Goal: Information Seeking & Learning: Learn about a topic

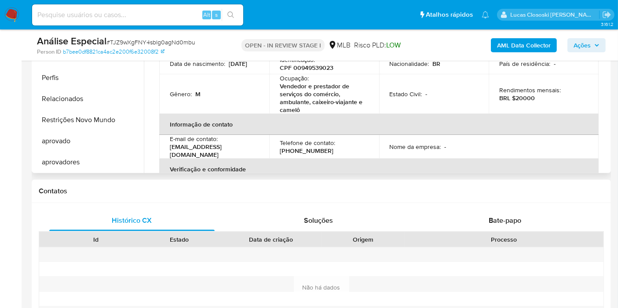
scroll to position [218, 0]
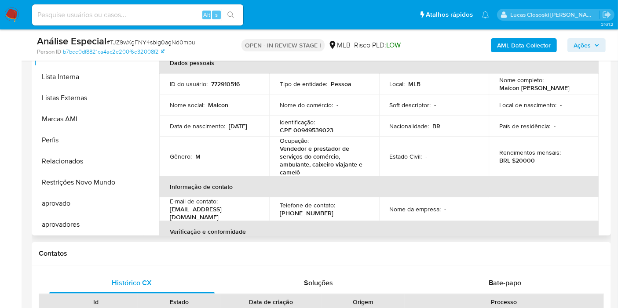
click at [314, 131] on p "CPF 00949539023" at bounding box center [307, 130] width 54 height 8
copy p "00949539023"
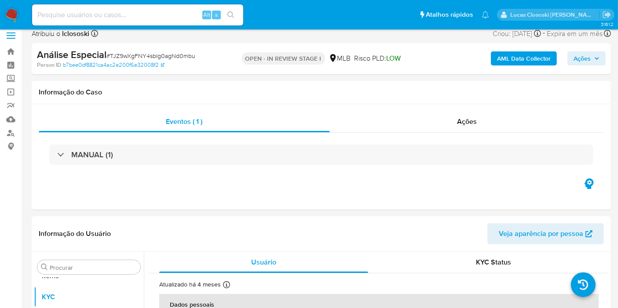
scroll to position [0, 0]
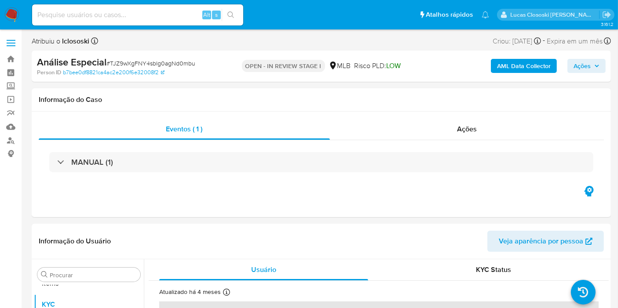
click at [511, 65] on b "AML Data Collector" at bounding box center [524, 66] width 54 height 14
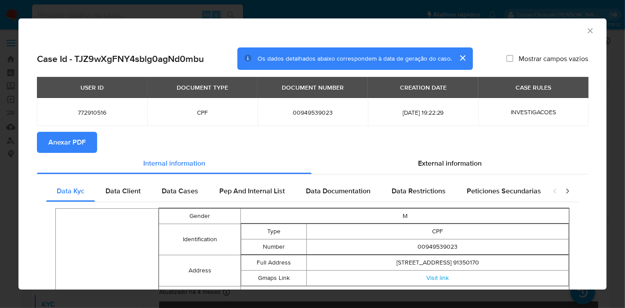
click at [82, 144] on span "Anexar PDF" at bounding box center [66, 142] width 37 height 19
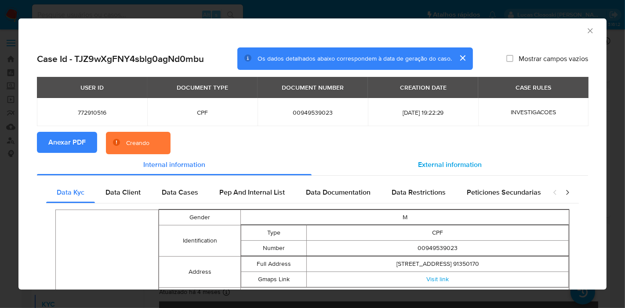
click at [447, 174] on div "External information" at bounding box center [450, 164] width 276 height 21
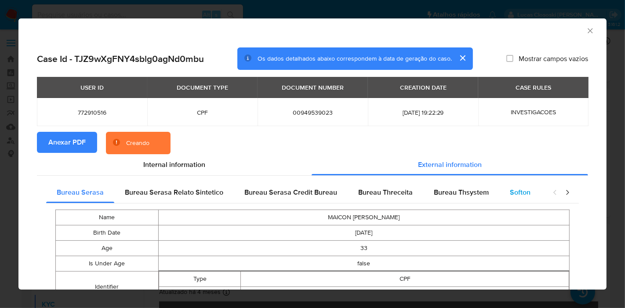
click at [512, 194] on span "Softon" at bounding box center [520, 192] width 21 height 10
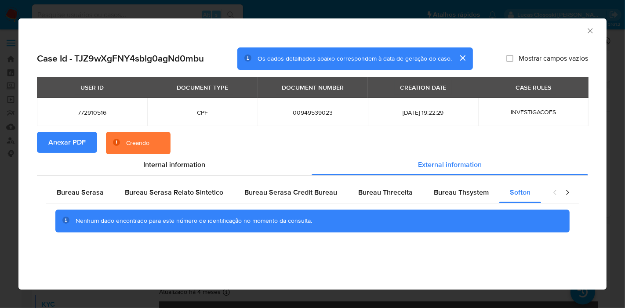
click at [588, 30] on icon "Fechar a janela" at bounding box center [590, 30] width 9 height 9
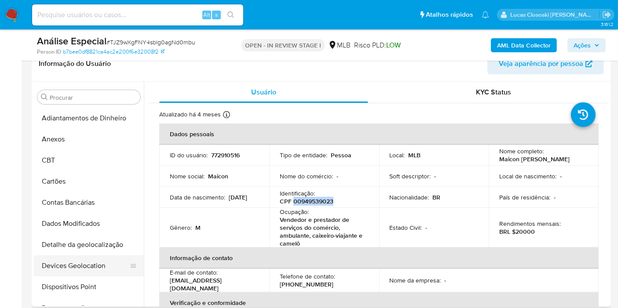
click at [109, 260] on button "Devices Geolocation" at bounding box center [85, 265] width 103 height 21
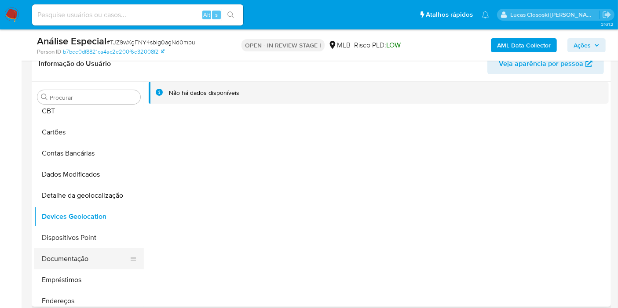
scroll to position [98, 0]
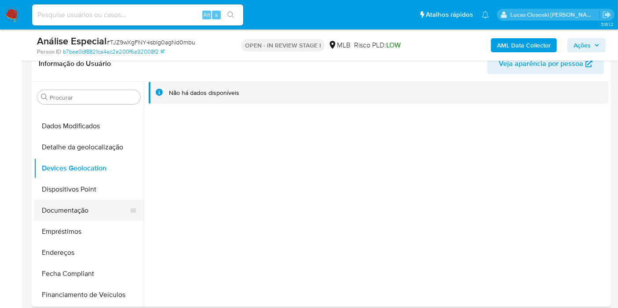
click at [79, 200] on button "Documentação" at bounding box center [85, 210] width 103 height 21
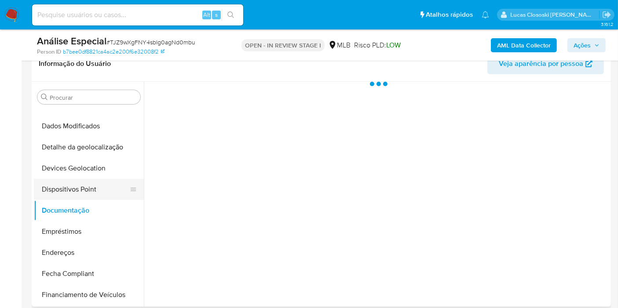
click at [78, 192] on button "Dispositivos Point" at bounding box center [85, 189] width 103 height 21
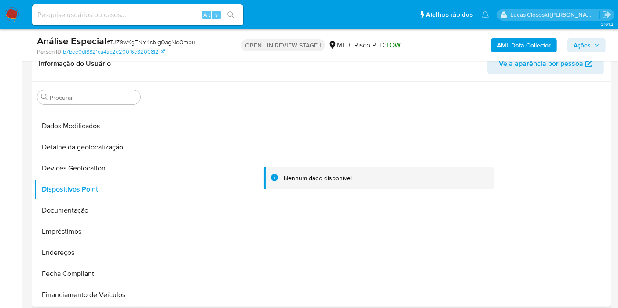
drag, startPoint x: 71, startPoint y: 211, endPoint x: 157, endPoint y: 145, distance: 108.5
click at [71, 211] on button "Documentação" at bounding box center [89, 210] width 110 height 21
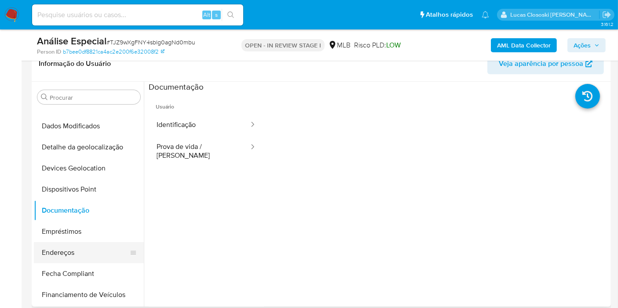
click at [88, 247] on button "Endereços" at bounding box center [85, 252] width 103 height 21
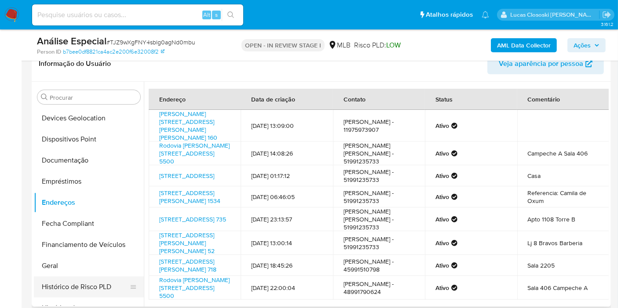
scroll to position [195, 0]
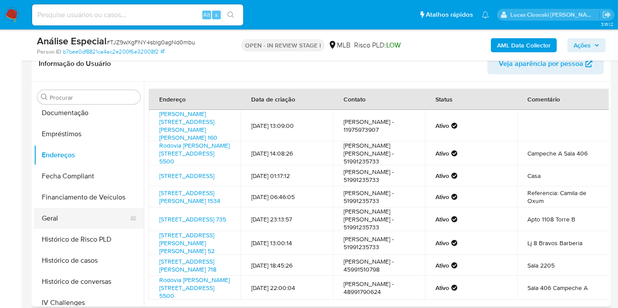
click at [60, 214] on button "Geral" at bounding box center [85, 218] width 103 height 21
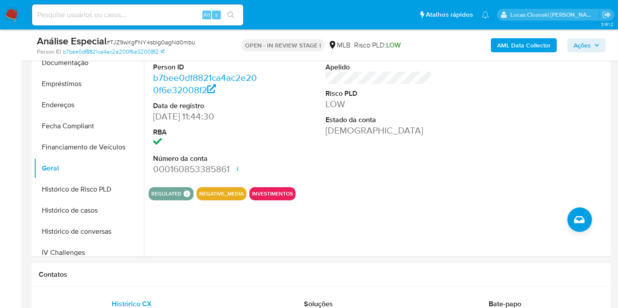
scroll to position [244, 0]
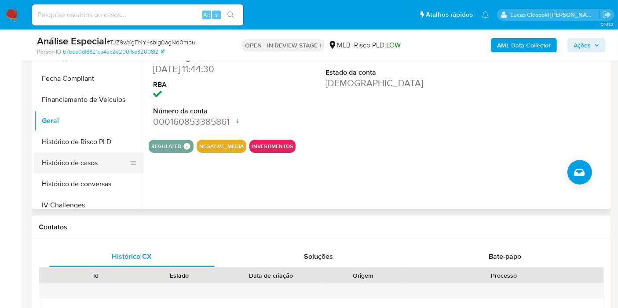
drag, startPoint x: 102, startPoint y: 151, endPoint x: 107, endPoint y: 167, distance: 17.1
click at [102, 151] on button "Histórico de Risco PLD" at bounding box center [89, 141] width 110 height 21
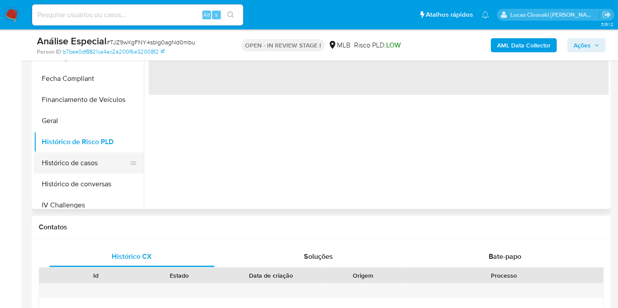
click at [107, 167] on button "Histórico de casos" at bounding box center [85, 163] width 103 height 21
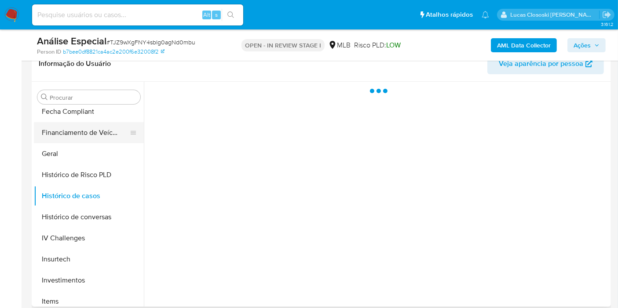
scroll to position [293, 0]
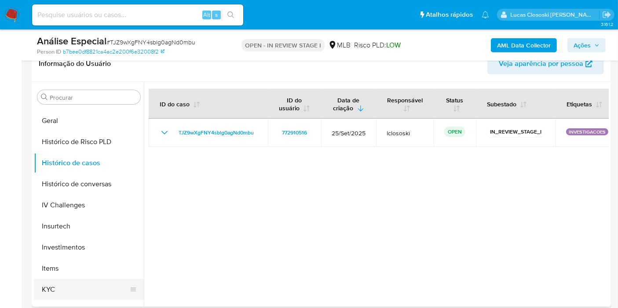
click at [71, 285] on button "KYC" at bounding box center [85, 289] width 103 height 21
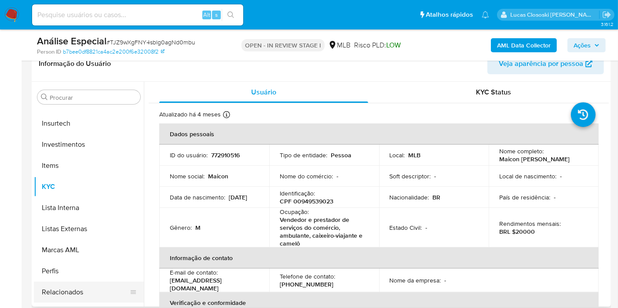
scroll to position [455, 0]
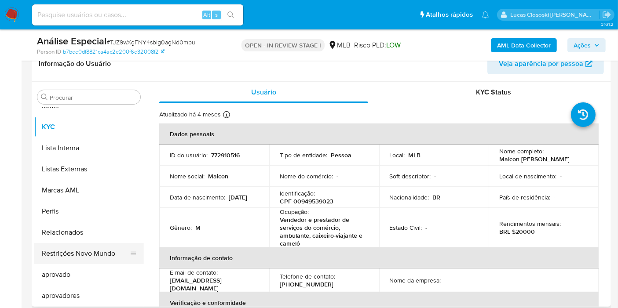
click at [107, 251] on button "Restrições Novo Mundo" at bounding box center [85, 253] width 103 height 21
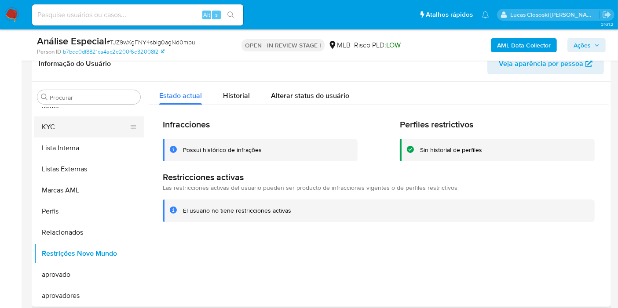
click at [76, 134] on button "KYC" at bounding box center [85, 126] width 103 height 21
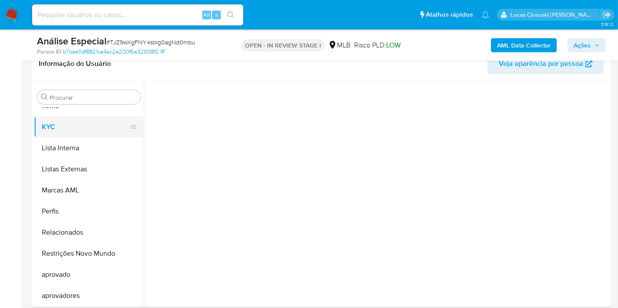
click at [76, 121] on button "KYC" at bounding box center [85, 126] width 103 height 21
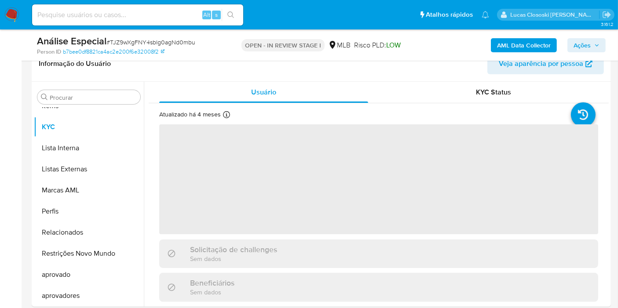
click at [141, 42] on span "# TJZ9wXgFNY4sblg0agNd0mbu" at bounding box center [150, 42] width 89 height 9
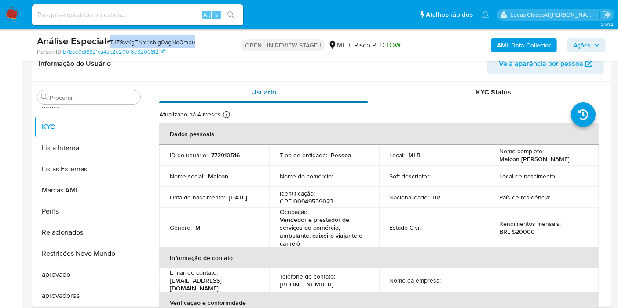
copy span "TJZ9wXgFNY4sblg0agNd0mbu"
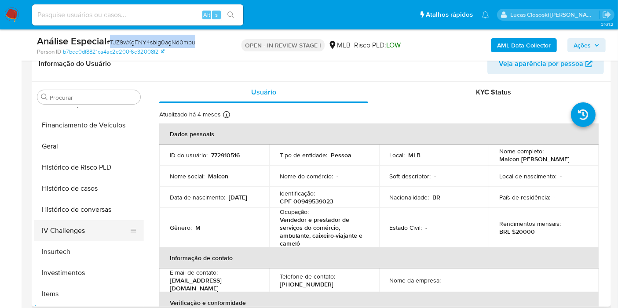
scroll to position [260, 0]
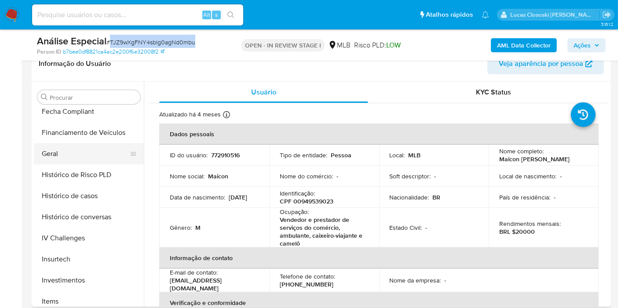
click at [58, 153] on button "Geral" at bounding box center [85, 153] width 103 height 21
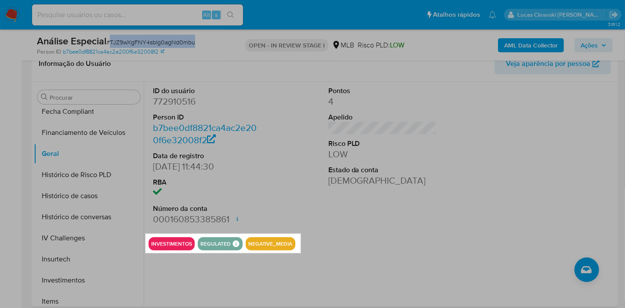
drag, startPoint x: 145, startPoint y: 234, endPoint x: 301, endPoint y: 253, distance: 156.3
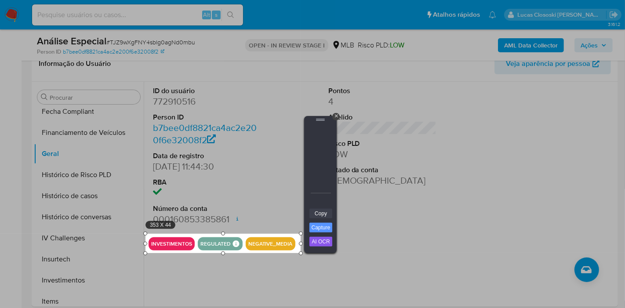
click at [317, 214] on link "Copy" at bounding box center [320, 214] width 23 height 10
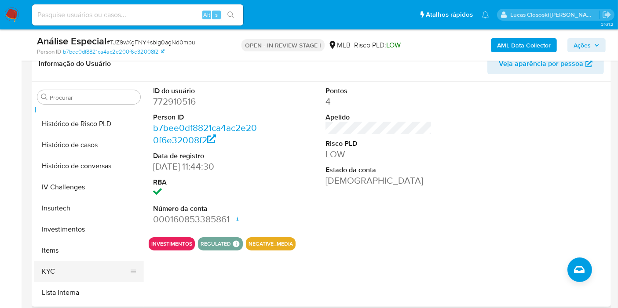
scroll to position [358, 0]
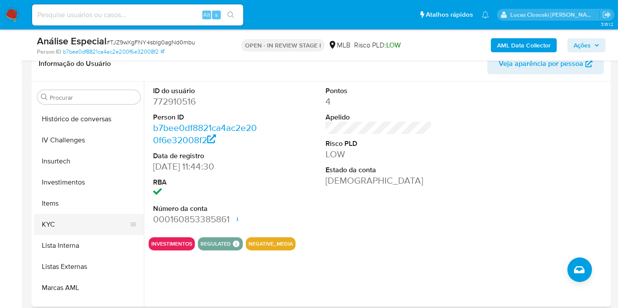
click at [73, 231] on button "KYC" at bounding box center [85, 224] width 103 height 21
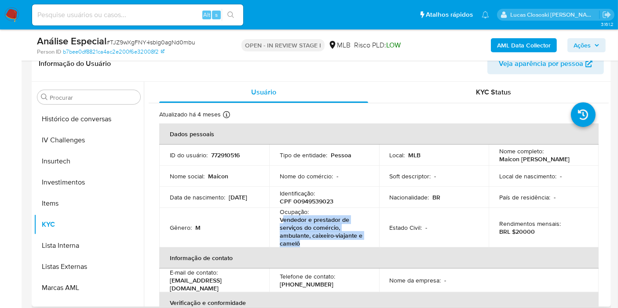
copy p "endedor e prestador de serviços do comércio, ambulante, caixeiro-viajante e cam…"
drag, startPoint x: 320, startPoint y: 249, endPoint x: 282, endPoint y: 222, distance: 46.2
click at [282, 222] on table "Dados pessoais ID do usuário : 772910516 Tipo de entidade : Pessoa Local : MLB …" at bounding box center [378, 261] width 439 height 274
drag, startPoint x: 593, startPoint y: 47, endPoint x: 562, endPoint y: 53, distance: 31.7
click at [593, 47] on span "Ações" at bounding box center [586, 45] width 26 height 12
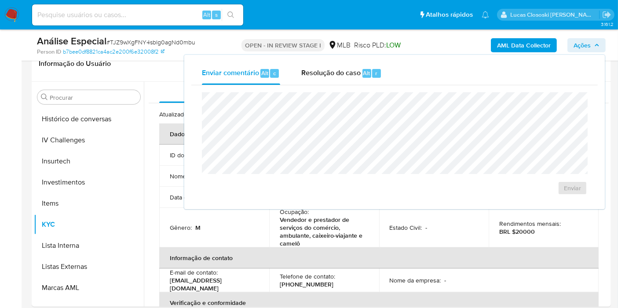
click at [347, 86] on div "Enviar" at bounding box center [394, 143] width 406 height 117
click at [345, 75] on span "Resolução do caso" at bounding box center [330, 73] width 59 height 10
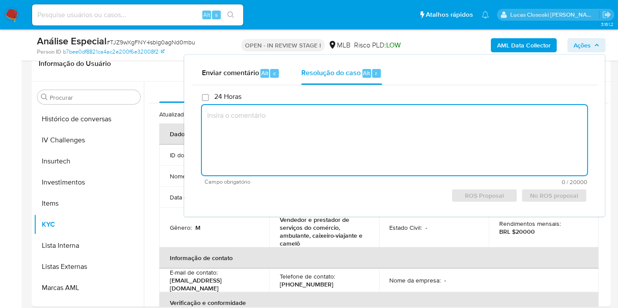
click at [358, 139] on textarea at bounding box center [394, 140] width 385 height 70
paste textarea "Justificativa para arquivamento: Em suma, o cliente não possui movimentação. Po…"
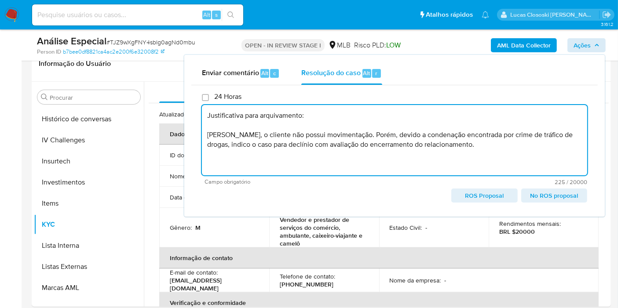
type textarea "Justificativa para arquivamento: Em suma, o cliente não possui movimentação. Po…"
click at [599, 44] on icon "button" at bounding box center [596, 45] width 5 height 5
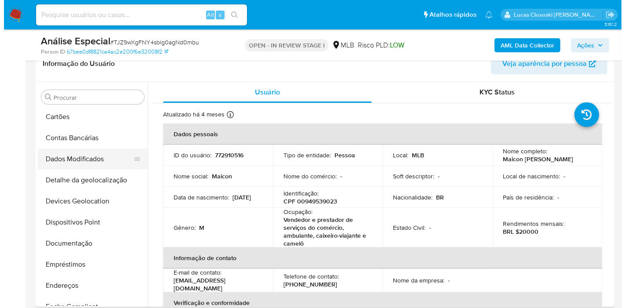
scroll to position [0, 0]
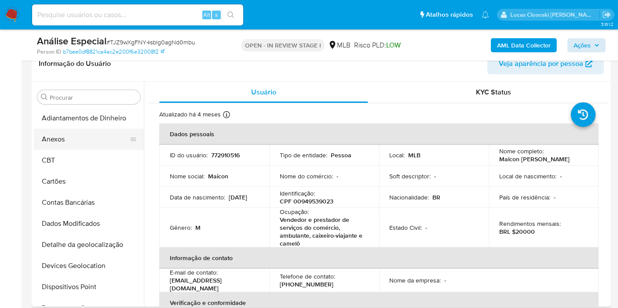
click at [61, 140] on button "Anexos" at bounding box center [85, 139] width 103 height 21
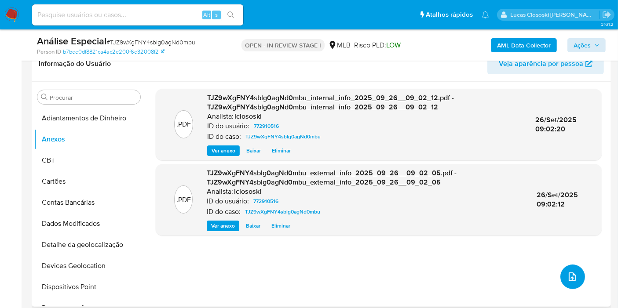
click at [560, 272] on button "upload-file" at bounding box center [572, 277] width 25 height 25
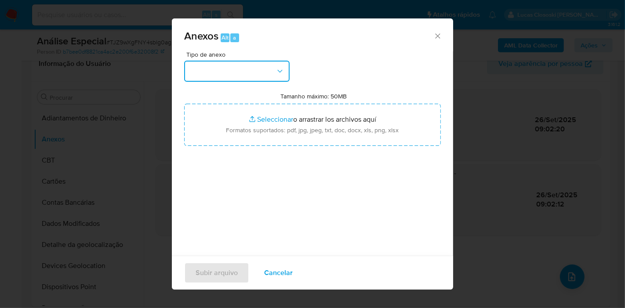
click at [214, 65] on button "button" at bounding box center [236, 71] width 105 height 21
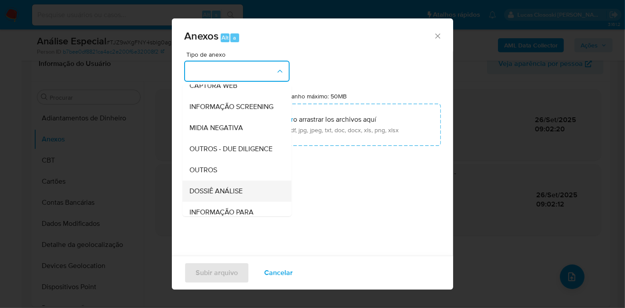
scroll to position [135, 0]
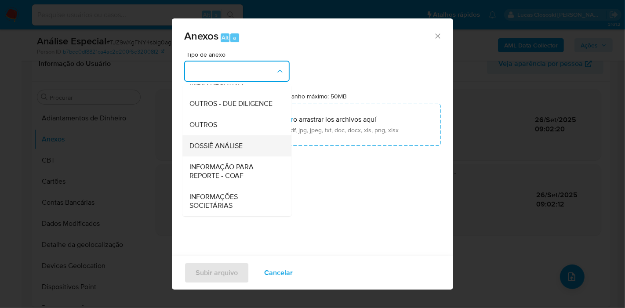
click at [227, 149] on span "DOSSIÊ ANÁLISE" at bounding box center [215, 146] width 53 height 9
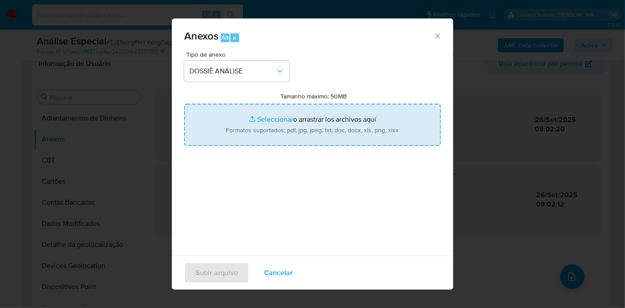
click at [242, 135] on input "Tamanho máximo: 50MB Seleccionar archivos" at bounding box center [312, 125] width 257 height 42
type input "C:\fakepath\Mulan 772910516_2025_09_25_16_22_21.xlsx"
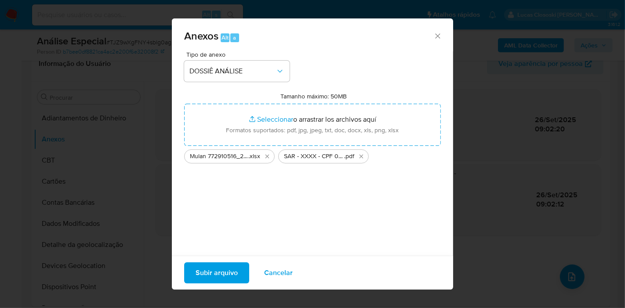
drag, startPoint x: 242, startPoint y: 135, endPoint x: 228, endPoint y: 267, distance: 132.2
click at [228, 267] on span "Subir arquivo" at bounding box center [217, 272] width 42 height 19
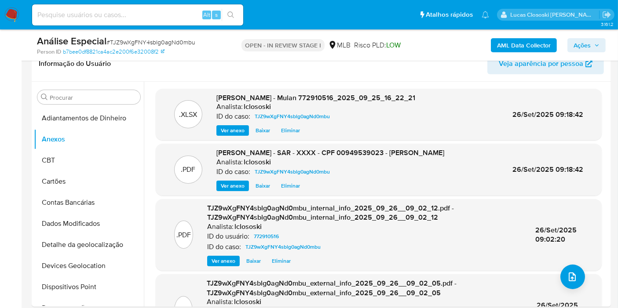
click at [603, 47] on button "Ações" at bounding box center [586, 45] width 38 height 14
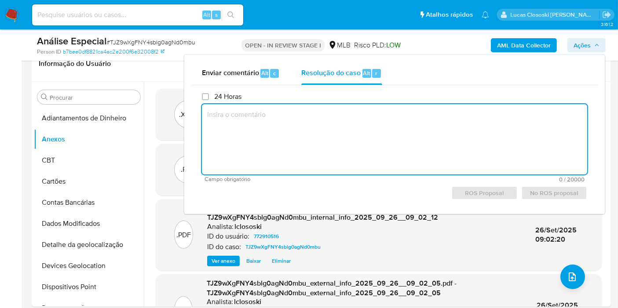
paste textarea "Justificativa para arquivamento: Em suma, o cliente não possui movimentação. Po…"
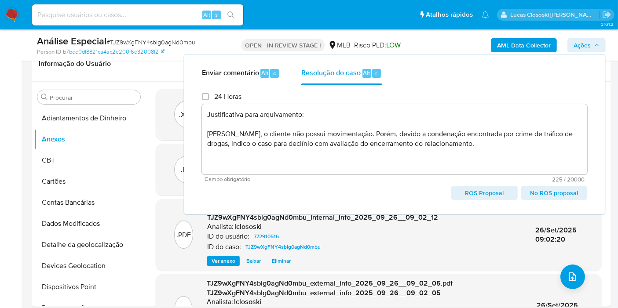
click at [480, 192] on span "ROS Proposal" at bounding box center [484, 193] width 54 height 12
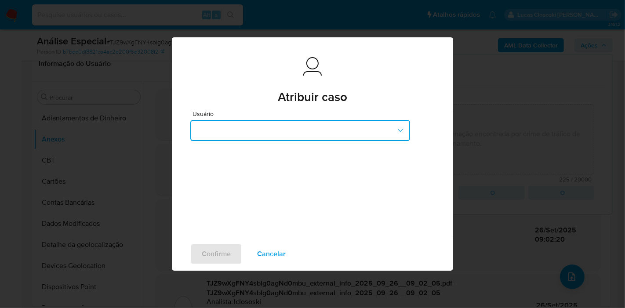
click at [264, 137] on button "button" at bounding box center [300, 130] width 220 height 21
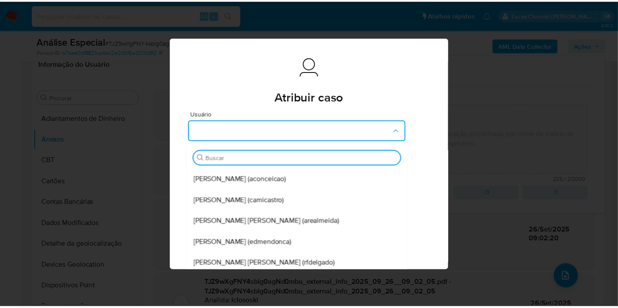
scroll to position [98, 0]
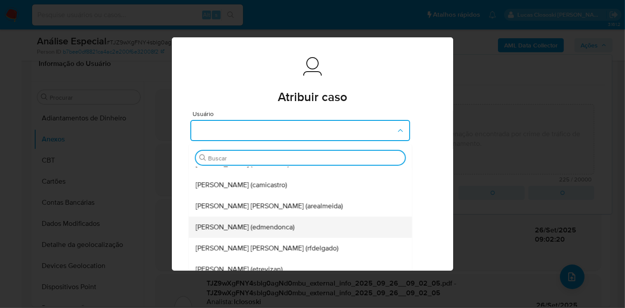
click at [268, 223] on span "Eduardo Mendonca Dutra (edmendonca)" at bounding box center [245, 227] width 99 height 9
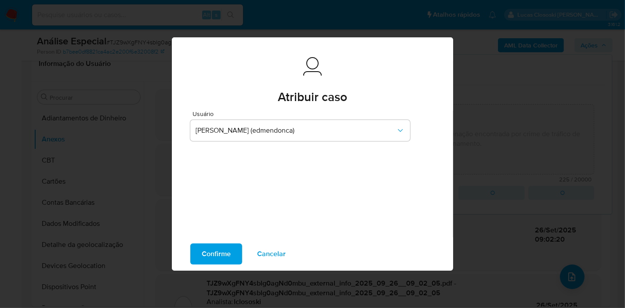
click at [226, 256] on span "Confirme" at bounding box center [216, 253] width 29 height 19
type textarea "Justificativa para arquivamento: Em suma, o cliente não possui movimentação. Po…"
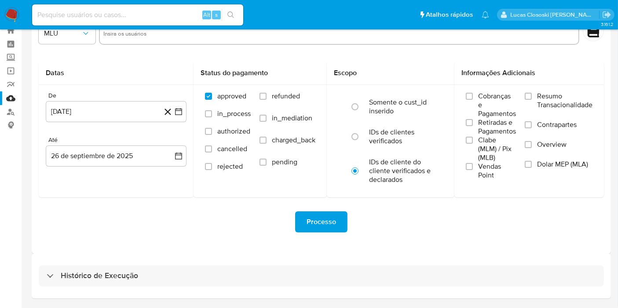
scroll to position [7, 0]
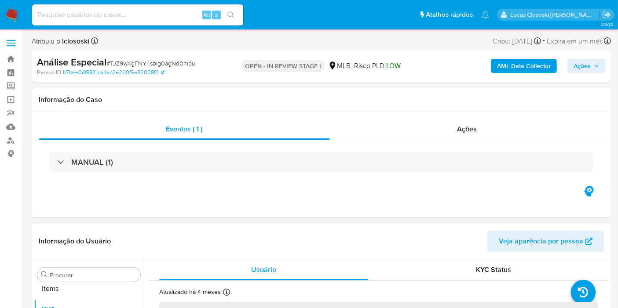
scroll to position [455, 0]
select select "10"
click at [10, 16] on img at bounding box center [11, 14] width 15 height 15
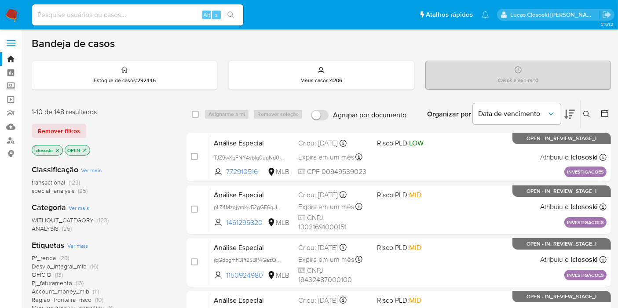
click at [577, 113] on div "Organizar por Data de vencimento" at bounding box center [500, 114] width 160 height 27
click at [575, 113] on div "Organizar por Data de vencimento" at bounding box center [500, 114] width 160 height 27
click at [571, 112] on icon at bounding box center [569, 114] width 11 height 9
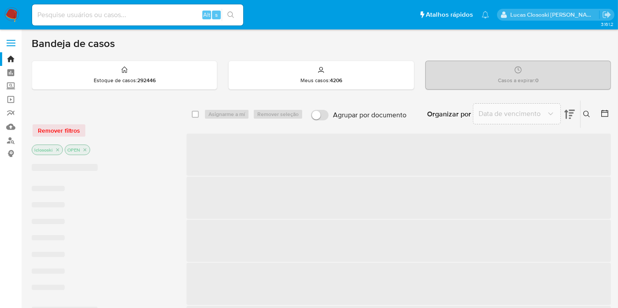
click at [567, 111] on icon at bounding box center [569, 114] width 11 height 9
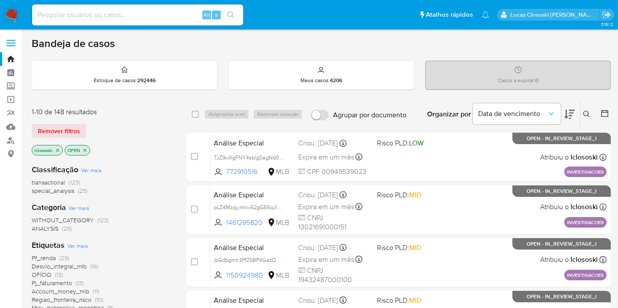
click at [567, 111] on icon at bounding box center [569, 114] width 11 height 11
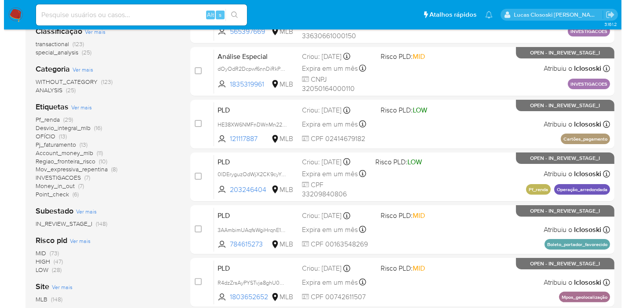
scroll to position [123, 0]
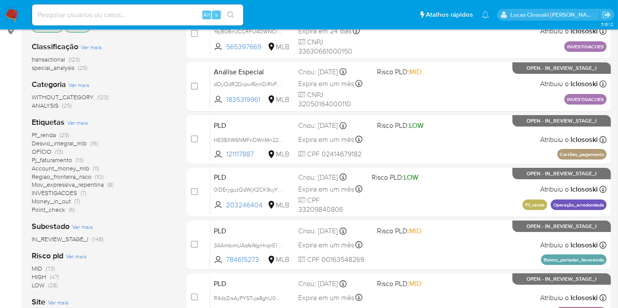
click at [84, 122] on span "Ver mais" at bounding box center [77, 123] width 21 height 8
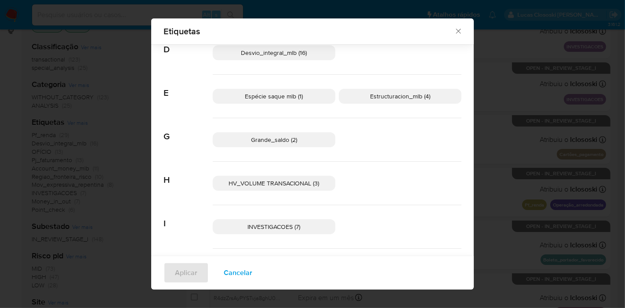
scroll to position [237, 0]
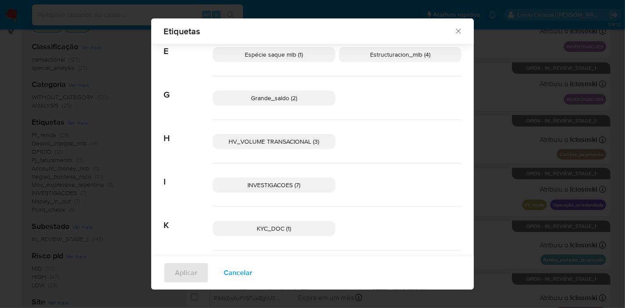
click at [301, 146] on p "HV_VOLUME TRANSACIONAL (3)" at bounding box center [274, 141] width 123 height 15
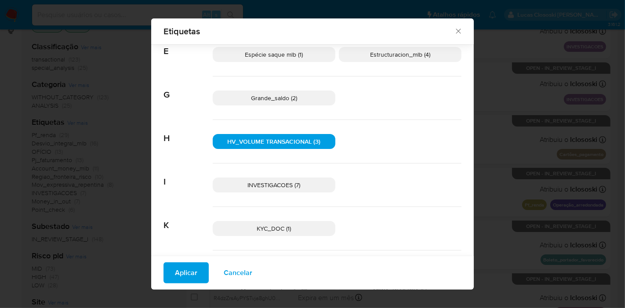
click at [185, 275] on span "Aplicar" at bounding box center [186, 272] width 22 height 19
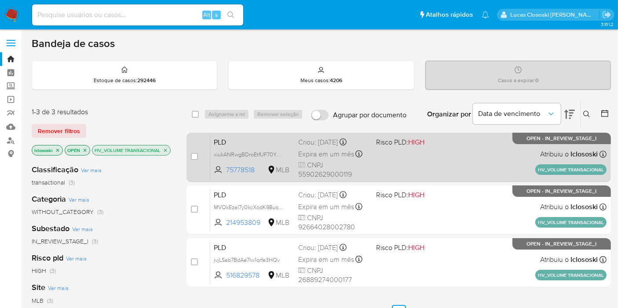
click at [503, 150] on div "PLD xiukANRwgBDroEtfUF70YGET 75778518 MLB Risco PLD: HIGH Criou: 12/09/2025 Cri…" at bounding box center [408, 157] width 396 height 44
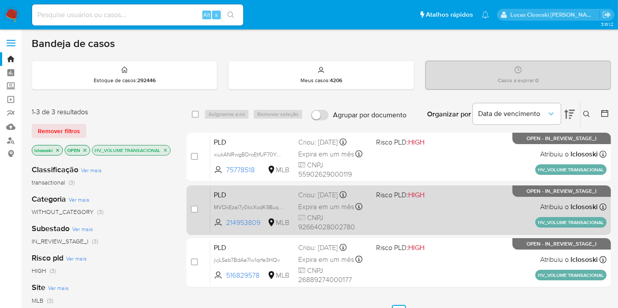
click at [414, 197] on span "HIGH" at bounding box center [416, 195] width 16 height 10
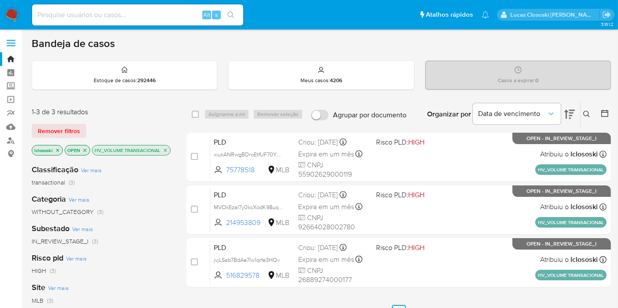
click at [164, 148] on icon "close-filter" at bounding box center [165, 150] width 5 height 5
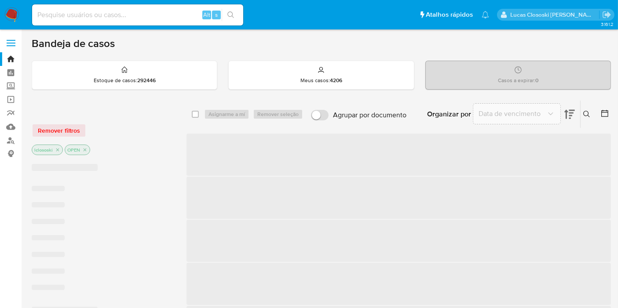
click at [164, 151] on div "lclososki OPEN" at bounding box center [102, 151] width 141 height 12
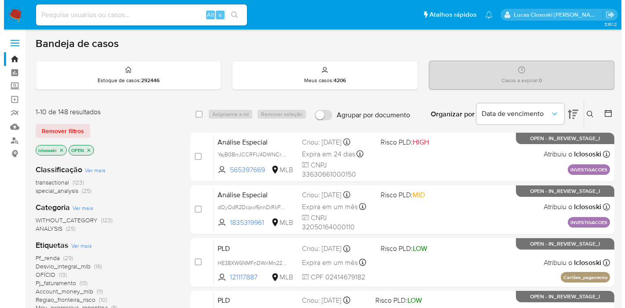
scroll to position [146, 0]
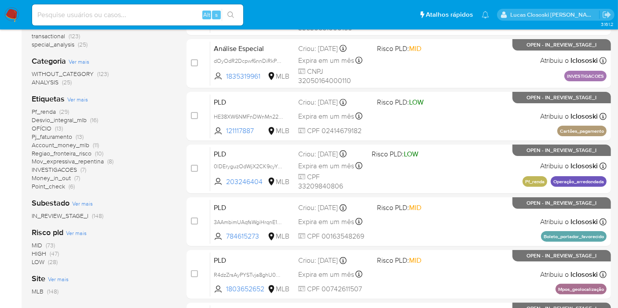
click at [75, 98] on span "Ver mais" at bounding box center [77, 99] width 21 height 8
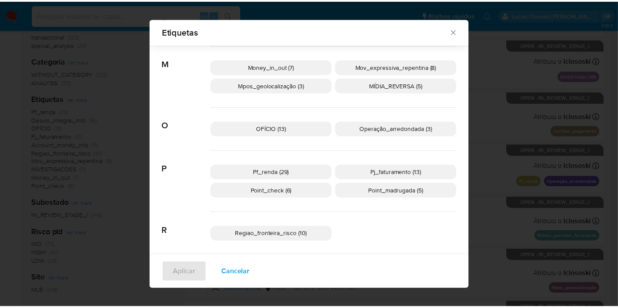
scroll to position [446, 0]
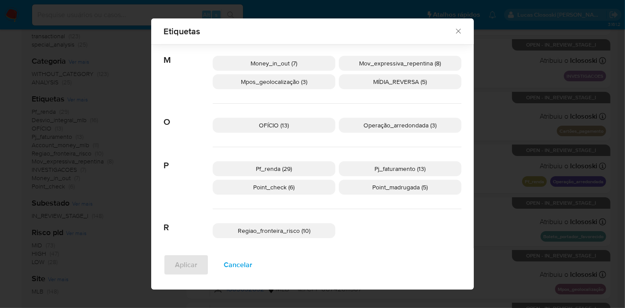
drag, startPoint x: 262, startPoint y: 131, endPoint x: 263, endPoint y: 126, distance: 5.0
click at [262, 130] on p "OFÍCIO (13)" at bounding box center [274, 125] width 123 height 15
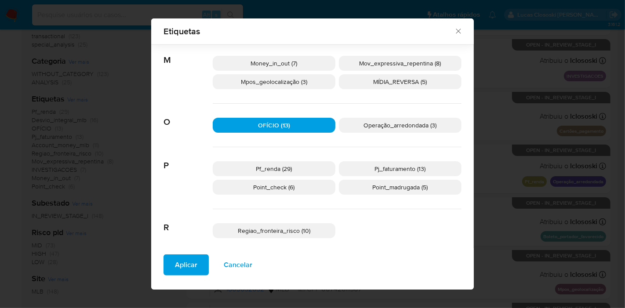
click at [178, 258] on span "Aplicar" at bounding box center [186, 264] width 22 height 19
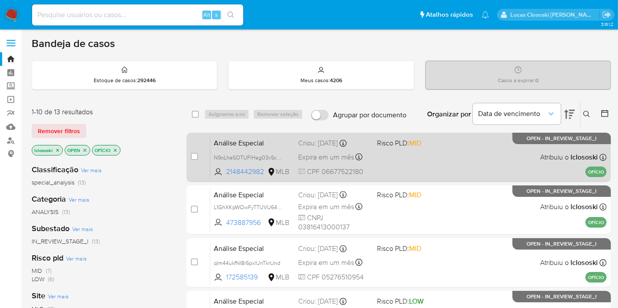
click at [450, 161] on div "Análise Especial N9oLheSOTUFlHag03xSc37nH 2148442982 MLB Risco PLD: MID Criou: …" at bounding box center [408, 157] width 396 height 44
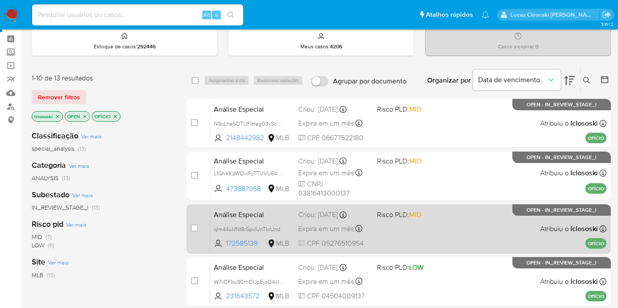
scroll to position [49, 0]
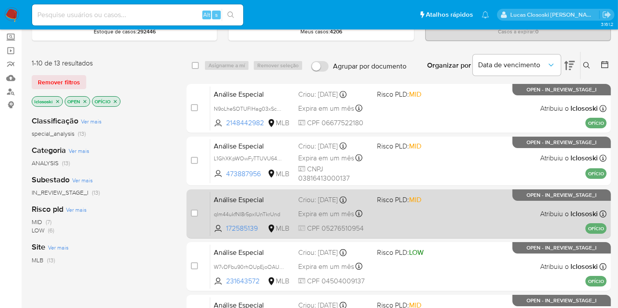
click at [440, 208] on div "Análise Especial qIm44ukfNI8r5pxlUnTkrUnd 172585139 MLB Risco PLD: MID Criou: 1…" at bounding box center [408, 214] width 396 height 44
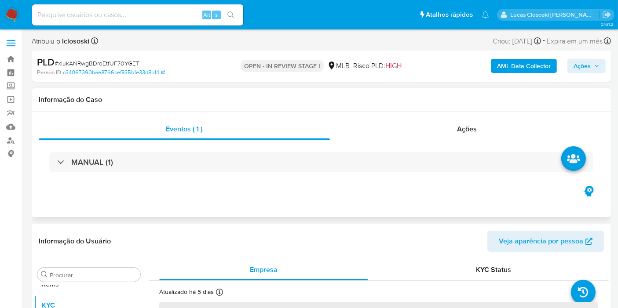
click at [464, 153] on div "MANUAL (1)" at bounding box center [321, 162] width 544 height 20
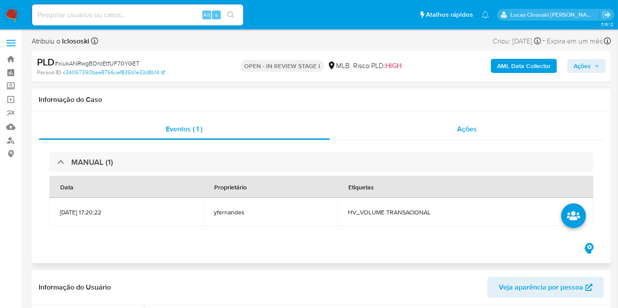
click at [463, 139] on div "Ações" at bounding box center [467, 129] width 274 height 21
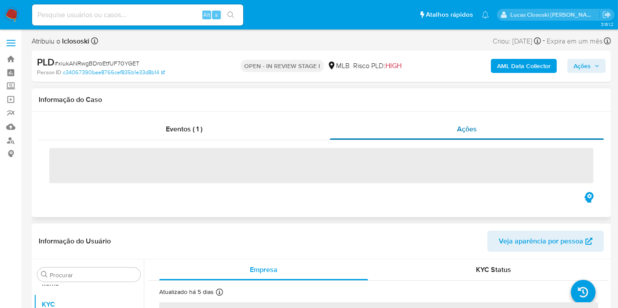
select select "10"
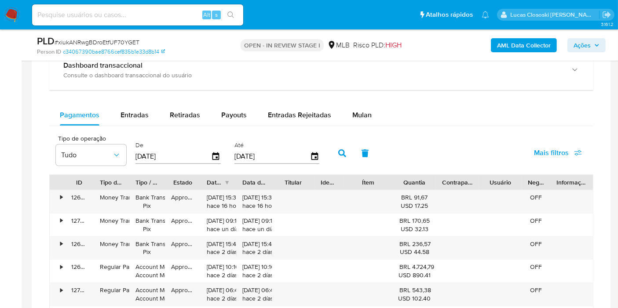
scroll to position [781, 0]
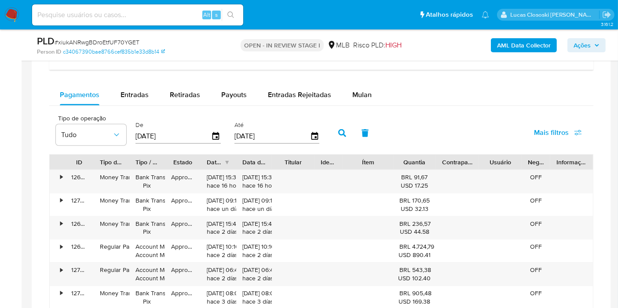
click at [135, 80] on div "Balance Consulte o balance do usuário Dashboard transaccional Consulte o dashbo…" at bounding box center [321, 207] width 544 height 436
click at [132, 90] on span "Entradas" at bounding box center [134, 95] width 28 height 10
select select "10"
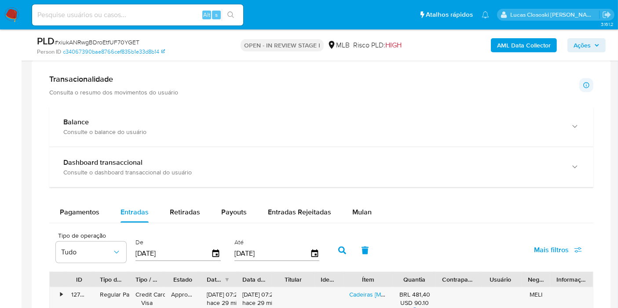
scroll to position [586, 0]
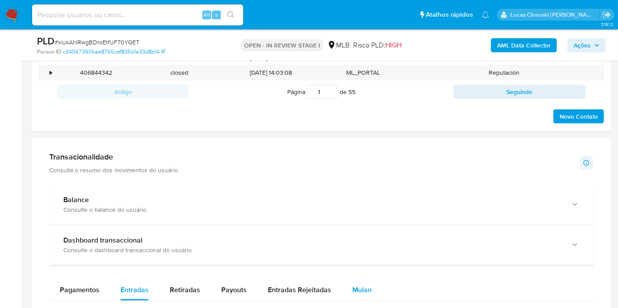
click at [367, 282] on div "Mulan" at bounding box center [361, 290] width 19 height 21
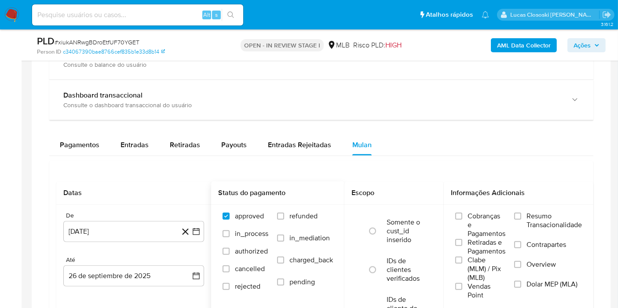
scroll to position [732, 0]
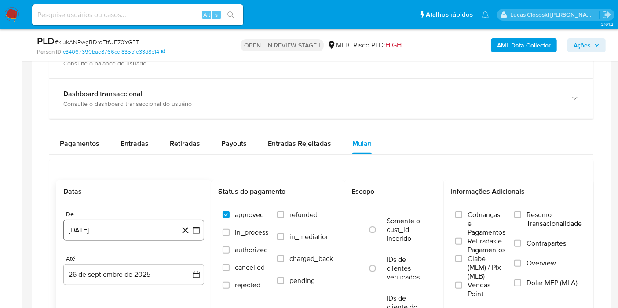
click at [201, 228] on button "[DATE]" at bounding box center [133, 230] width 141 height 21
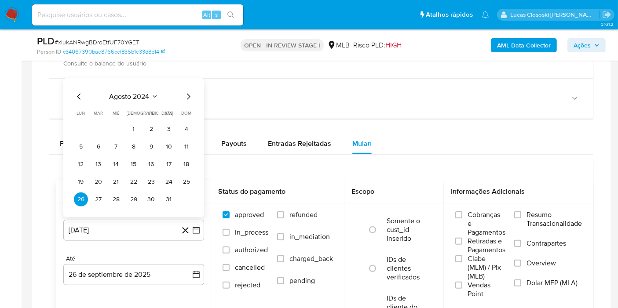
click at [123, 84] on div "agosto 2024 agosto 2024 lun lunes mar martes mié miércoles jue jueves vie viern…" at bounding box center [133, 147] width 141 height 139
click at [123, 87] on div "agosto 2024 agosto 2024 lun lunes mar martes mié miércoles jue jueves vie viern…" at bounding box center [133, 147] width 141 height 139
click at [124, 92] on span "agosto 2024" at bounding box center [129, 96] width 40 height 9
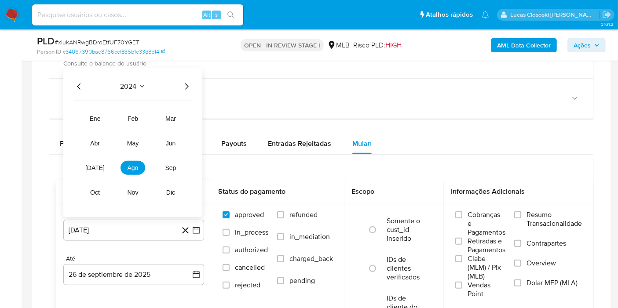
click at [196, 87] on div "2024 2024 ene feb mar abr may jun jul ago sep oct nov dic" at bounding box center [132, 142] width 139 height 149
click at [185, 78] on div "2024 2024 ene feb mar abr may jun jul ago sep oct nov dic" at bounding box center [132, 142] width 139 height 149
click at [185, 84] on icon "Año siguiente" at bounding box center [186, 86] width 11 height 11
click at [102, 165] on button "[DATE]" at bounding box center [95, 168] width 25 height 14
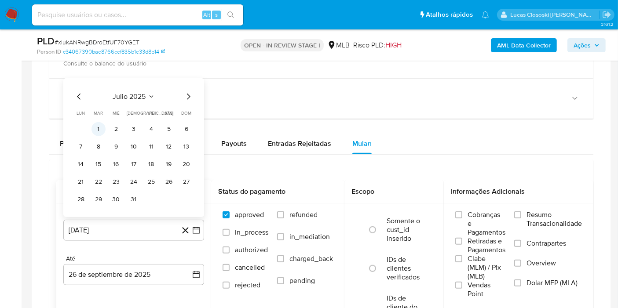
click at [100, 128] on button "1" at bounding box center [98, 129] width 14 height 14
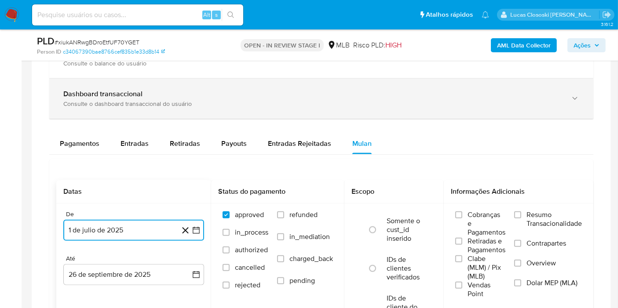
scroll to position [830, 0]
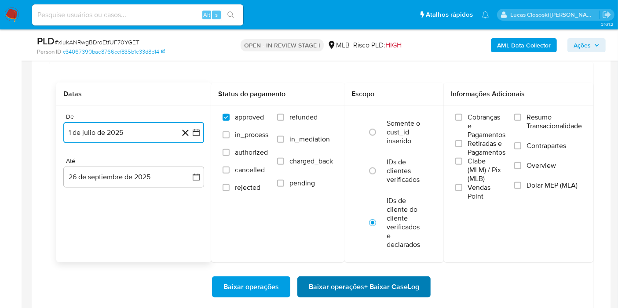
click at [402, 277] on span "Baixar operações + Baixar CaseLog" at bounding box center [364, 286] width 110 height 19
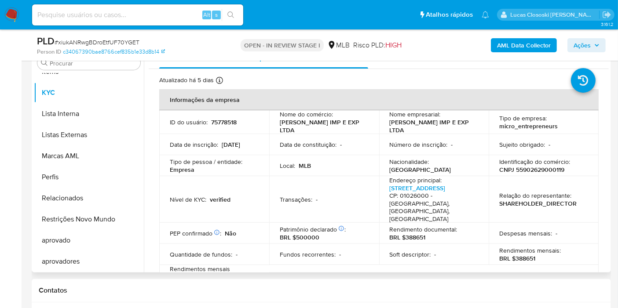
scroll to position [293, 0]
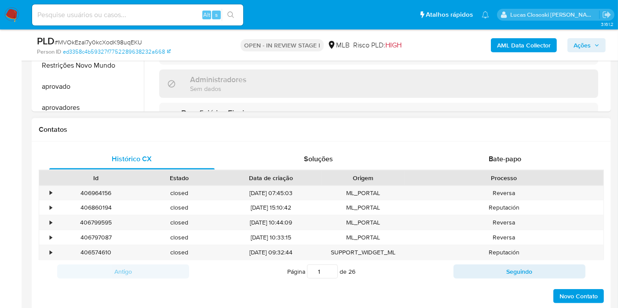
scroll to position [455, 0]
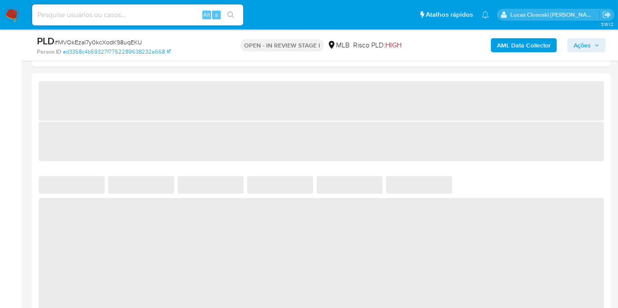
select select "10"
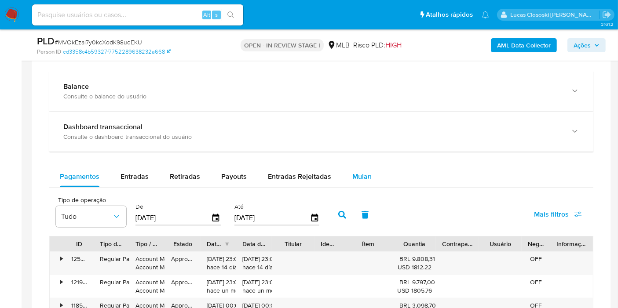
click at [371, 166] on button "Mulan" at bounding box center [362, 176] width 40 height 21
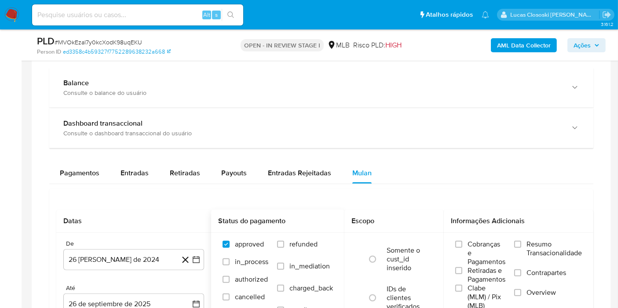
scroll to position [732, 0]
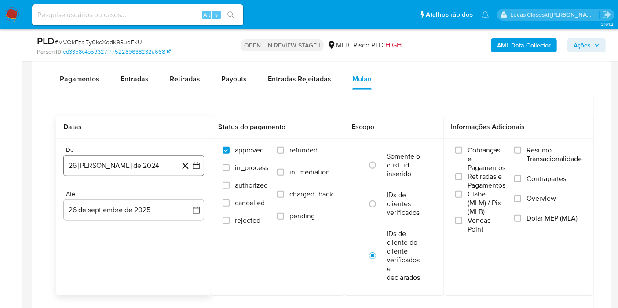
click at [198, 162] on icon "button" at bounding box center [196, 165] width 7 height 7
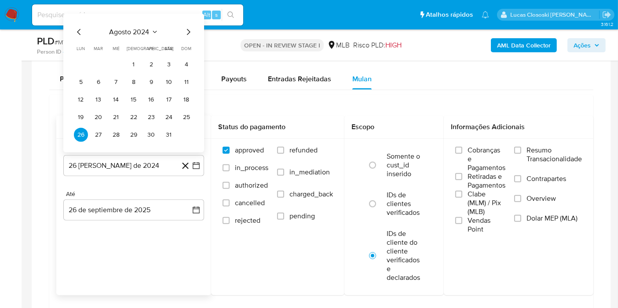
click at [130, 28] on span "agosto 2024" at bounding box center [129, 32] width 40 height 9
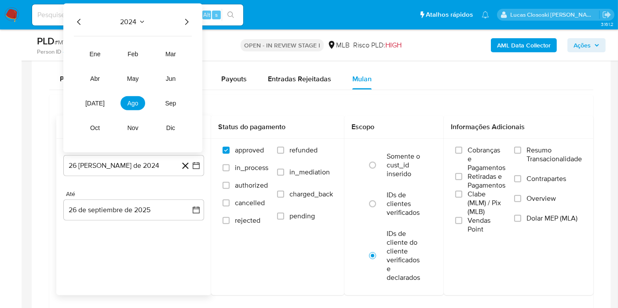
click at [183, 23] on icon "Año siguiente" at bounding box center [186, 22] width 11 height 11
click at [101, 100] on button "[DATE]" at bounding box center [95, 103] width 25 height 14
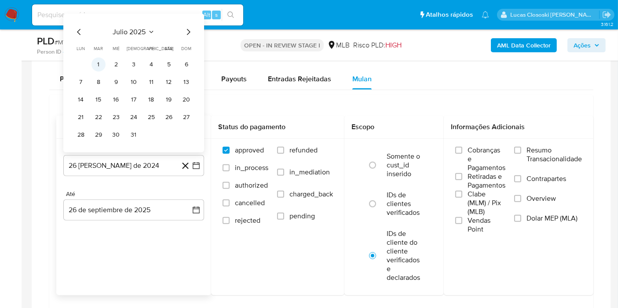
click at [103, 65] on button "1" at bounding box center [98, 65] width 14 height 14
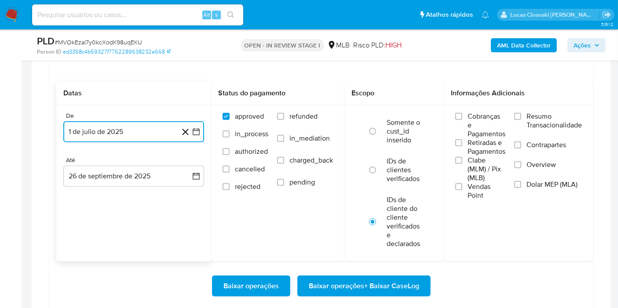
scroll to position [781, 0]
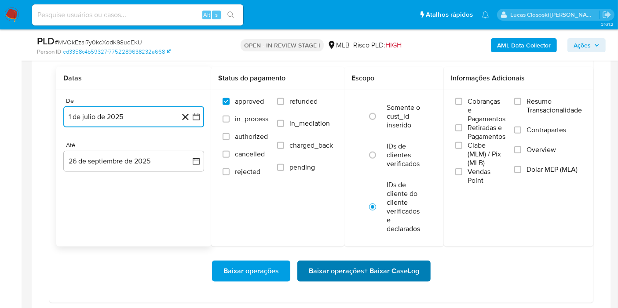
click at [406, 269] on span "Baixar operações + Baixar CaseLog" at bounding box center [364, 271] width 110 height 19
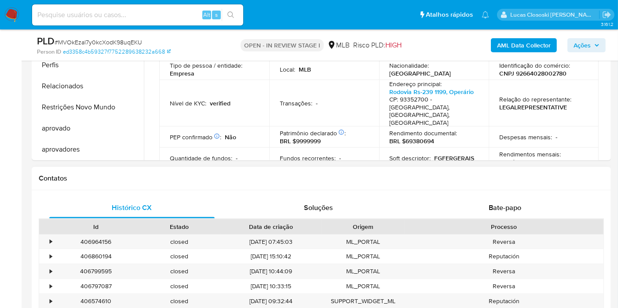
scroll to position [244, 0]
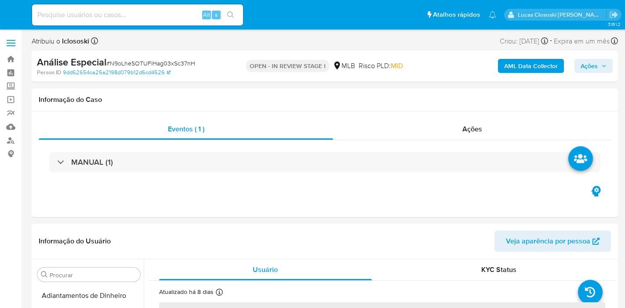
select select "10"
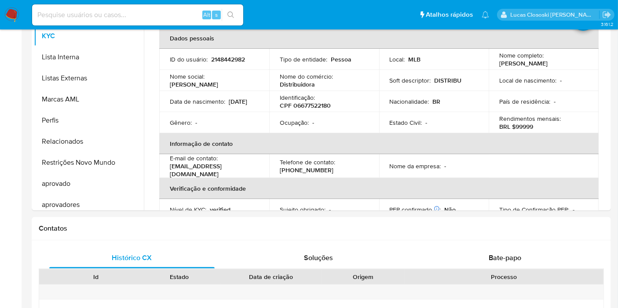
scroll to position [455, 0]
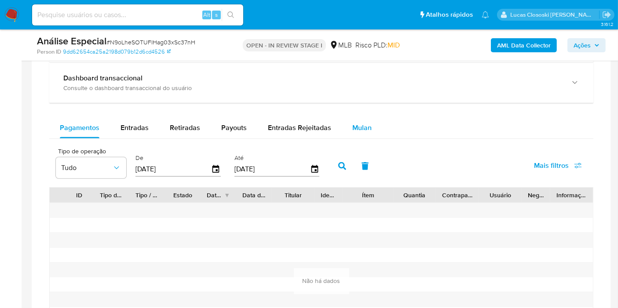
click at [374, 125] on button "Mulan" at bounding box center [362, 127] width 40 height 21
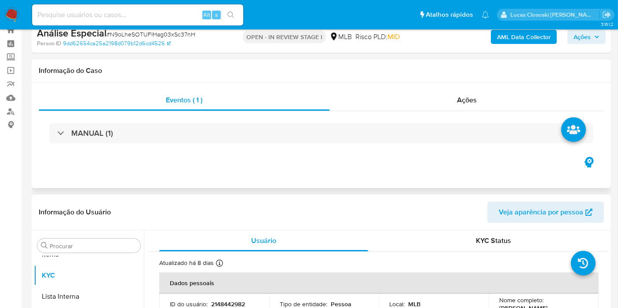
scroll to position [0, 0]
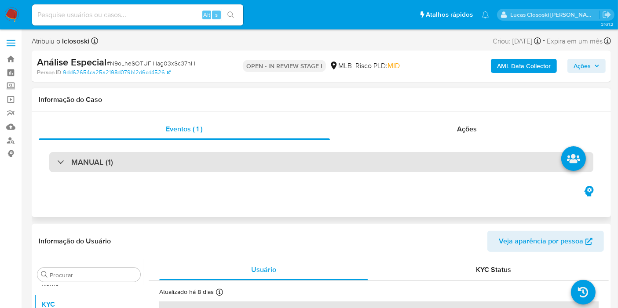
click at [154, 163] on div "MANUAL (1)" at bounding box center [321, 162] width 544 height 20
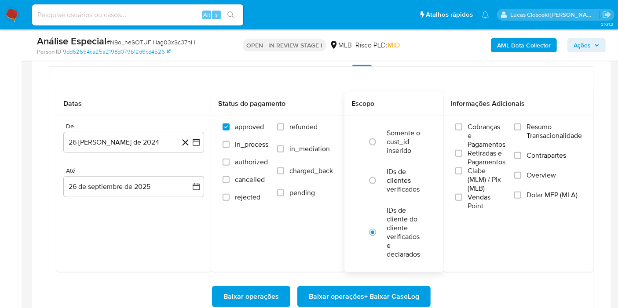
scroll to position [732, 0]
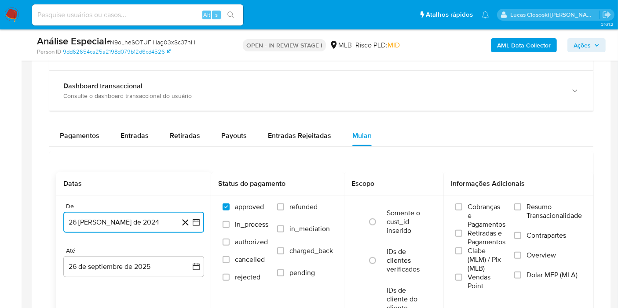
click at [196, 224] on icon "button" at bounding box center [196, 222] width 9 height 9
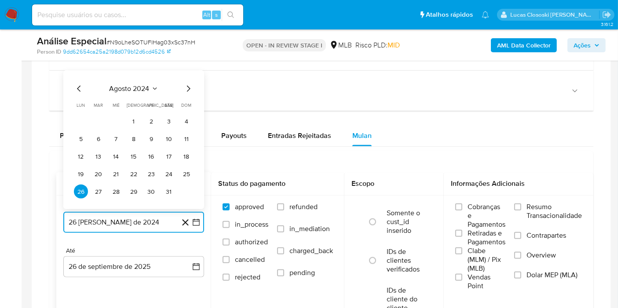
click at [114, 87] on span "agosto 2024" at bounding box center [129, 88] width 40 height 9
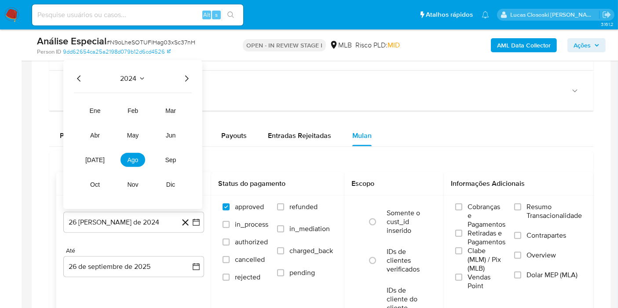
click at [185, 80] on icon "Año siguiente" at bounding box center [186, 78] width 11 height 11
click at [129, 115] on button "feb" at bounding box center [132, 111] width 25 height 14
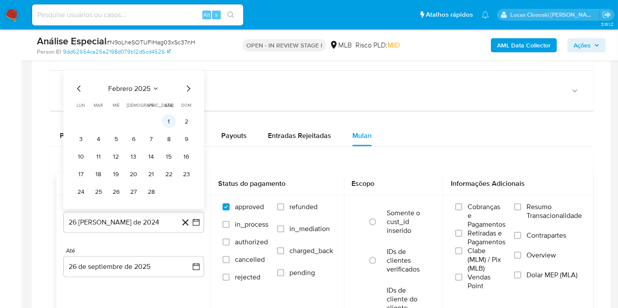
click at [169, 119] on button "1" at bounding box center [169, 121] width 14 height 14
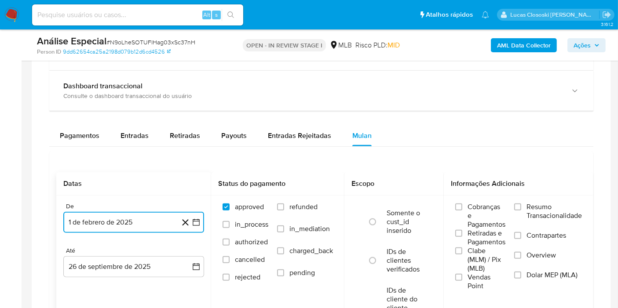
scroll to position [830, 0]
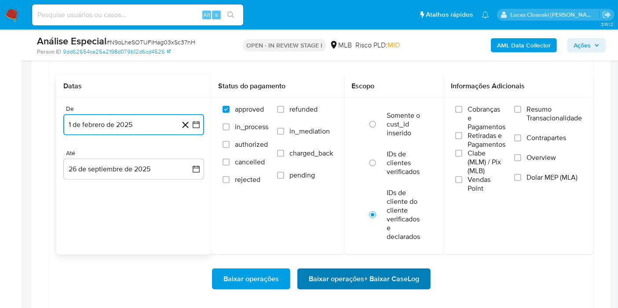
click at [421, 273] on button "Baixar operações + Baixar CaseLog" at bounding box center [363, 279] width 133 height 21
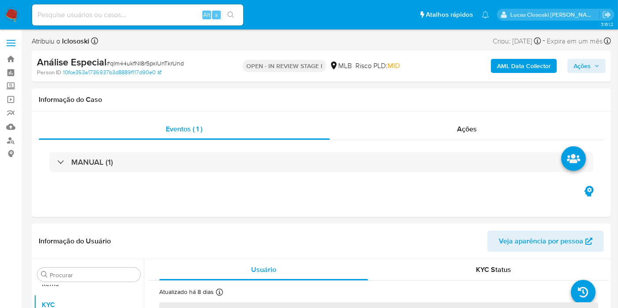
scroll to position [455, 0]
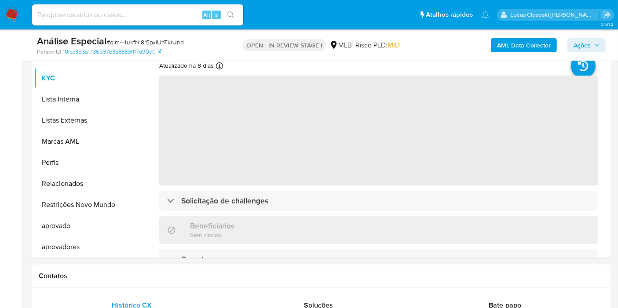
select select "10"
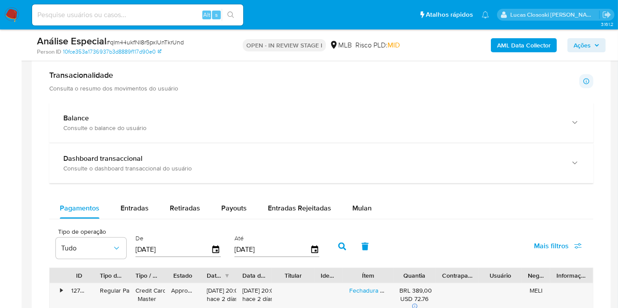
scroll to position [683, 0]
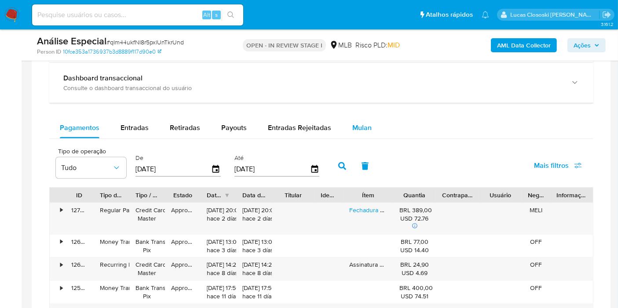
click at [352, 119] on div "Mulan" at bounding box center [361, 127] width 19 height 21
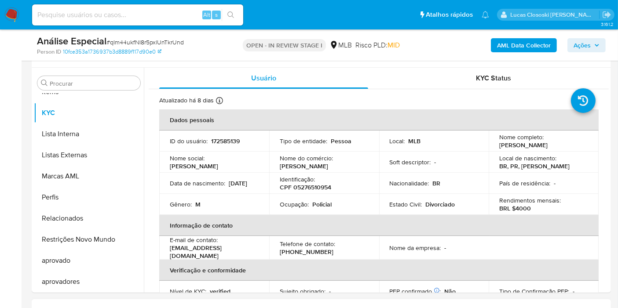
scroll to position [98, 0]
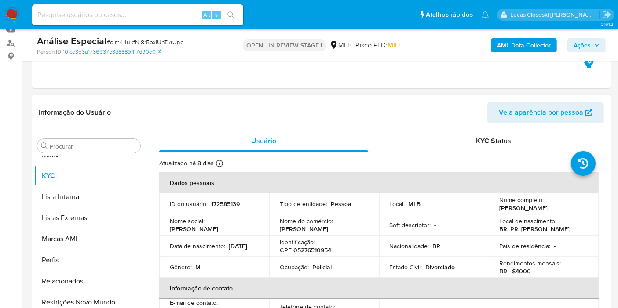
click at [307, 247] on p "CPF 05276510954" at bounding box center [305, 250] width 51 height 8
click at [345, 252] on div "Identificação : CPF 05276510954" at bounding box center [324, 246] width 89 height 16
click at [322, 249] on p "CPF 05276510954" at bounding box center [305, 250] width 51 height 8
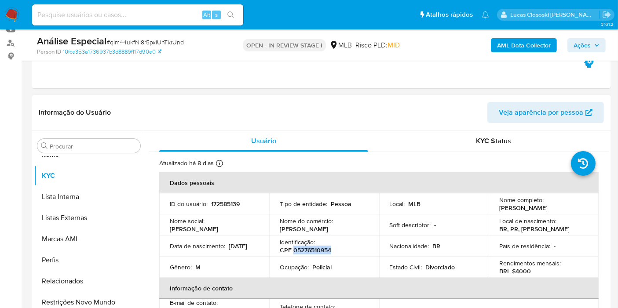
copy p "05276510954"
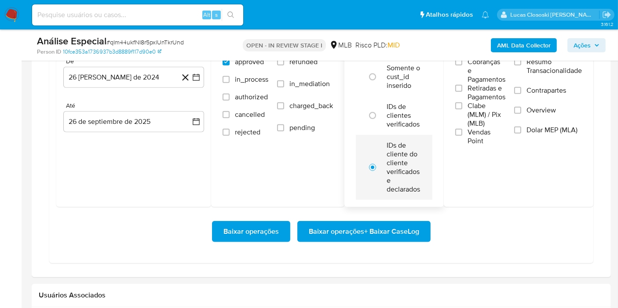
scroll to position [830, 0]
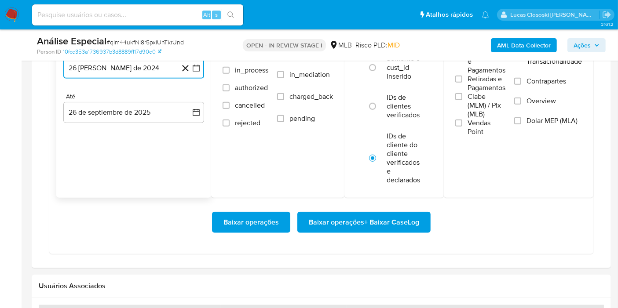
click at [200, 67] on icon "button" at bounding box center [196, 68] width 9 height 9
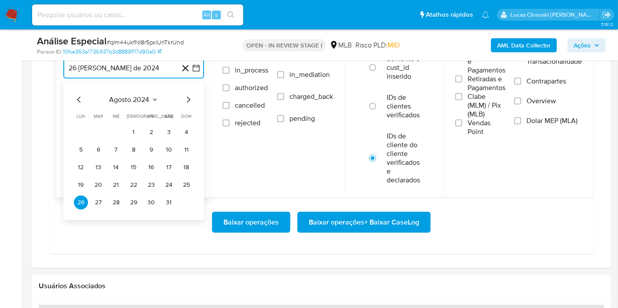
click at [138, 101] on span "agosto 2024" at bounding box center [129, 99] width 40 height 9
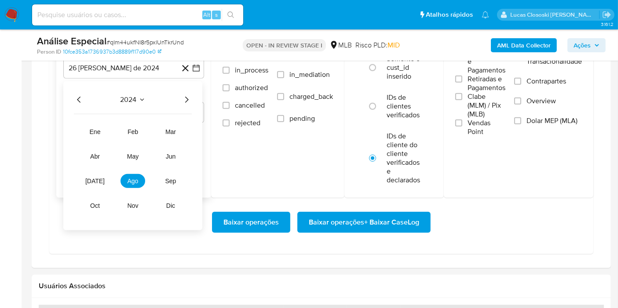
click at [185, 95] on icon "Año siguiente" at bounding box center [186, 100] width 11 height 11
click at [140, 128] on button "feb" at bounding box center [132, 132] width 25 height 14
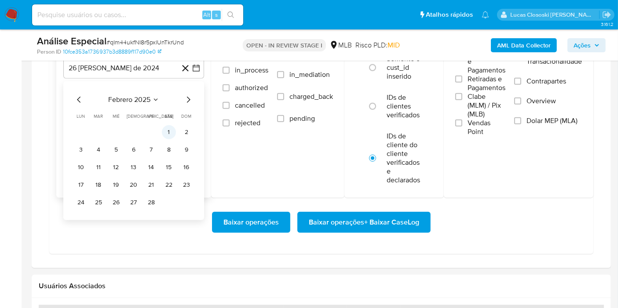
click at [171, 128] on button "1" at bounding box center [169, 132] width 14 height 14
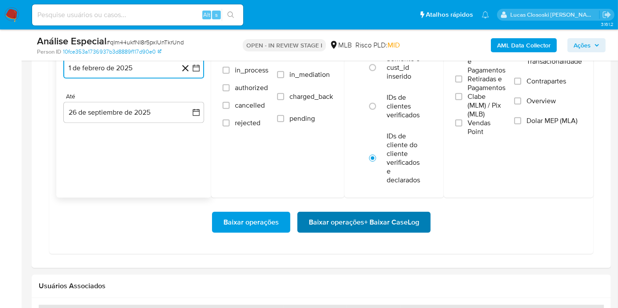
click at [367, 219] on span "Baixar operações + Baixar CaseLog" at bounding box center [364, 222] width 110 height 19
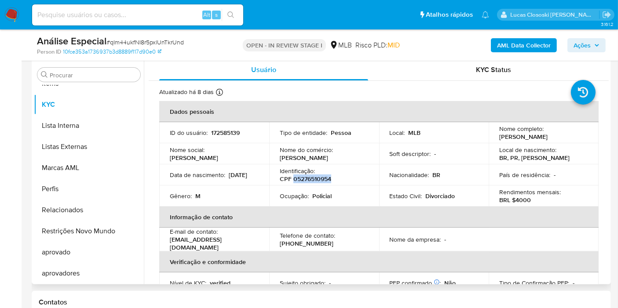
scroll to position [146, 0]
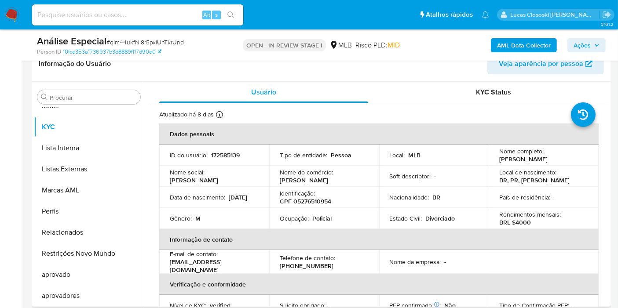
click at [328, 197] on p "CPF 05276510954" at bounding box center [305, 201] width 51 height 8
click at [322, 198] on p "CPF 05276510954" at bounding box center [305, 201] width 51 height 8
click at [583, 44] on span "Ações" at bounding box center [581, 45] width 17 height 14
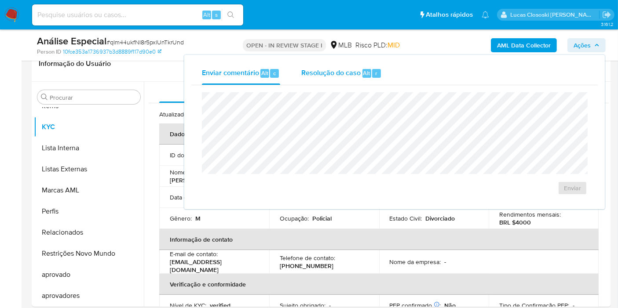
click at [353, 84] on div "Resolução do caso Alt r" at bounding box center [341, 73] width 80 height 23
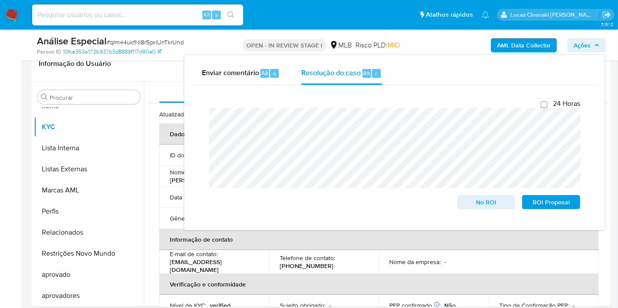
click at [592, 48] on span "Ações" at bounding box center [586, 45] width 26 height 12
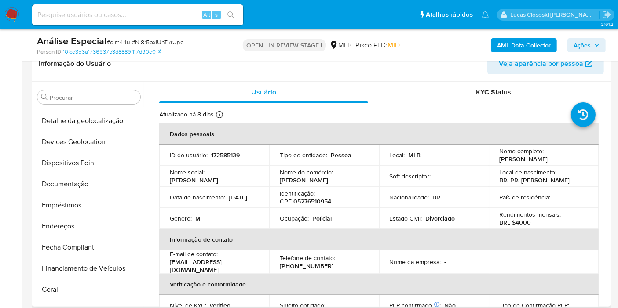
scroll to position [0, 0]
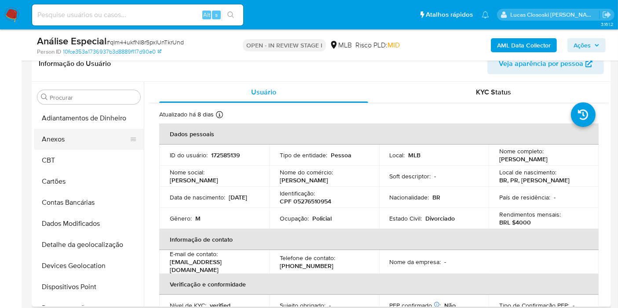
click at [74, 130] on button "Anexos" at bounding box center [85, 139] width 103 height 21
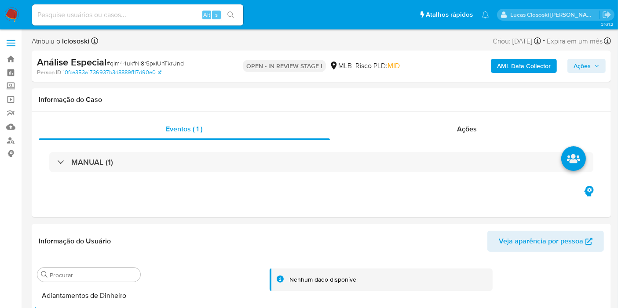
click at [510, 63] on b "AML Data Collector" at bounding box center [524, 66] width 54 height 14
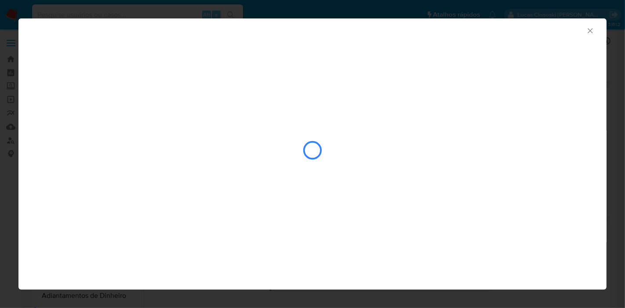
click at [585, 31] on div "AML Data Collector" at bounding box center [305, 30] width 561 height 10
click at [590, 29] on icon "Fechar a janela" at bounding box center [590, 30] width 9 height 9
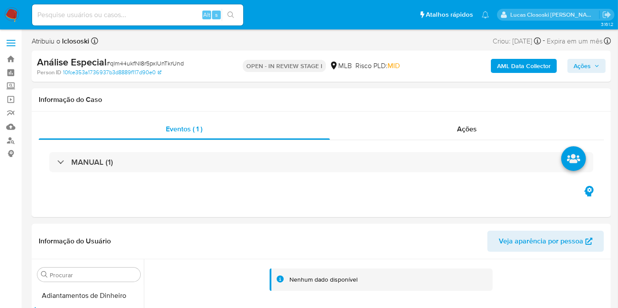
click at [589, 70] on span "Ações" at bounding box center [581, 66] width 17 height 14
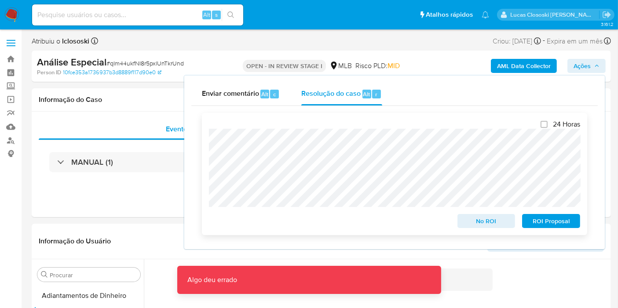
click at [268, 116] on div "24 Horas No ROI ROI Proposal Algo deu errado Algo deu errado" at bounding box center [394, 174] width 385 height 122
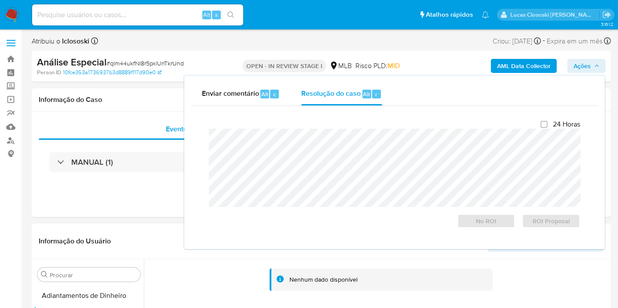
click at [585, 67] on span "Ações" at bounding box center [581, 66] width 17 height 14
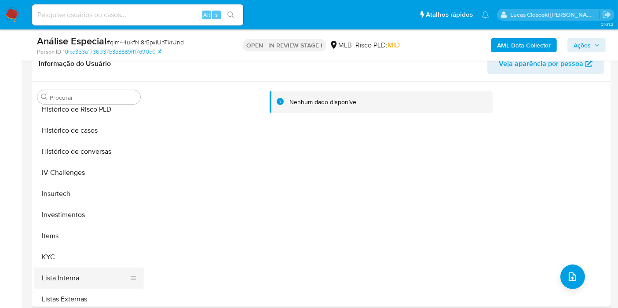
scroll to position [390, 0]
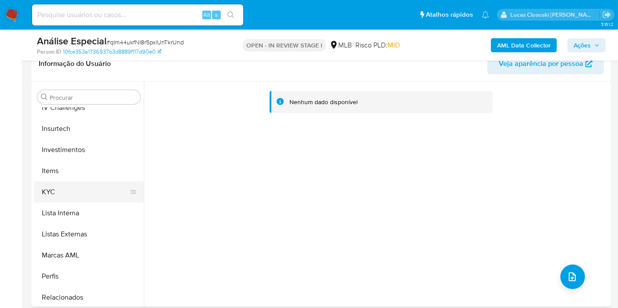
click at [59, 193] on button "KYC" at bounding box center [85, 192] width 103 height 21
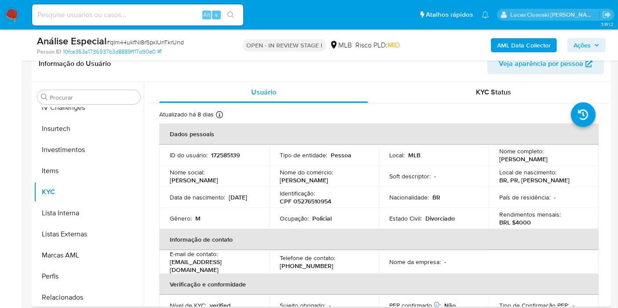
click at [341, 201] on div "Identificação : CPF 05276510954" at bounding box center [324, 197] width 89 height 16
click at [316, 201] on p "CPF 05276510954" at bounding box center [305, 201] width 51 height 8
copy p "05276510954"
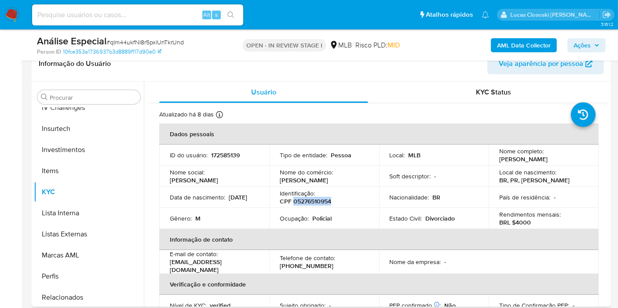
copy p "05276510954"
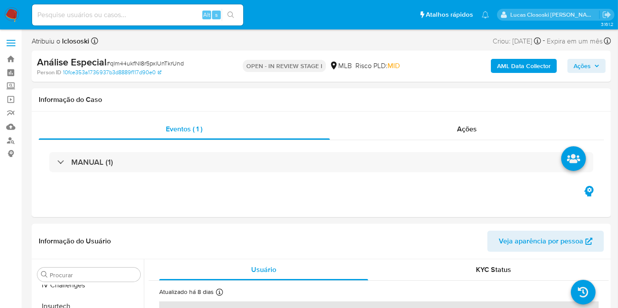
click at [519, 58] on div "AML Data Collector Ações" at bounding box center [511, 66] width 187 height 21
click at [519, 64] on b "AML Data Collector" at bounding box center [524, 66] width 54 height 14
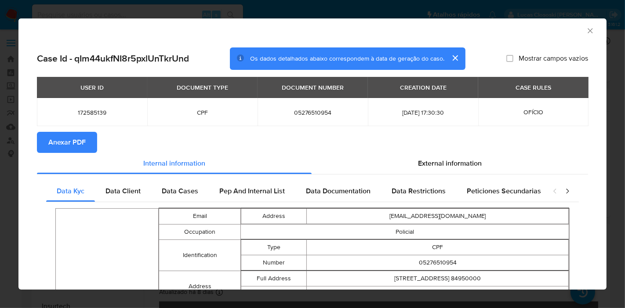
click at [87, 149] on button "Anexar PDF" at bounding box center [67, 142] width 60 height 21
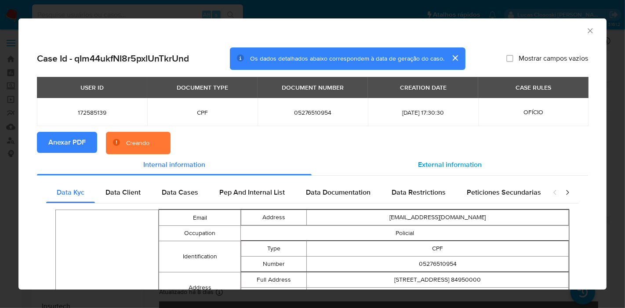
click at [458, 164] on span "External information" at bounding box center [450, 165] width 64 height 10
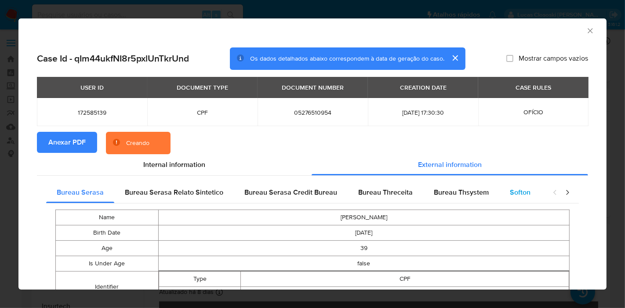
click at [513, 190] on span "Softon" at bounding box center [520, 192] width 21 height 10
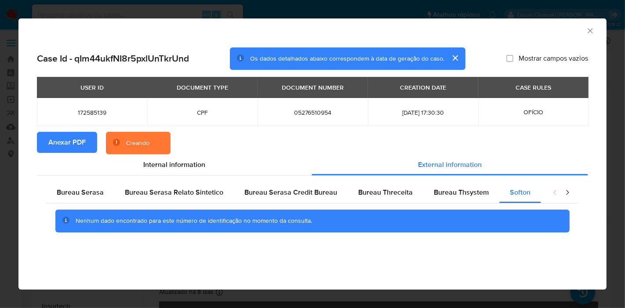
click at [588, 34] on icon "Fechar a janela" at bounding box center [590, 30] width 9 height 9
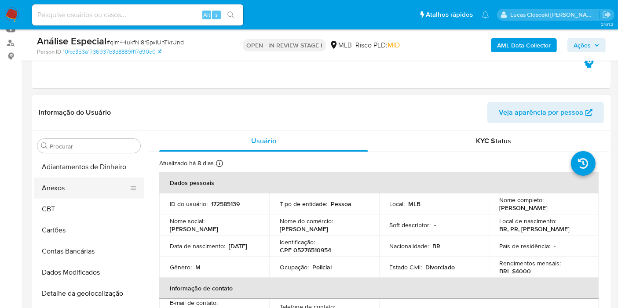
click at [79, 182] on button "Anexos" at bounding box center [85, 188] width 103 height 21
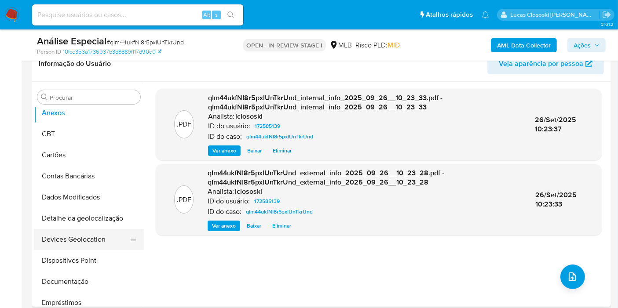
scroll to position [49, 0]
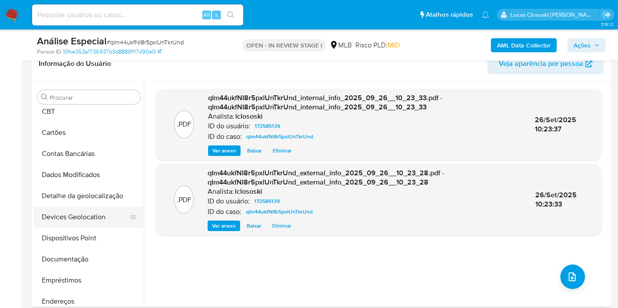
click at [85, 216] on button "Devices Geolocation" at bounding box center [85, 217] width 103 height 21
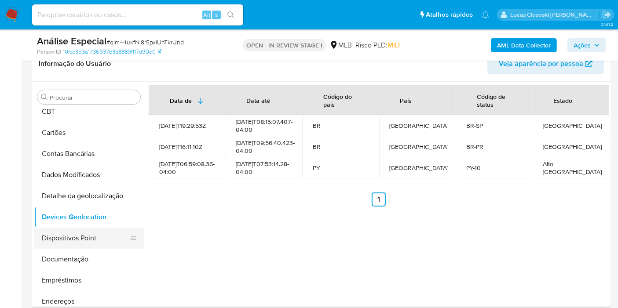
click at [62, 238] on button "Dispositivos Point" at bounding box center [85, 238] width 103 height 21
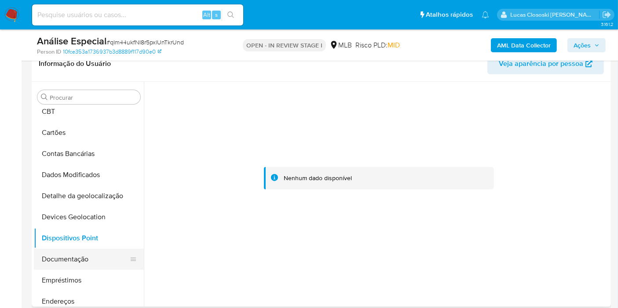
click at [61, 260] on button "Documentação" at bounding box center [85, 259] width 103 height 21
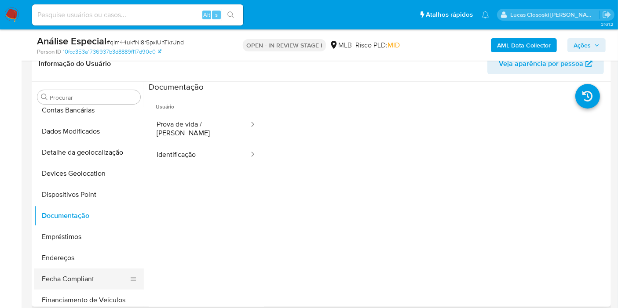
scroll to position [146, 0]
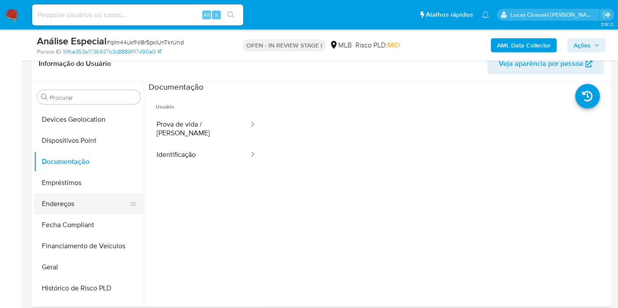
click at [71, 202] on button "Endereços" at bounding box center [85, 203] width 103 height 21
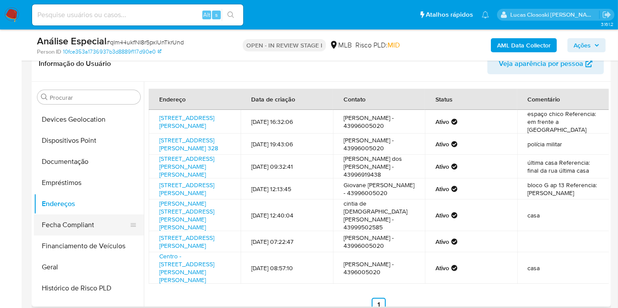
scroll to position [244, 0]
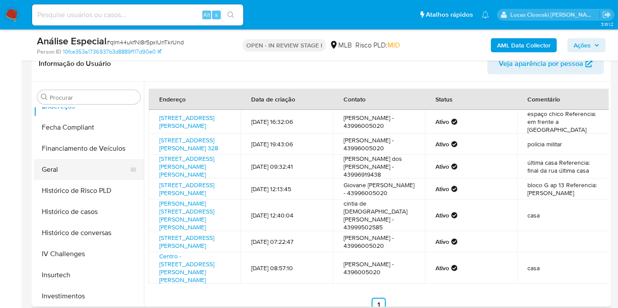
click at [52, 173] on button "Geral" at bounding box center [85, 169] width 103 height 21
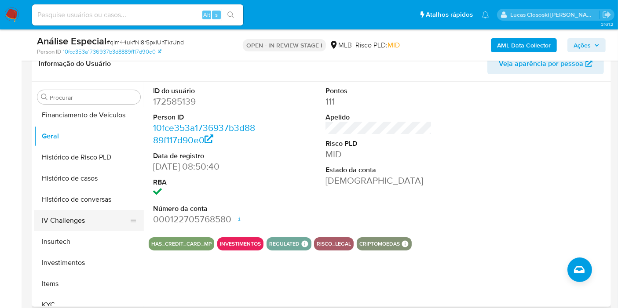
scroll to position [293, 0]
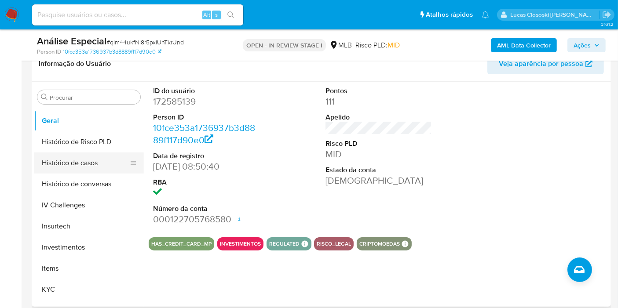
click at [59, 157] on button "Histórico de casos" at bounding box center [85, 163] width 103 height 21
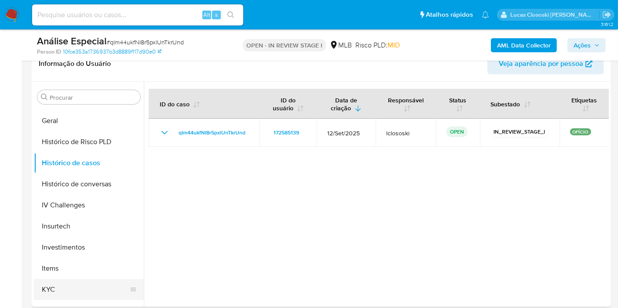
click at [64, 286] on button "KYC" at bounding box center [85, 289] width 103 height 21
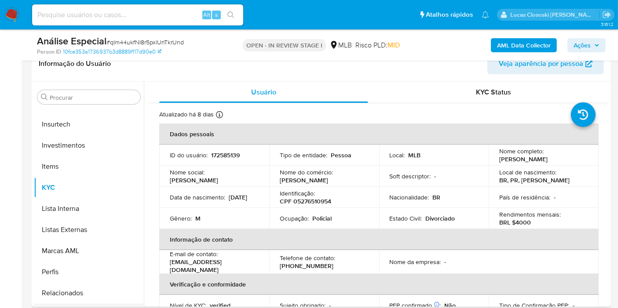
scroll to position [440, 0]
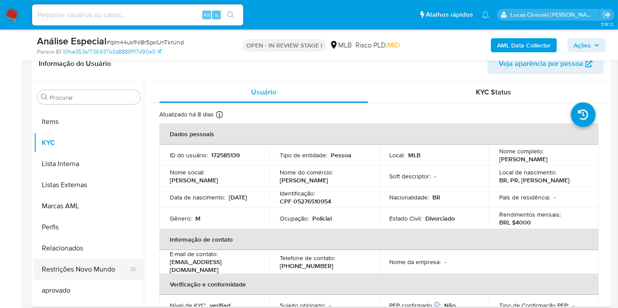
click at [80, 274] on button "Restrições Novo Mundo" at bounding box center [85, 269] width 103 height 21
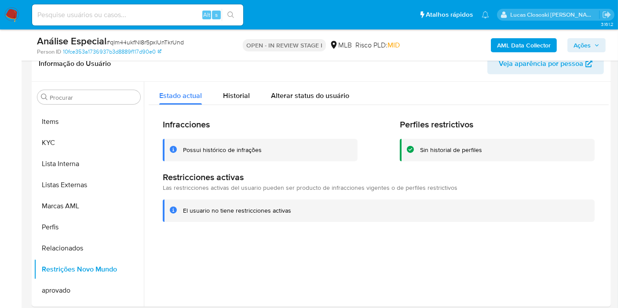
click at [162, 46] on span "# qIm44ukfNI8r5pxlUnTkrUnd" at bounding box center [144, 42] width 77 height 9
copy span "qIm44ukfNI8r5pxlUnTkrUnd"
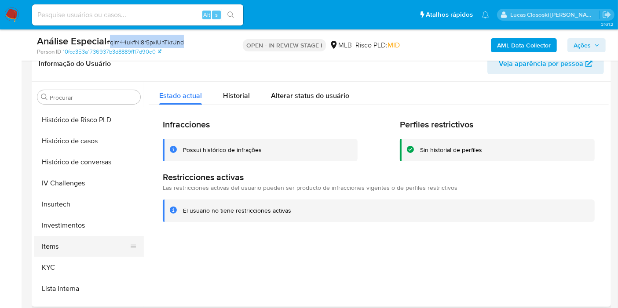
scroll to position [195, 0]
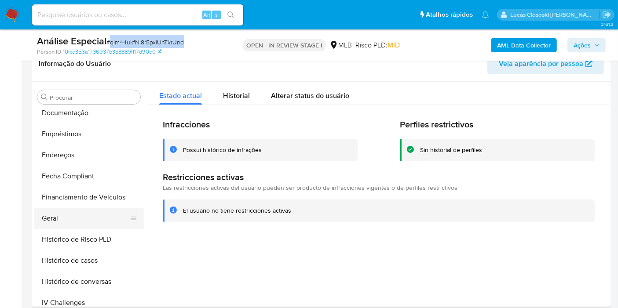
click at [53, 209] on button "Geral" at bounding box center [85, 218] width 103 height 21
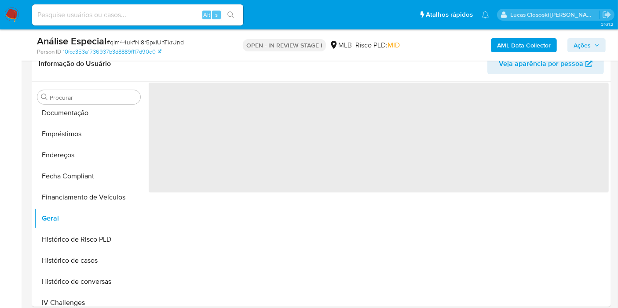
click at [259, 56] on div "Análise Especial # qIm44ukfNI8r5pxlUnTkrUnd Person ID 10fce353a1736937b3d8889f1…" at bounding box center [321, 44] width 579 height 31
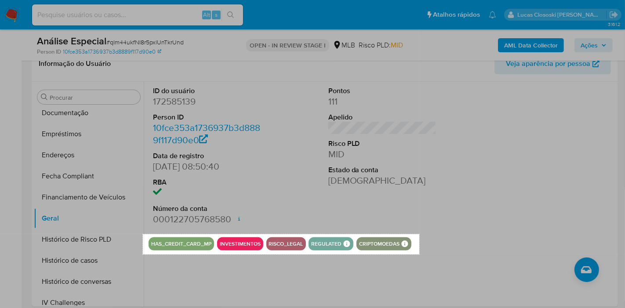
drag, startPoint x: 143, startPoint y: 234, endPoint x: 419, endPoint y: 255, distance: 277.3
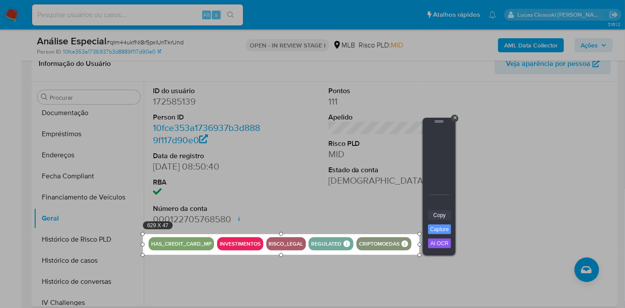
click at [439, 212] on link "Copy" at bounding box center [439, 216] width 23 height 10
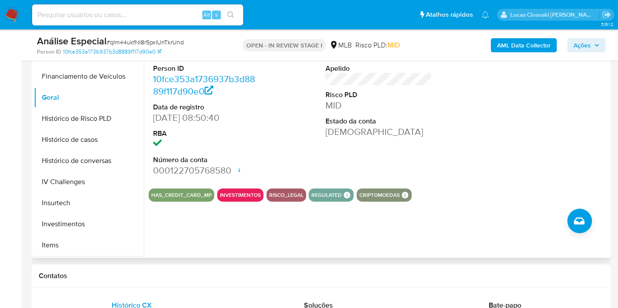
scroll to position [342, 0]
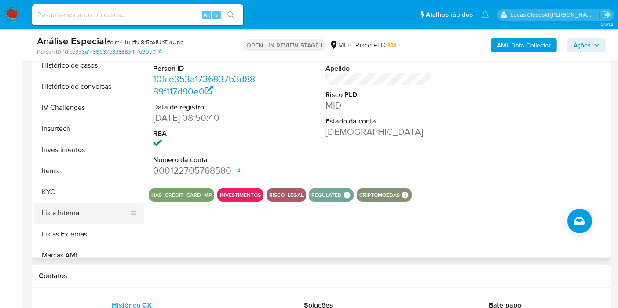
drag, startPoint x: 70, startPoint y: 199, endPoint x: 77, endPoint y: 202, distance: 7.3
click at [70, 199] on button "KYC" at bounding box center [89, 192] width 110 height 21
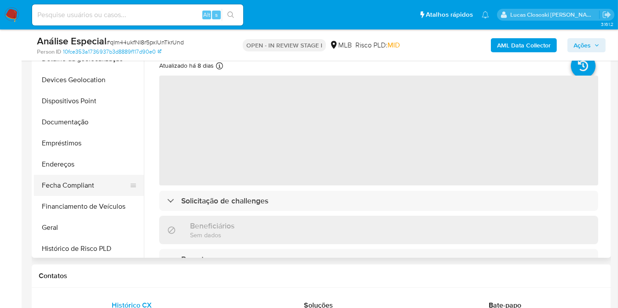
scroll to position [98, 0]
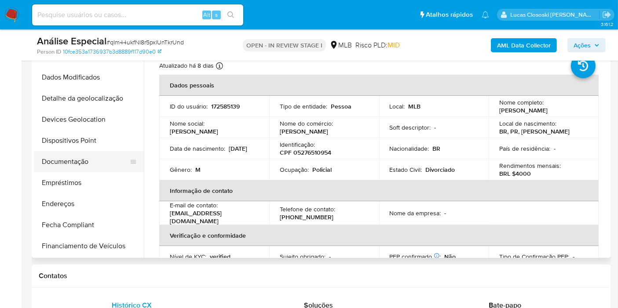
click at [84, 160] on button "Documentação" at bounding box center [85, 161] width 103 height 21
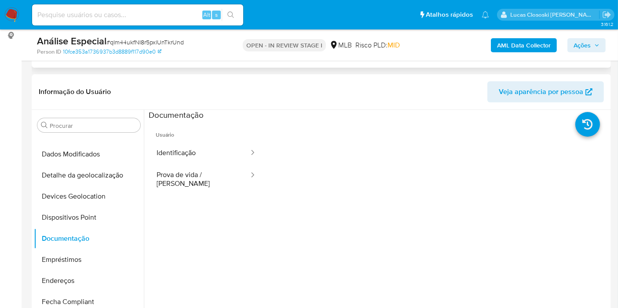
scroll to position [49, 0]
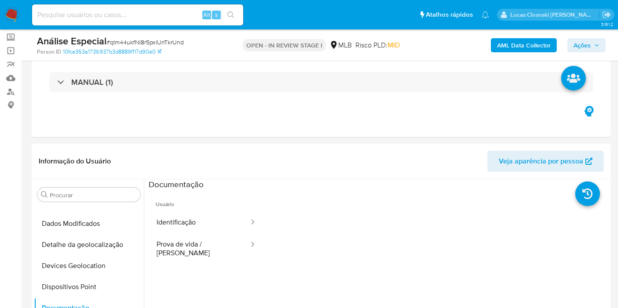
click at [583, 49] on span "Ações" at bounding box center [581, 45] width 17 height 14
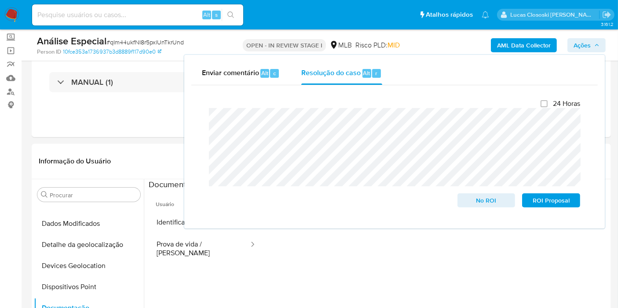
click at [590, 48] on span "Ações" at bounding box center [581, 45] width 17 height 14
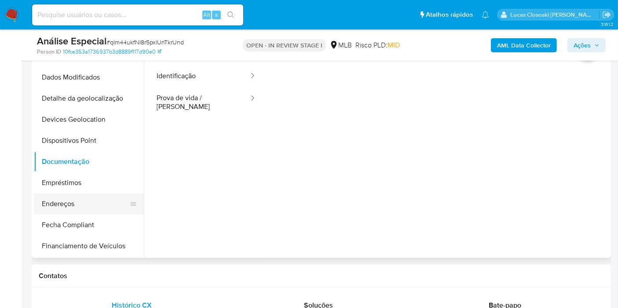
scroll to position [195, 0]
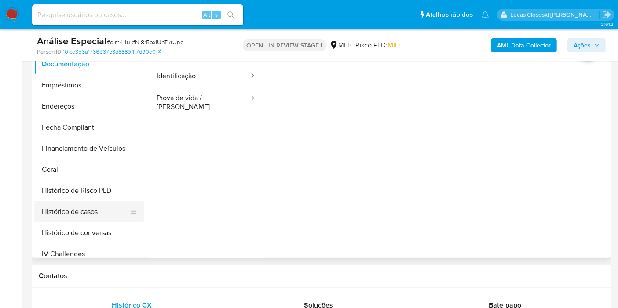
click at [72, 207] on button "Histórico de casos" at bounding box center [85, 211] width 103 height 21
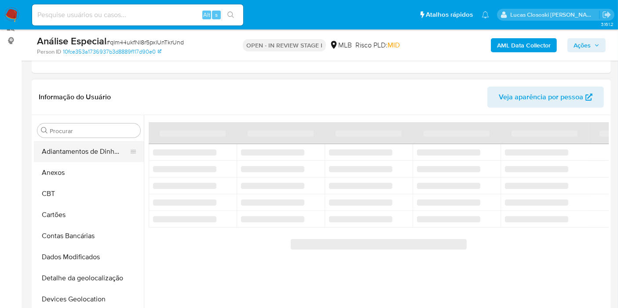
scroll to position [98, 0]
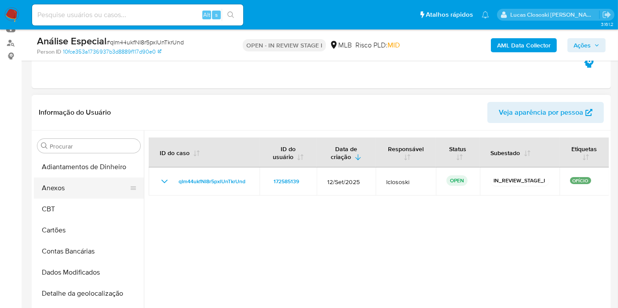
click at [45, 181] on button "Anexos" at bounding box center [85, 188] width 103 height 21
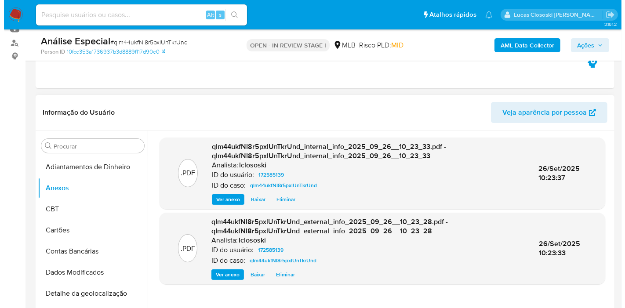
scroll to position [195, 0]
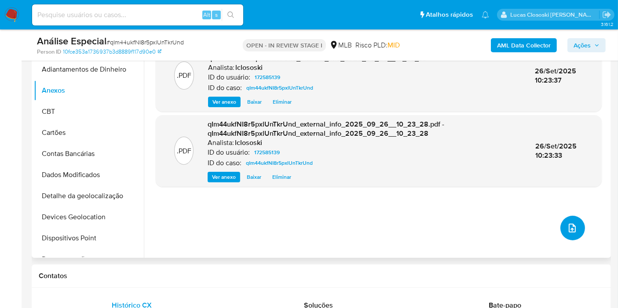
click at [570, 226] on icon "upload-file" at bounding box center [572, 228] width 11 height 11
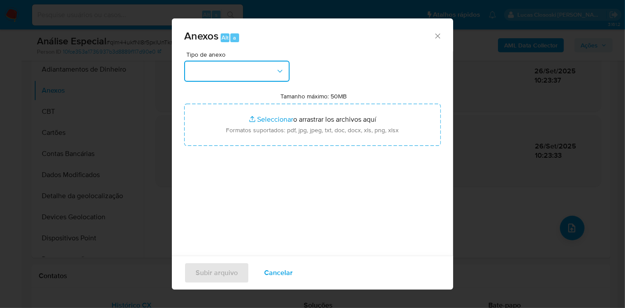
click at [264, 71] on button "button" at bounding box center [236, 71] width 105 height 21
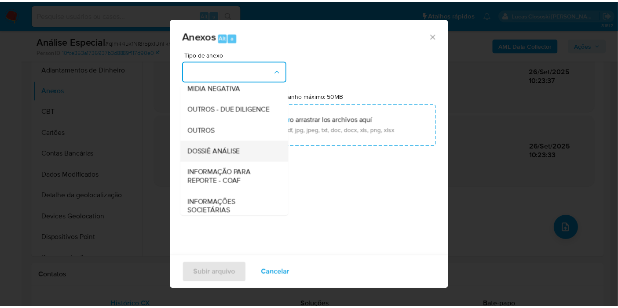
scroll to position [135, 0]
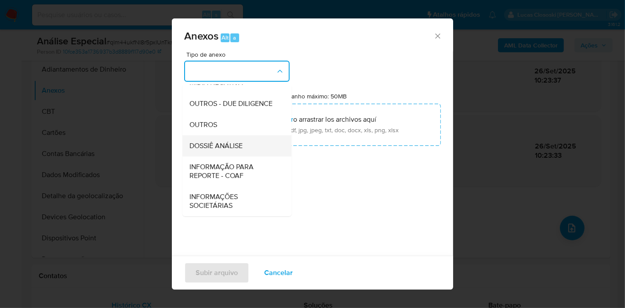
click at [232, 153] on div "DOSSIÊ ANÁLISE" at bounding box center [234, 145] width 90 height 21
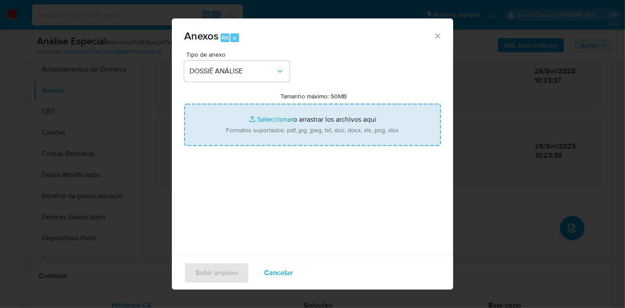
click at [234, 134] on input "Tamanho máximo: 50MB Seleccionar archivos" at bounding box center [312, 125] width 257 height 42
type input "C:\fakepath\Mulan 172585139_2025_09_26_08_17_08.xlsx"
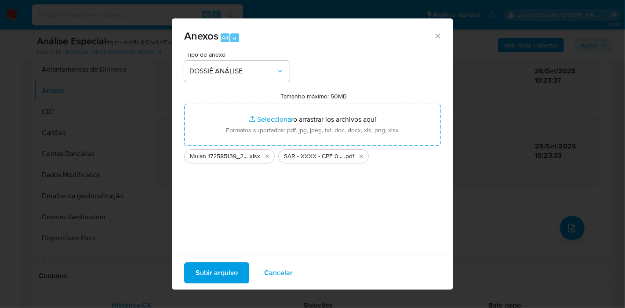
click at [214, 271] on span "Subir arquivo" at bounding box center [217, 272] width 42 height 19
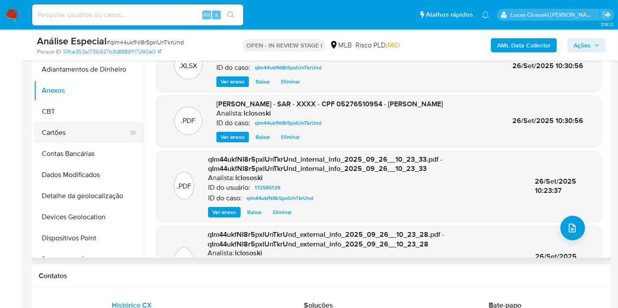
click at [81, 123] on button "Cartões" at bounding box center [85, 132] width 103 height 21
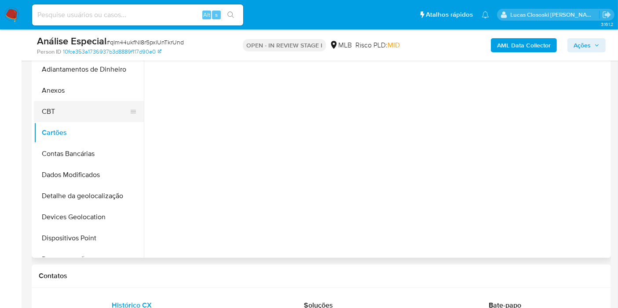
click at [76, 104] on button "CBT" at bounding box center [85, 111] width 103 height 21
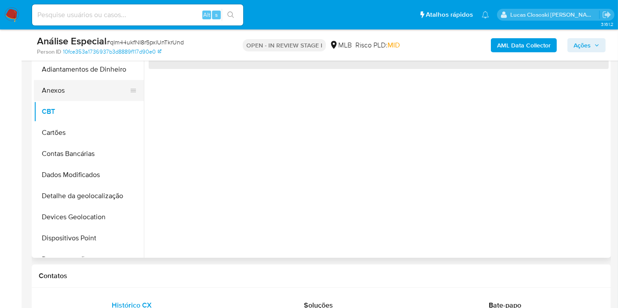
click at [77, 97] on button "Anexos" at bounding box center [85, 90] width 103 height 21
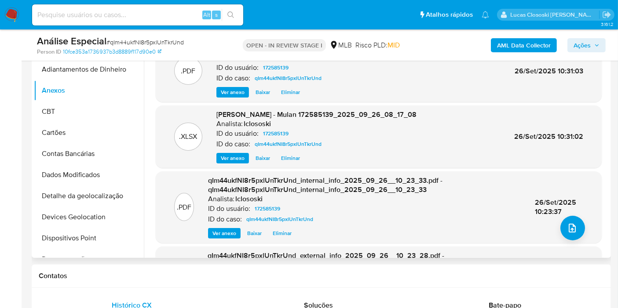
scroll to position [146, 0]
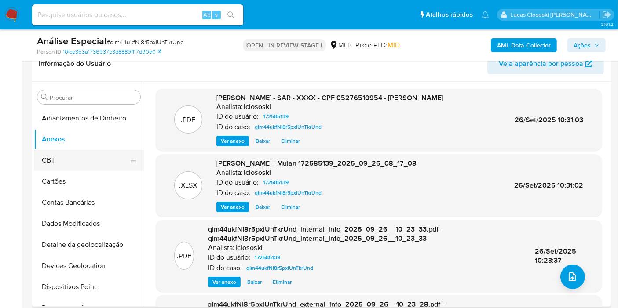
click at [36, 163] on button "CBT" at bounding box center [85, 160] width 103 height 21
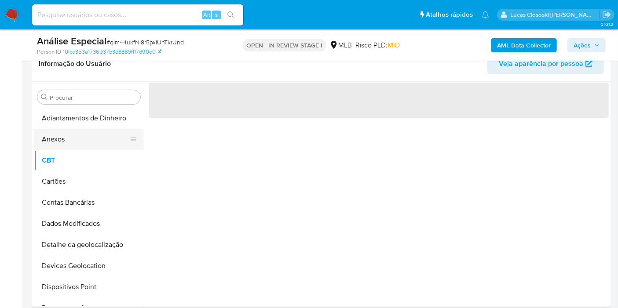
click at [52, 134] on button "Anexos" at bounding box center [85, 139] width 103 height 21
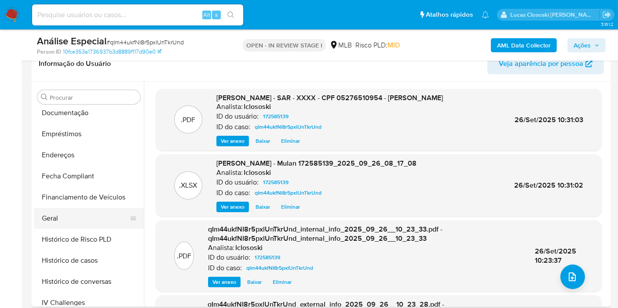
scroll to position [390, 0]
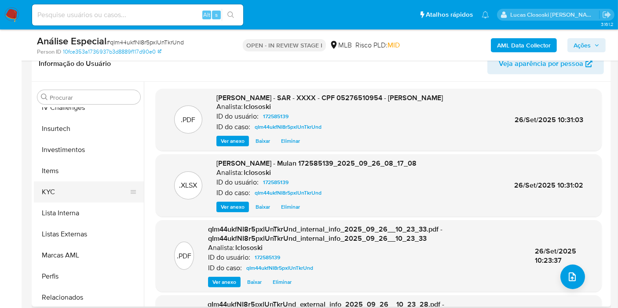
click at [78, 186] on button "KYC" at bounding box center [85, 192] width 103 height 21
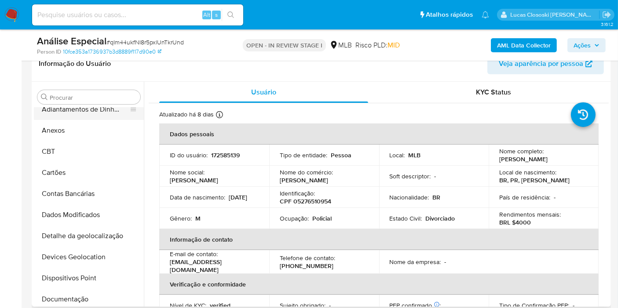
scroll to position [0, 0]
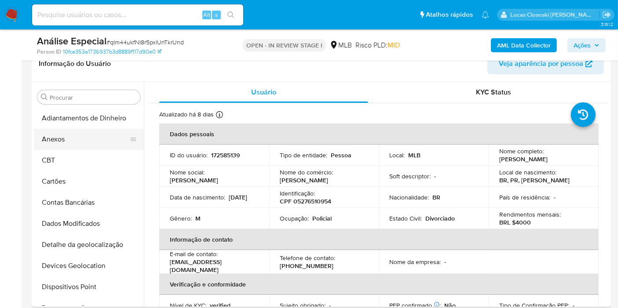
click at [76, 133] on button "Anexos" at bounding box center [85, 139] width 103 height 21
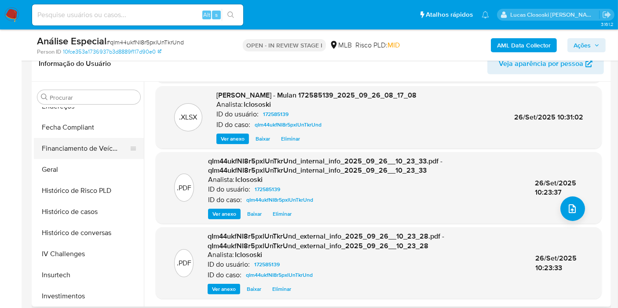
scroll to position [390, 0]
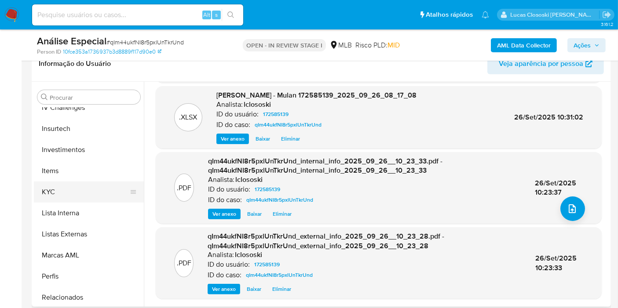
click at [72, 197] on button "KYC" at bounding box center [85, 192] width 103 height 21
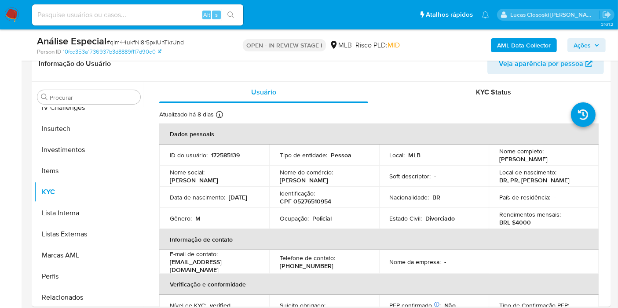
click at [593, 44] on span "Ações" at bounding box center [586, 45] width 26 height 12
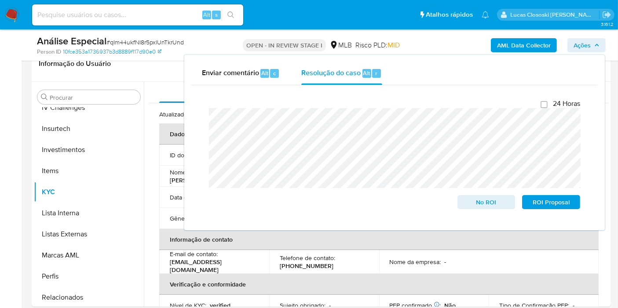
click at [580, 43] on span "Ações" at bounding box center [581, 45] width 17 height 14
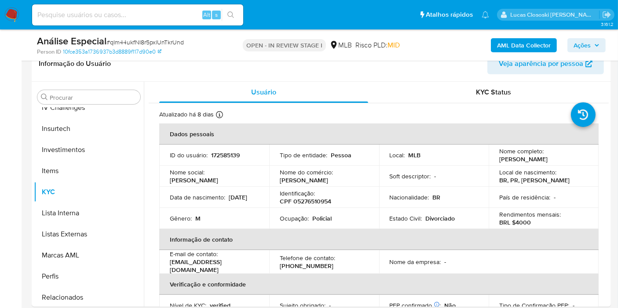
click at [580, 43] on span "Ações" at bounding box center [581, 45] width 17 height 14
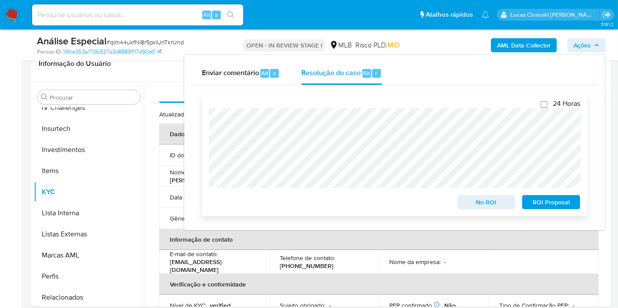
click at [553, 200] on span "ROI Proposal" at bounding box center [551, 202] width 46 height 12
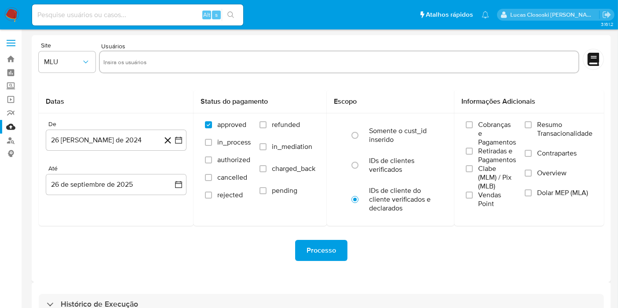
click at [157, 297] on div "Histórico de Execução" at bounding box center [321, 304] width 565 height 21
select select "10"
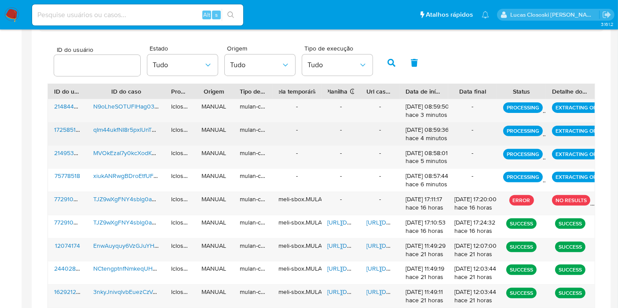
scroll to position [293, 0]
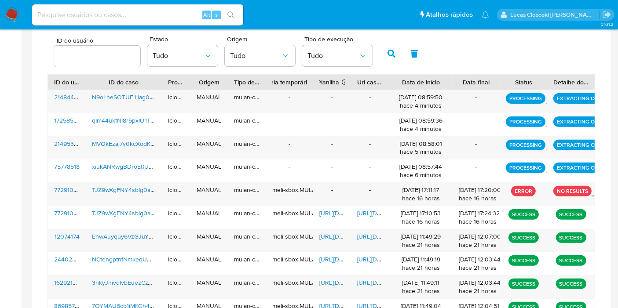
drag, startPoint x: 446, startPoint y: 78, endPoint x: 461, endPoint y: 78, distance: 14.9
click at [461, 78] on div "ID do usuário ID do caso Proprietário Origem Tipo de execução Tabela temporária…" at bounding box center [321, 82] width 546 height 15
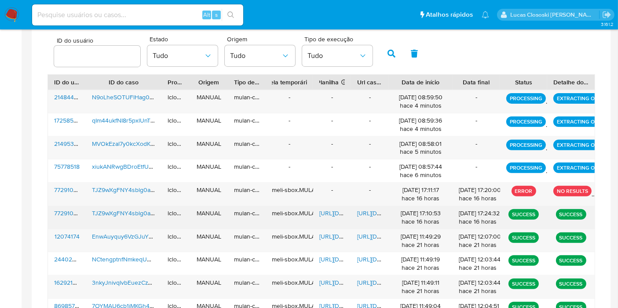
click at [325, 213] on span "[URL][DOMAIN_NAME]" at bounding box center [349, 213] width 61 height 9
click at [371, 211] on span "[URL][DOMAIN_NAME]" at bounding box center [387, 213] width 61 height 9
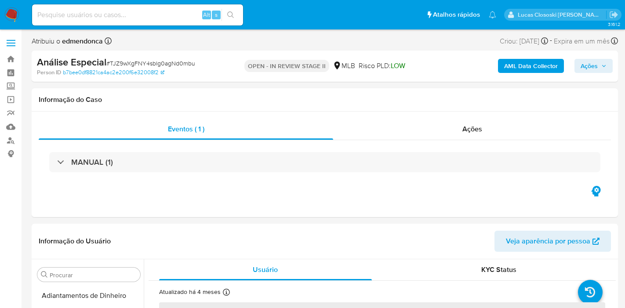
select select "10"
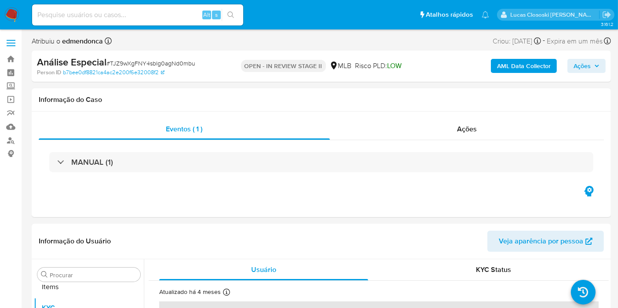
scroll to position [455, 0]
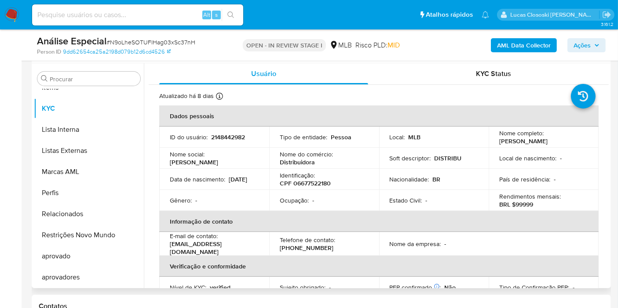
scroll to position [195, 0]
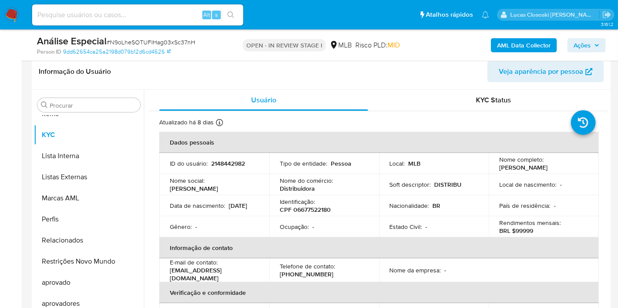
click at [319, 211] on p "CPF 06677522180" at bounding box center [305, 210] width 51 height 8
copy p "06677522180"
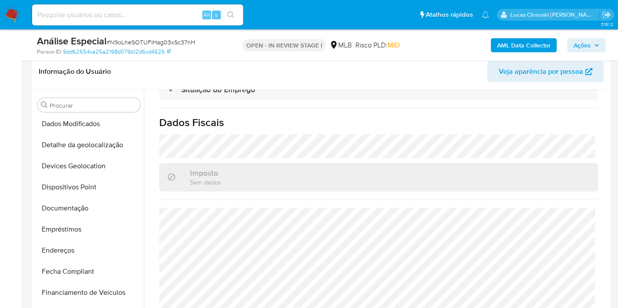
scroll to position [65, 0]
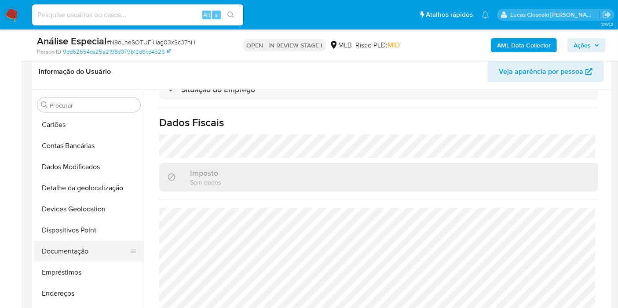
click at [88, 251] on button "Documentação" at bounding box center [85, 251] width 103 height 21
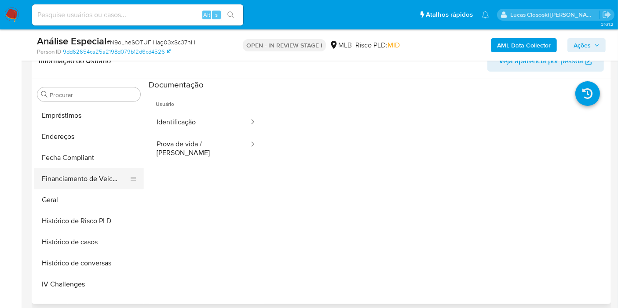
scroll to position [358, 0]
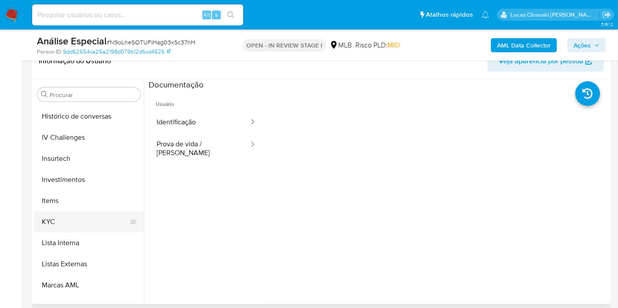
click at [77, 214] on button "KYC" at bounding box center [85, 221] width 103 height 21
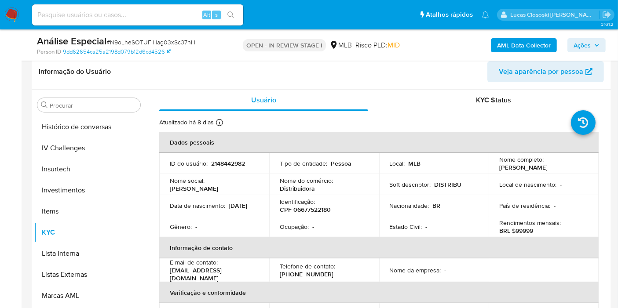
click at [316, 211] on p "CPF 06677522180" at bounding box center [305, 210] width 51 height 8
copy p "06677522180"
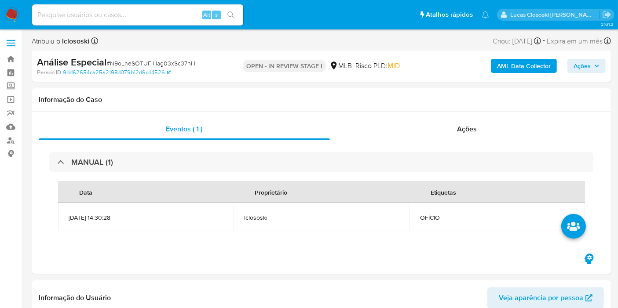
click at [543, 73] on div "AML Data Collector Ações" at bounding box center [511, 66] width 187 height 21
click at [540, 63] on b "AML Data Collector" at bounding box center [524, 66] width 54 height 14
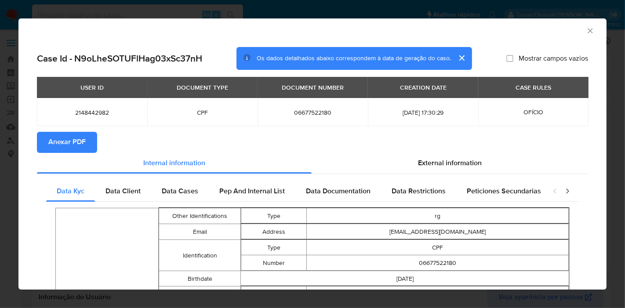
click at [76, 138] on span "Anexar PDF" at bounding box center [66, 142] width 37 height 19
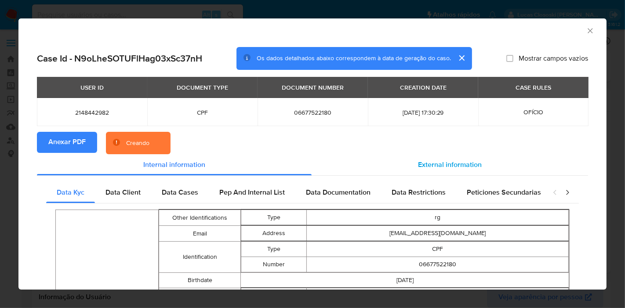
click at [443, 158] on div "External information" at bounding box center [450, 164] width 276 height 21
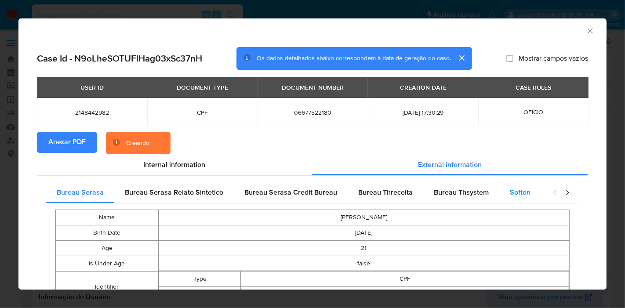
click at [517, 202] on div "Softon" at bounding box center [520, 192] width 42 height 21
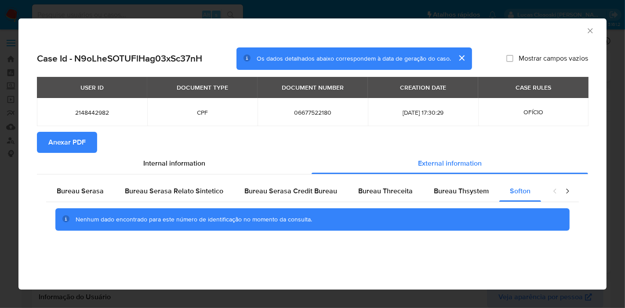
click at [593, 33] on icon "Fechar a janela" at bounding box center [590, 30] width 9 height 9
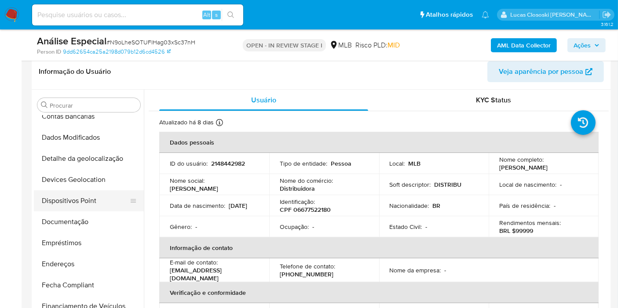
scroll to position [98, 0]
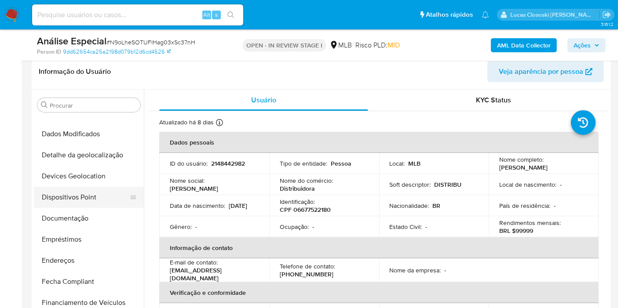
click at [77, 200] on button "Dispositivos Point" at bounding box center [85, 197] width 103 height 21
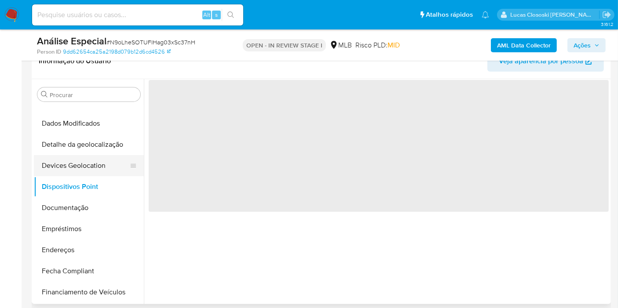
click at [81, 171] on button "Devices Geolocation" at bounding box center [85, 165] width 103 height 21
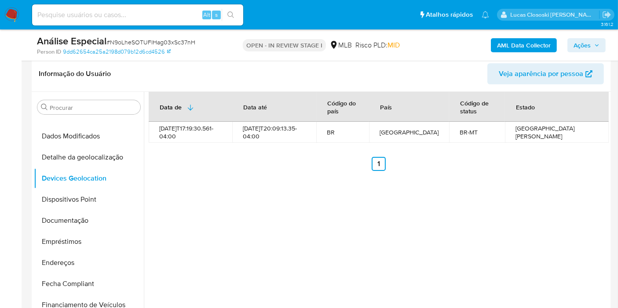
scroll to position [195, 0]
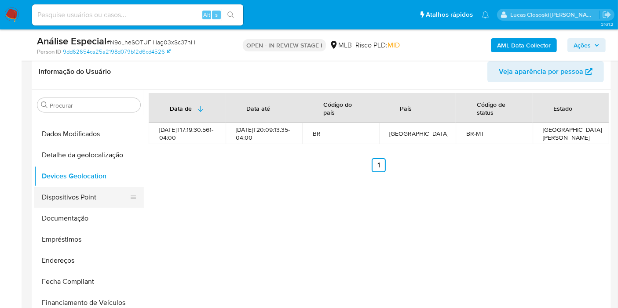
click at [73, 201] on button "Dispositivos Point" at bounding box center [85, 197] width 103 height 21
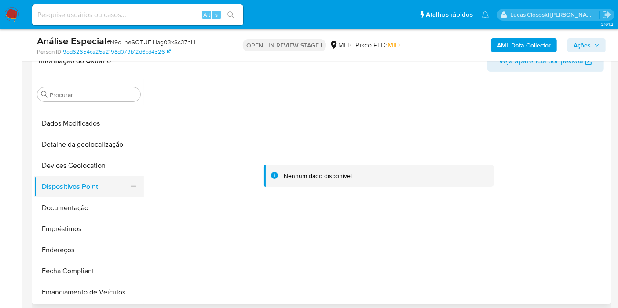
click at [76, 194] on button "Dispositivos Point" at bounding box center [85, 186] width 103 height 21
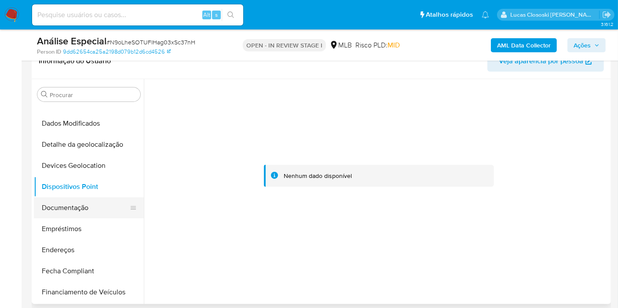
click at [76, 199] on button "Documentação" at bounding box center [85, 207] width 103 height 21
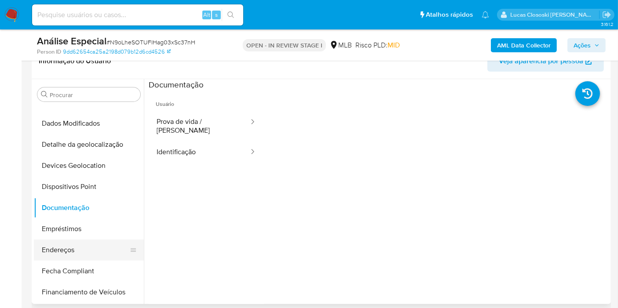
click at [88, 244] on button "Endereços" at bounding box center [85, 250] width 103 height 21
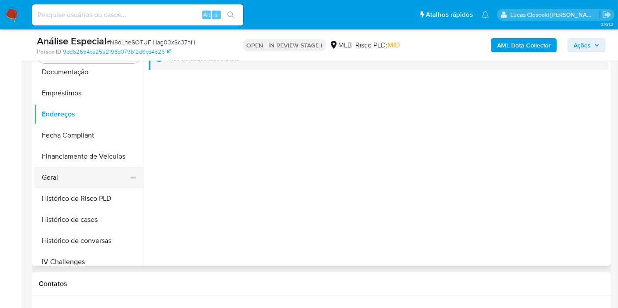
click at [53, 182] on button "Geral" at bounding box center [85, 177] width 103 height 21
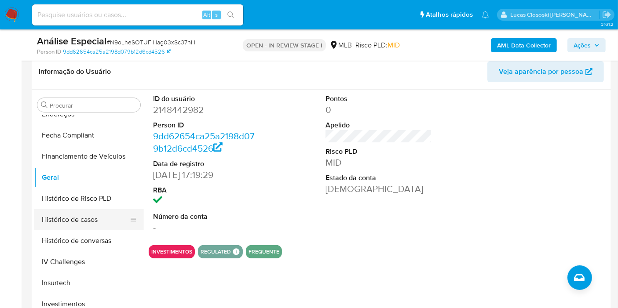
click at [59, 210] on button "Histórico de casos" at bounding box center [85, 219] width 103 height 21
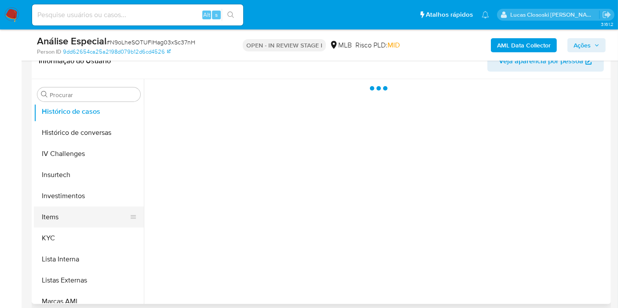
scroll to position [342, 0]
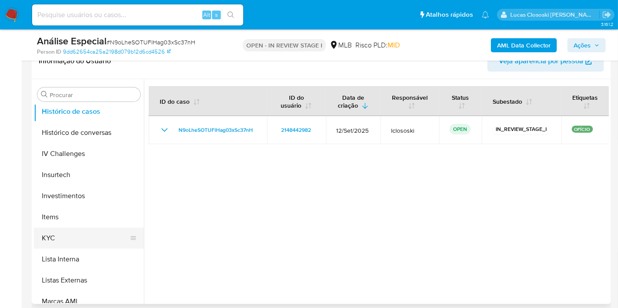
click at [49, 233] on button "KYC" at bounding box center [85, 238] width 103 height 21
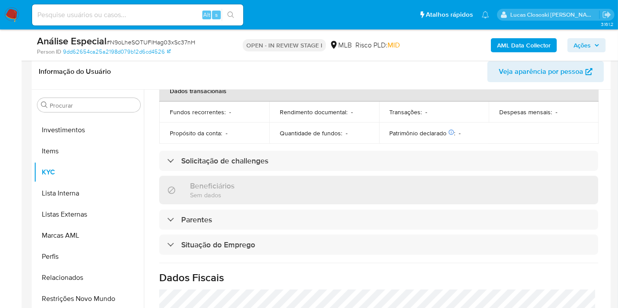
scroll to position [455, 0]
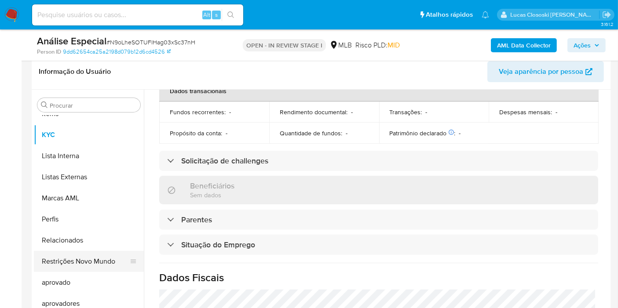
click at [90, 257] on button "Restrições Novo Mundo" at bounding box center [85, 261] width 103 height 21
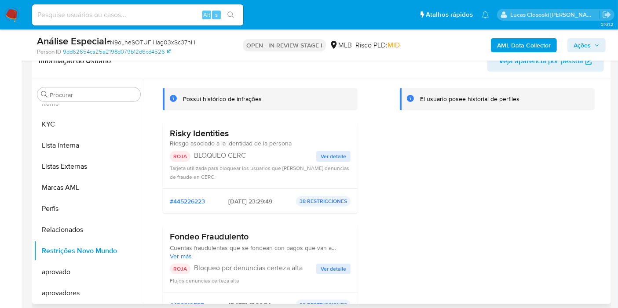
scroll to position [98, 0]
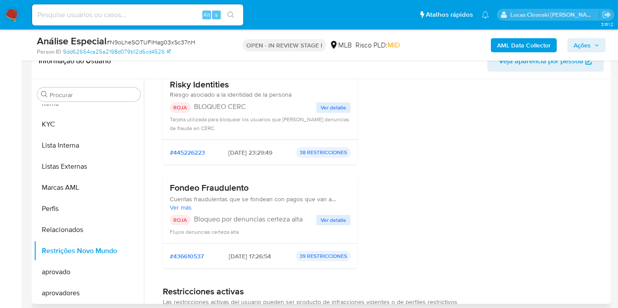
click at [331, 115] on div "Tarjeta utilizada para bloquear los usuarios que tengan denuncias de fraude en …" at bounding box center [260, 124] width 181 height 18
click at [329, 111] on span "Ver detalle" at bounding box center [332, 107] width 25 height 9
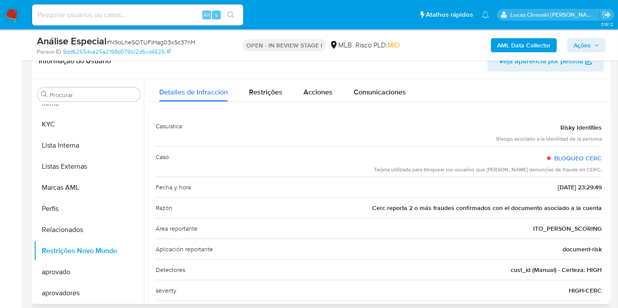
scroll to position [0, 0]
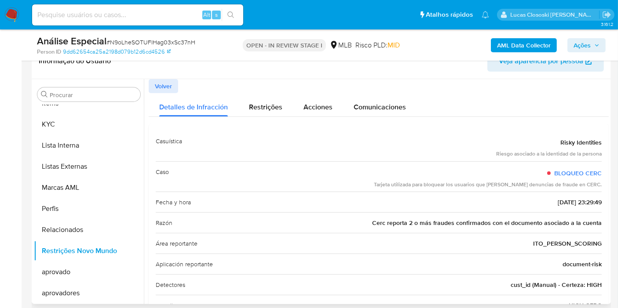
click at [157, 86] on span "Volver" at bounding box center [163, 86] width 17 height 12
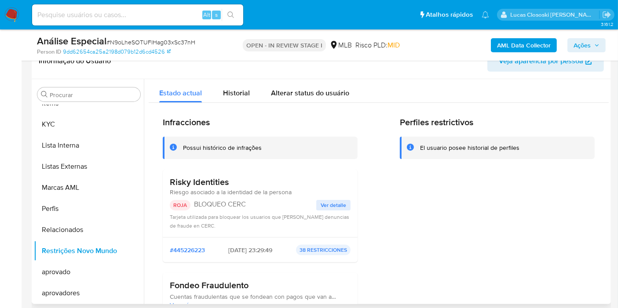
scroll to position [146, 0]
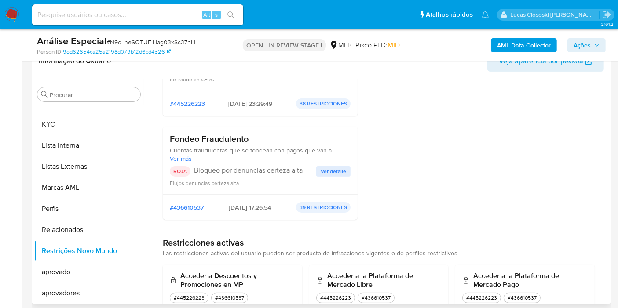
click at [324, 172] on span "Ver detalle" at bounding box center [332, 171] width 25 height 9
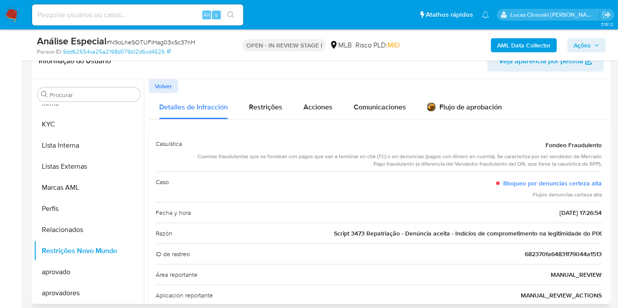
click at [156, 87] on span "Volver" at bounding box center [163, 86] width 17 height 12
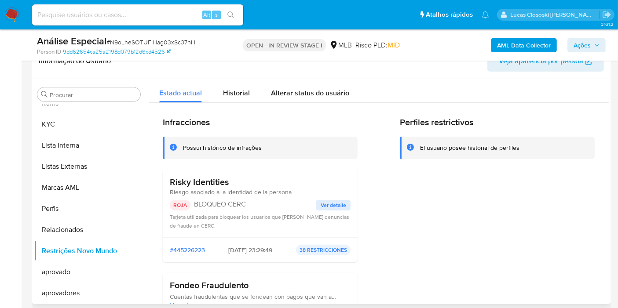
click at [128, 39] on span "# N9oLheSOTUFlHag03xSc37nH" at bounding box center [150, 42] width 89 height 9
copy span "N9oLheSOTUFlHag03xSc37nH"
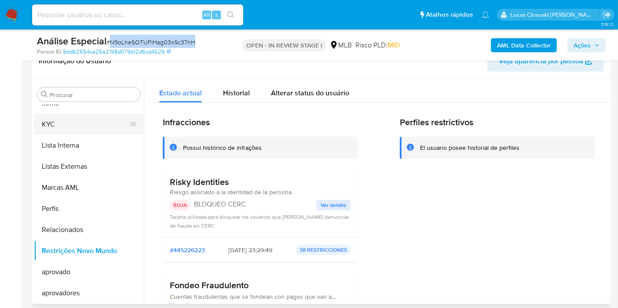
click at [63, 132] on button "KYC" at bounding box center [85, 124] width 103 height 21
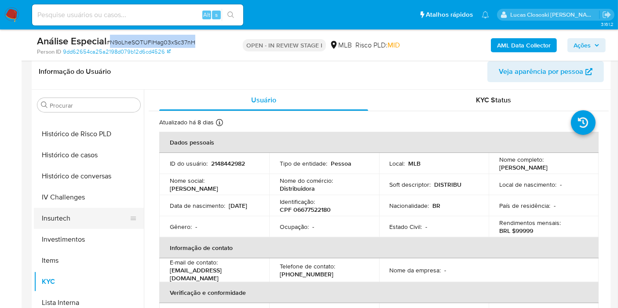
scroll to position [260, 0]
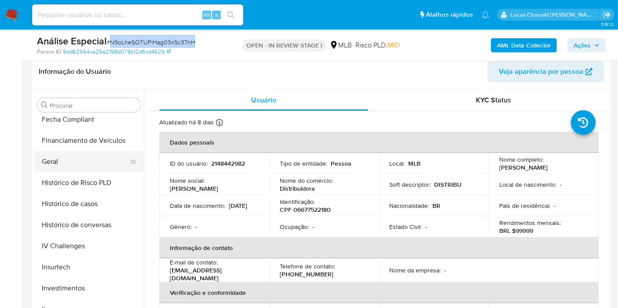
drag, startPoint x: 55, startPoint y: 166, endPoint x: 380, endPoint y: 3, distance: 363.8
click at [55, 166] on button "Geral" at bounding box center [89, 161] width 110 height 21
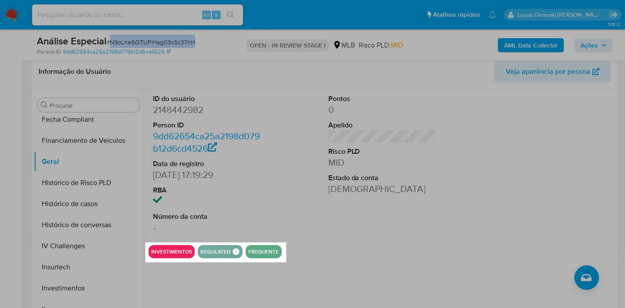
drag, startPoint x: 145, startPoint y: 243, endPoint x: 286, endPoint y: 262, distance: 142.0
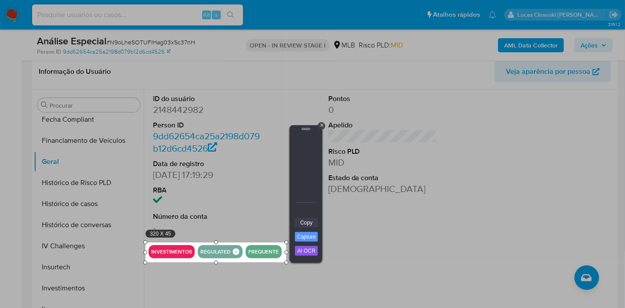
click at [307, 224] on link "Copy" at bounding box center [306, 223] width 23 height 10
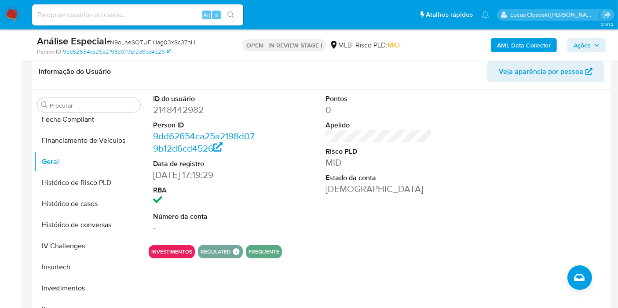
click at [169, 113] on dd "2148442982" at bounding box center [206, 110] width 106 height 12
copy dd "2148442982"
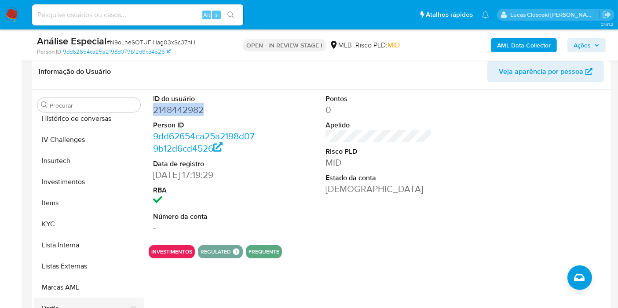
scroll to position [455, 0]
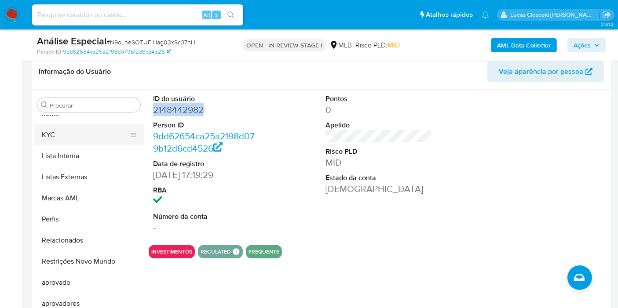
click at [56, 139] on button "KYC" at bounding box center [85, 134] width 103 height 21
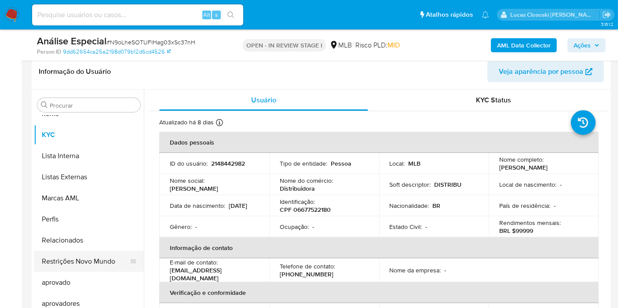
click at [100, 260] on button "Restrições Novo Mundo" at bounding box center [85, 261] width 103 height 21
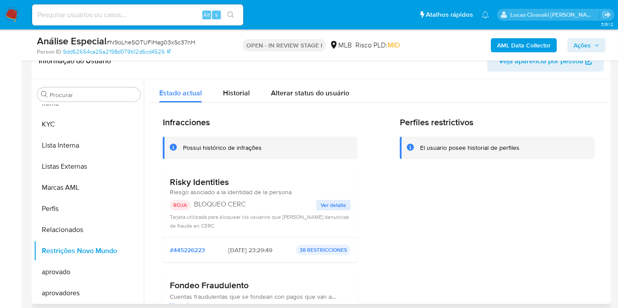
click at [237, 203] on p "BLOQUEO CERC" at bounding box center [255, 204] width 122 height 9
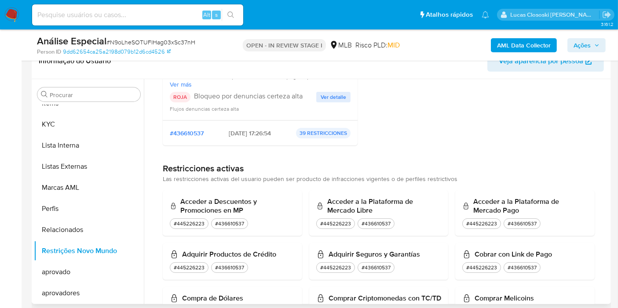
scroll to position [146, 0]
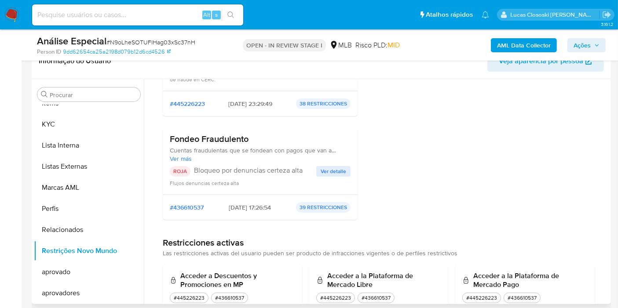
drag, startPoint x: 306, startPoint y: 173, endPoint x: 192, endPoint y: 173, distance: 113.8
click at [192, 173] on div "ROJA Bloqueo por denuncias certeza alta" at bounding box center [243, 171] width 146 height 11
click at [583, 46] on span "Ações" at bounding box center [581, 45] width 17 height 14
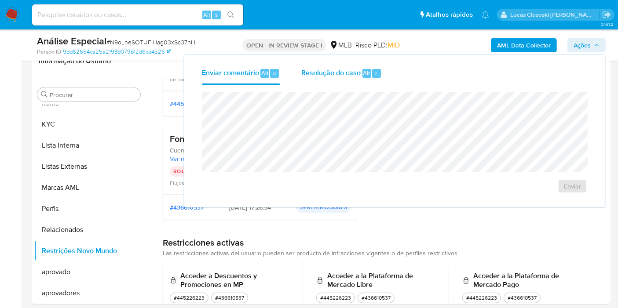
click at [314, 78] on div "Resolução do caso Alt r" at bounding box center [341, 73] width 80 height 23
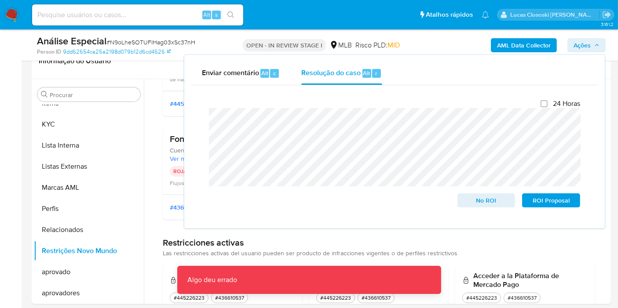
click at [586, 51] on span "Ações" at bounding box center [581, 45] width 17 height 14
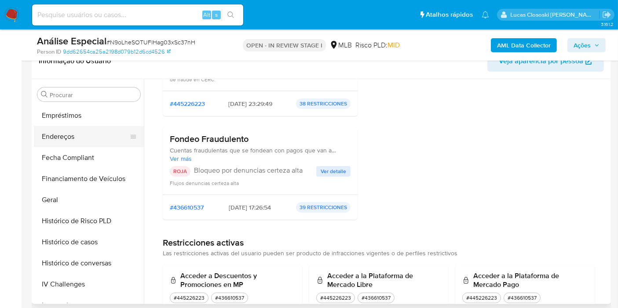
scroll to position [16, 0]
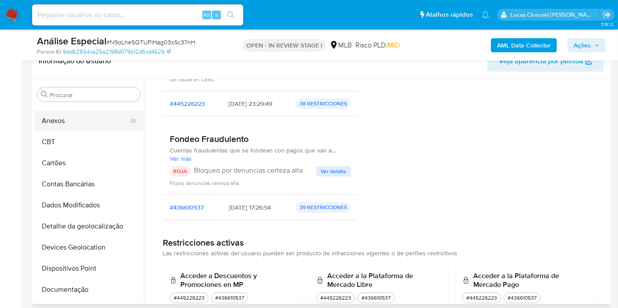
click at [70, 125] on button "Anexos" at bounding box center [85, 120] width 103 height 21
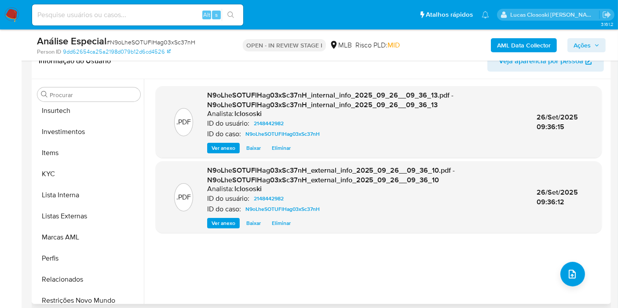
scroll to position [455, 0]
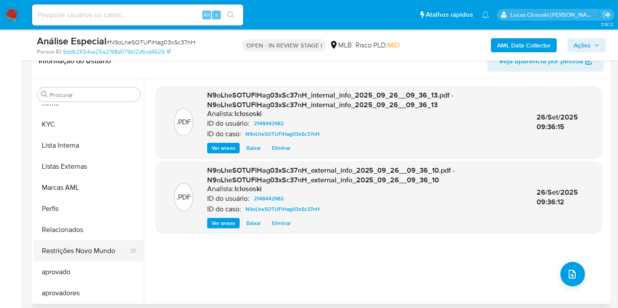
click at [92, 257] on button "Restrições Novo Mundo" at bounding box center [85, 250] width 103 height 21
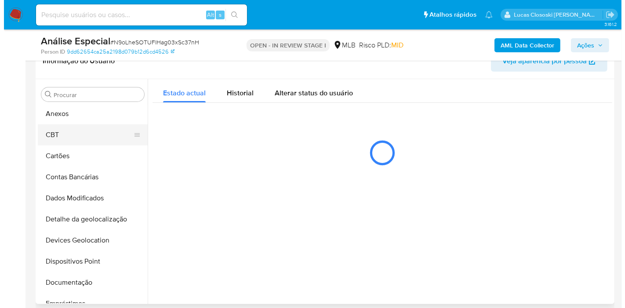
scroll to position [0, 0]
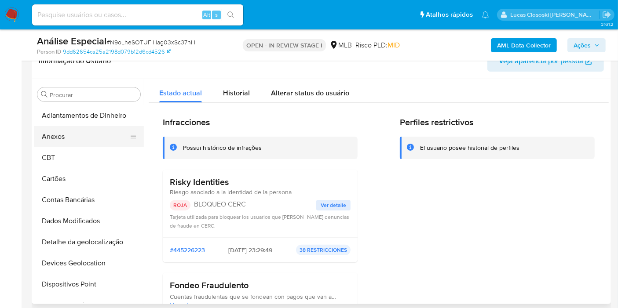
click at [69, 140] on button "Anexos" at bounding box center [85, 136] width 103 height 21
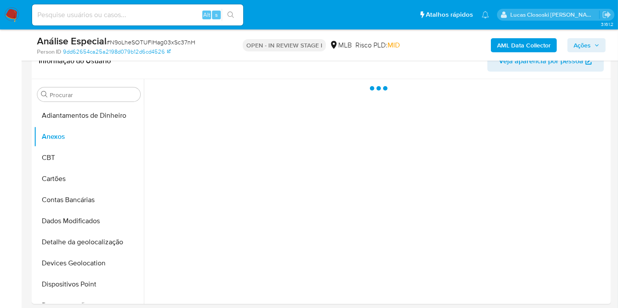
click at [595, 36] on div "AML Data Collector Ações" at bounding box center [511, 45] width 187 height 21
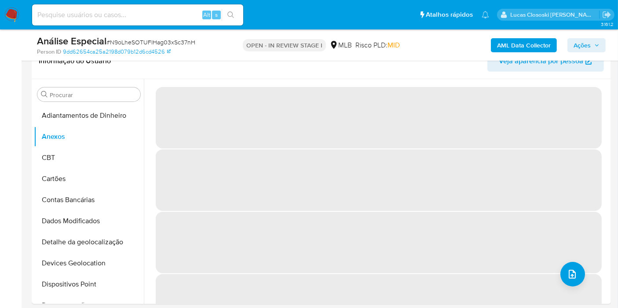
click at [595, 37] on div "AML Data Collector Ações" at bounding box center [511, 45] width 187 height 21
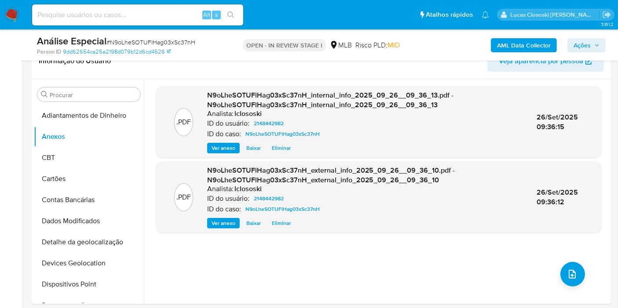
click at [594, 41] on span "Ações" at bounding box center [586, 45] width 26 height 12
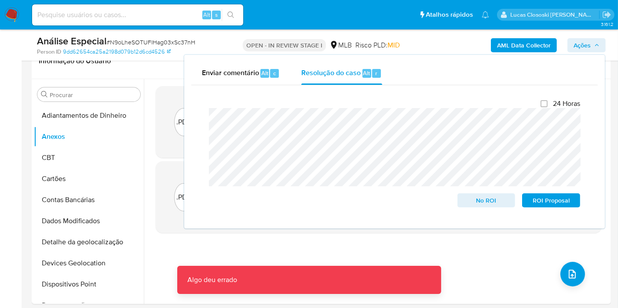
click at [594, 41] on span "Ações" at bounding box center [586, 45] width 26 height 12
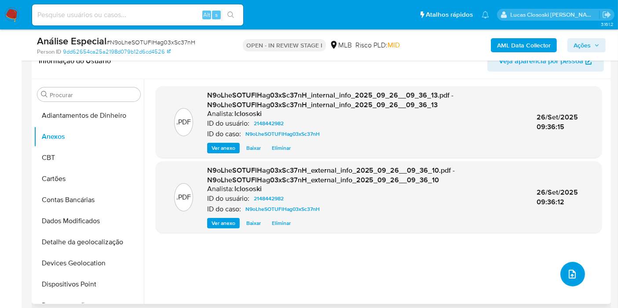
click at [563, 270] on button "upload-file" at bounding box center [572, 274] width 25 height 25
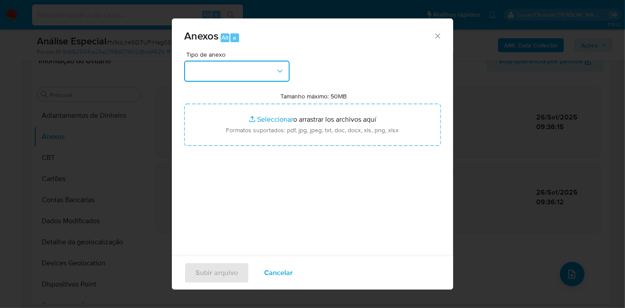
click at [214, 74] on button "button" at bounding box center [236, 71] width 105 height 21
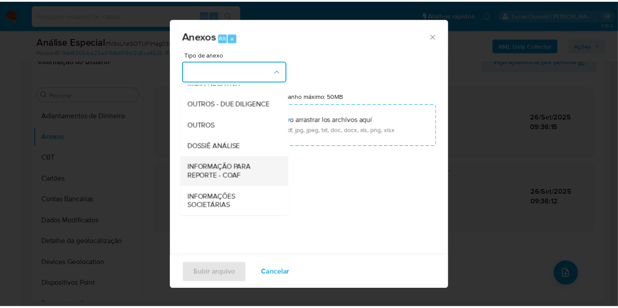
scroll to position [135, 0]
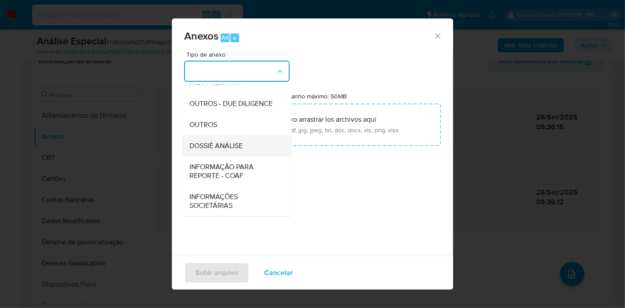
click at [225, 149] on span "DOSSIÊ ANÁLISE" at bounding box center [215, 146] width 53 height 9
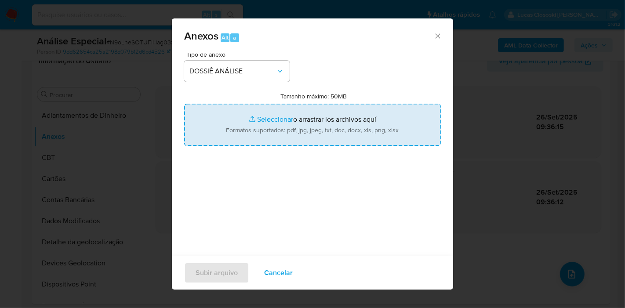
click at [238, 124] on input "Tamanho máximo: 50MB Seleccionar archivos" at bounding box center [312, 125] width 257 height 42
type input "C:\fakepath\Mulan 2148442982_2025_09_26_08_19_14.xlsx"
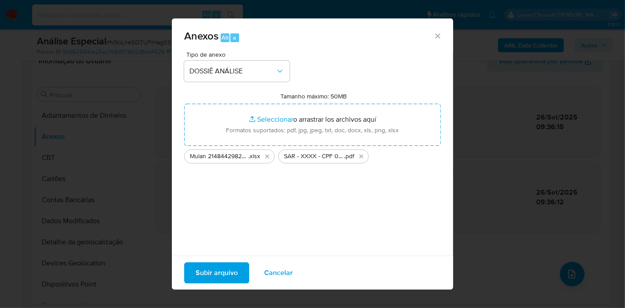
click at [200, 271] on span "Subir arquivo" at bounding box center [217, 272] width 42 height 19
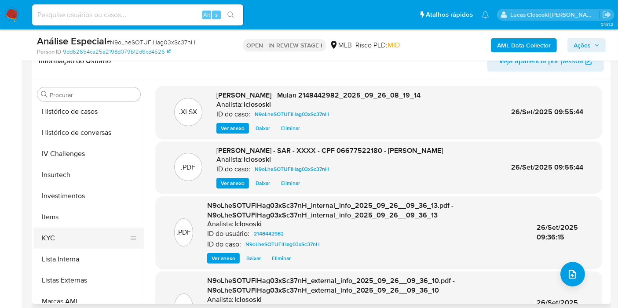
click at [63, 229] on button "KYC" at bounding box center [85, 238] width 103 height 21
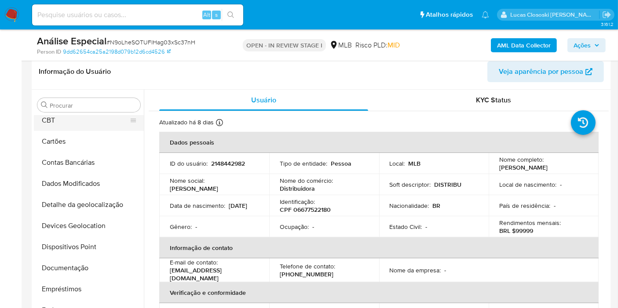
scroll to position [0, 0]
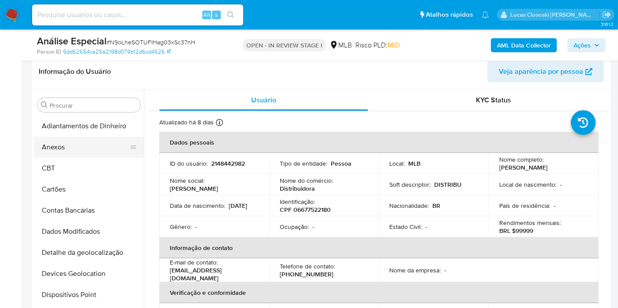
click at [68, 146] on button "Anexos" at bounding box center [85, 147] width 103 height 21
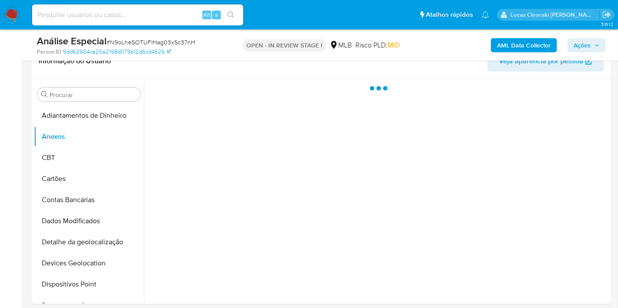
click at [570, 48] on button "Ações" at bounding box center [586, 45] width 38 height 14
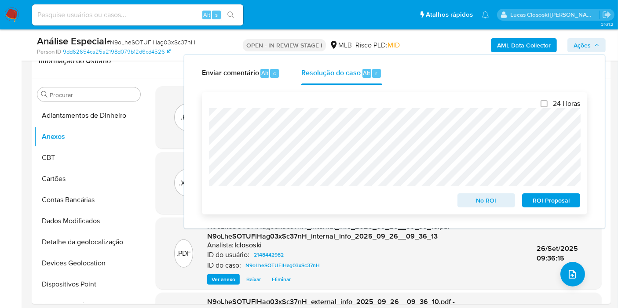
click at [555, 196] on span "ROI Proposal" at bounding box center [551, 200] width 46 height 12
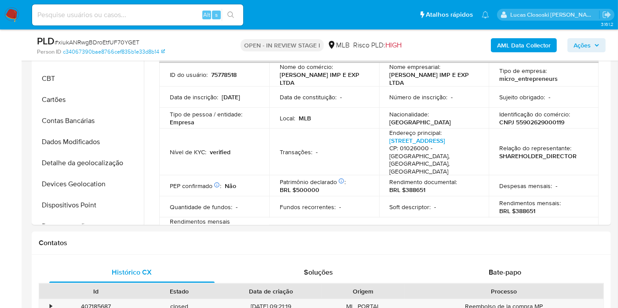
scroll to position [455, 0]
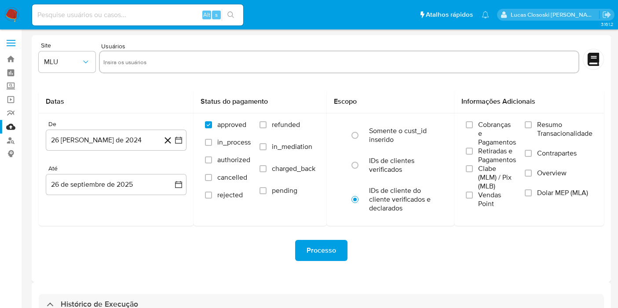
select select "10"
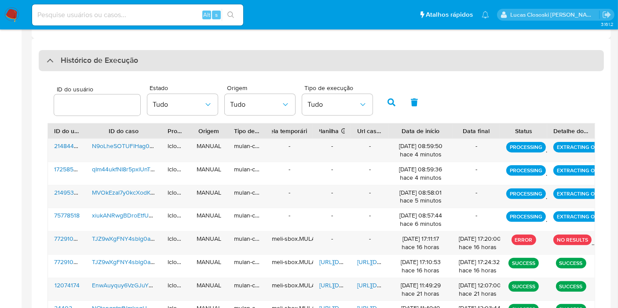
click at [168, 60] on div "Histórico de Execução" at bounding box center [321, 60] width 565 height 21
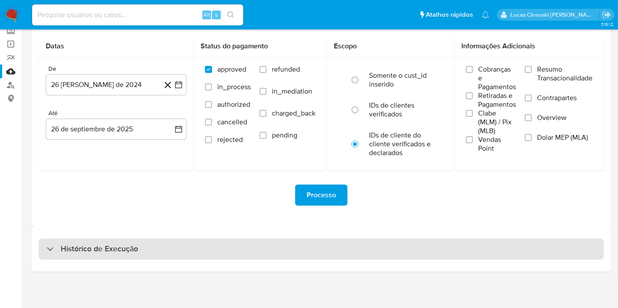
click at [161, 250] on div "Histórico de Execução" at bounding box center [321, 249] width 565 height 21
select select "10"
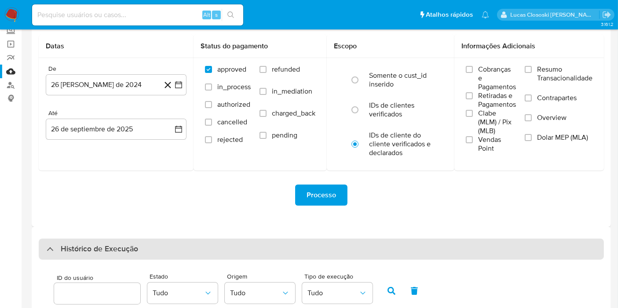
scroll to position [244, 0]
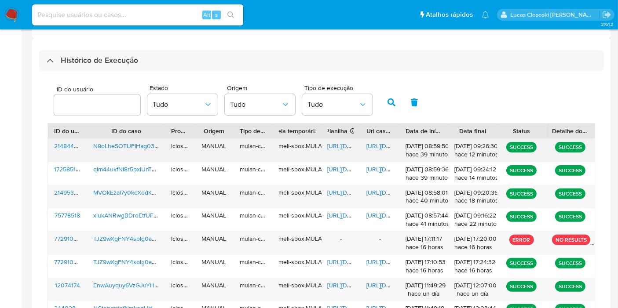
click at [342, 145] on span "[URL][DOMAIN_NAME]" at bounding box center [357, 146] width 61 height 9
click at [380, 148] on span "[URL][DOMAIN_NAME]" at bounding box center [396, 146] width 61 height 9
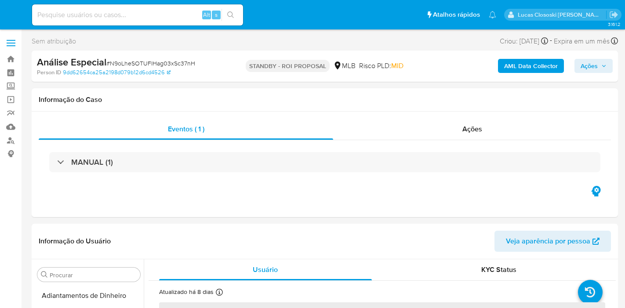
select select "10"
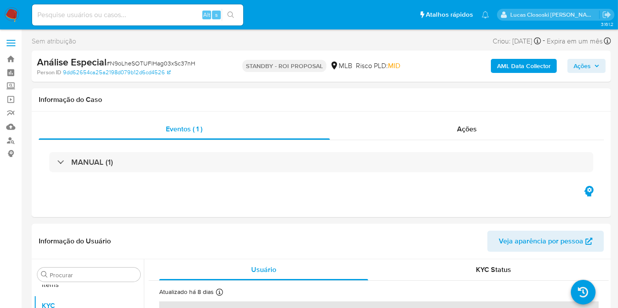
scroll to position [455, 0]
drag, startPoint x: 0, startPoint y: 0, endPoint x: 114, endPoint y: 60, distance: 129.2
click at [114, 60] on span "# N9oLheSOTUFlHag03xSc37nH" at bounding box center [150, 63] width 89 height 9
copy span "N9oLheSOTUFlHag03xSc37nH"
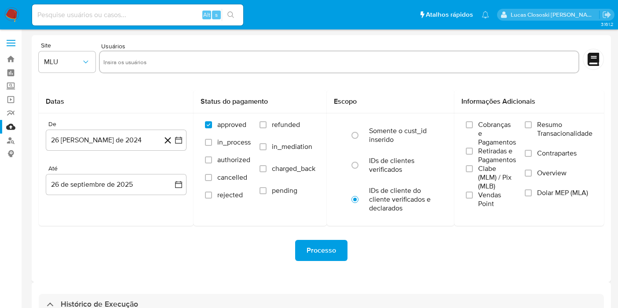
select select "10"
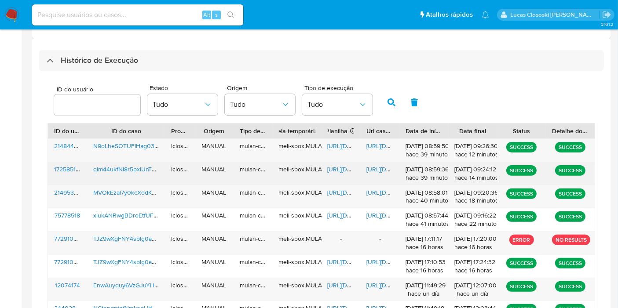
click at [330, 166] on span "[URL][DOMAIN_NAME]" at bounding box center [357, 169] width 61 height 9
click at [367, 171] on span "[URL][DOMAIN_NAME]" at bounding box center [396, 169] width 61 height 9
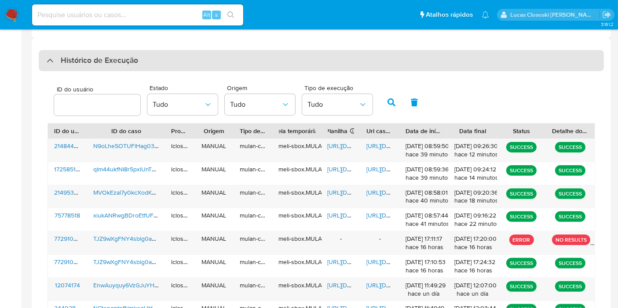
click at [216, 59] on div "Histórico de Execução" at bounding box center [321, 60] width 565 height 21
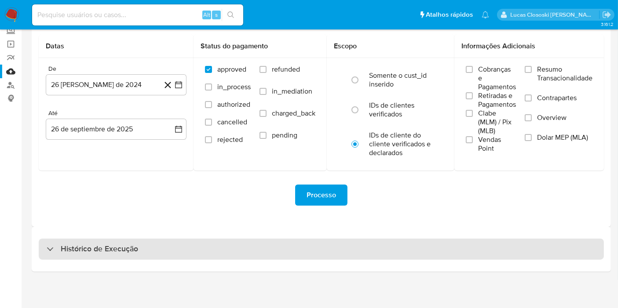
click at [158, 244] on div "Histórico de Execução" at bounding box center [321, 249] width 565 height 21
select select "10"
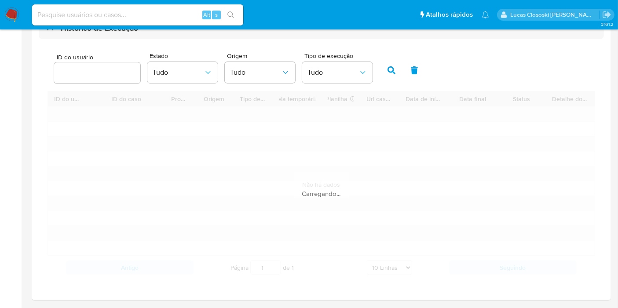
scroll to position [303, 0]
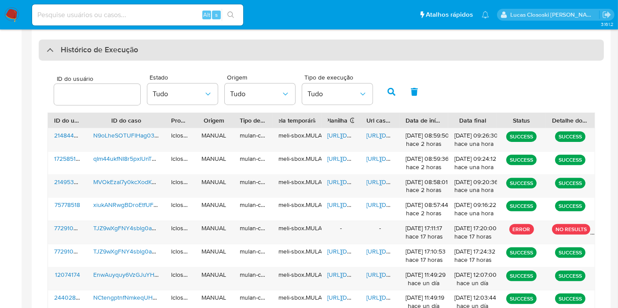
drag, startPoint x: 163, startPoint y: 47, endPoint x: 148, endPoint y: 190, distance: 143.2
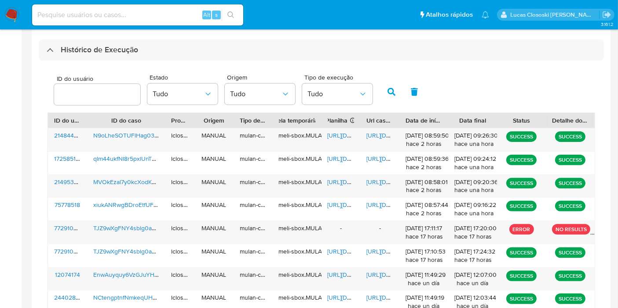
click at [163, 49] on div "Histórico de Execução" at bounding box center [321, 50] width 565 height 21
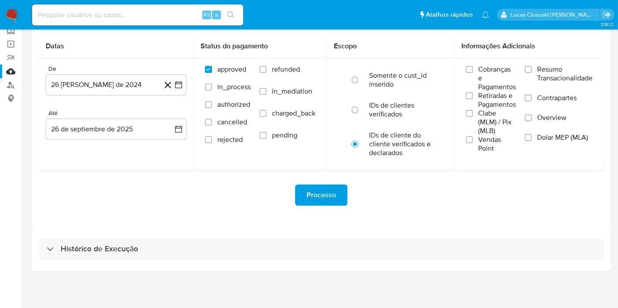
click at [158, 232] on div "Histórico de Execução" at bounding box center [321, 249] width 579 height 45
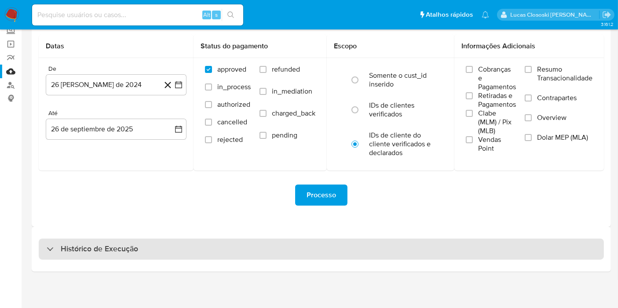
click at [160, 249] on div "Histórico de Execução" at bounding box center [321, 249] width 565 height 21
select select "10"
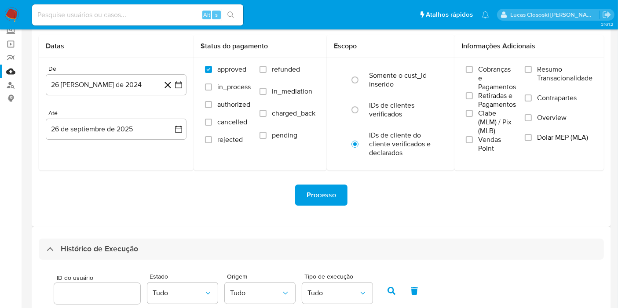
scroll to position [282, 0]
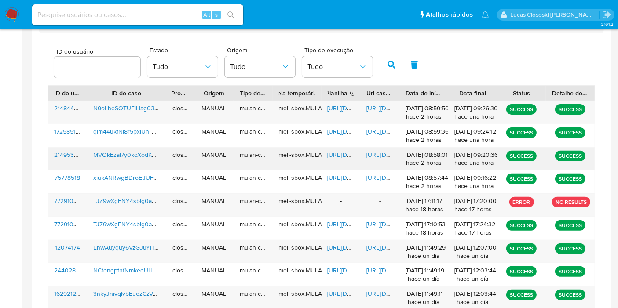
click at [334, 154] on span "[URL][DOMAIN_NAME]" at bounding box center [357, 154] width 61 height 9
click at [385, 150] on span "[URL][DOMAIN_NAME]" at bounding box center [396, 154] width 61 height 9
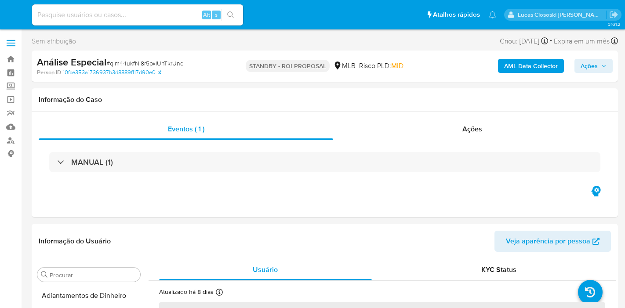
select select "10"
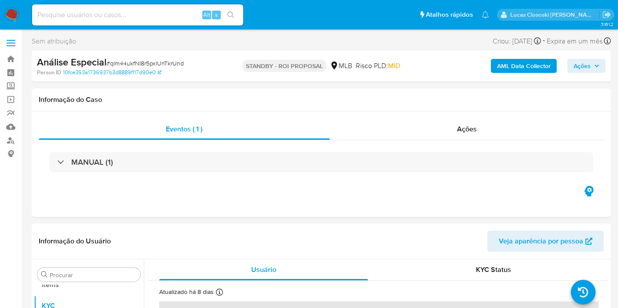
scroll to position [455, 0]
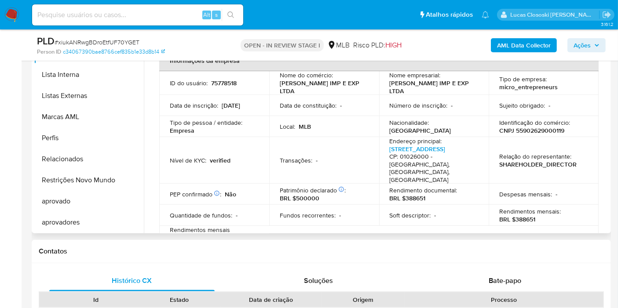
scroll to position [244, 0]
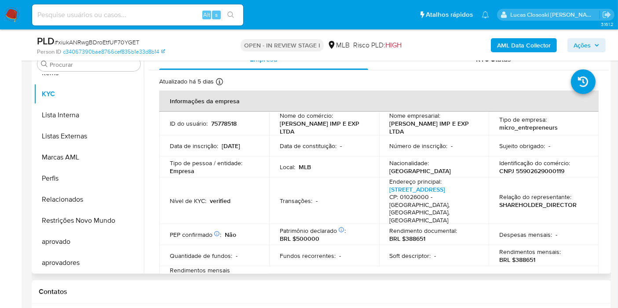
click at [538, 173] on p "CNPJ 55902629000119" at bounding box center [531, 171] width 65 height 8
copy p "55902629000119"
click at [507, 45] on b "AML Data Collector" at bounding box center [524, 45] width 54 height 14
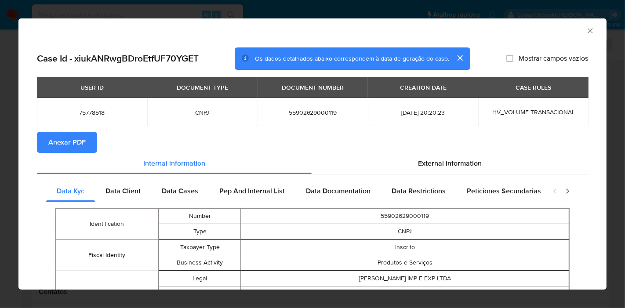
click at [60, 135] on span "Anexar PDF" at bounding box center [66, 142] width 37 height 19
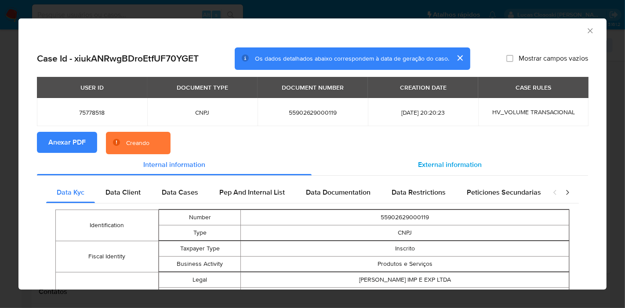
click at [437, 162] on span "External information" at bounding box center [450, 165] width 64 height 10
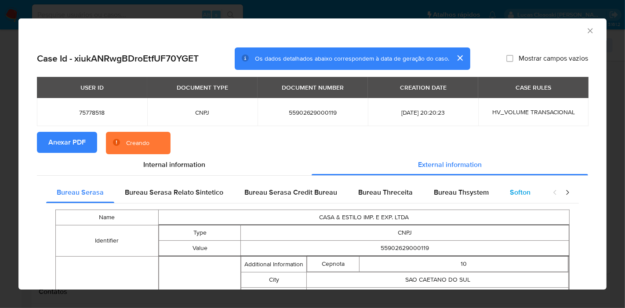
click at [510, 192] on span "Softon" at bounding box center [520, 192] width 21 height 10
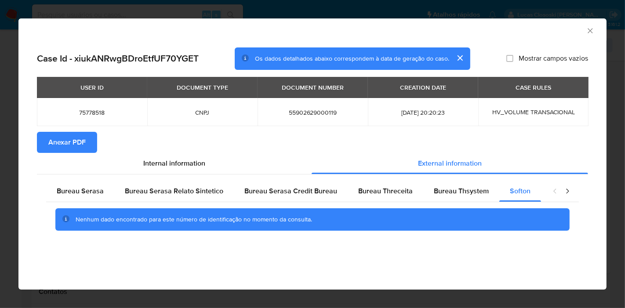
click at [594, 28] on icon "Fechar a janela" at bounding box center [590, 30] width 9 height 9
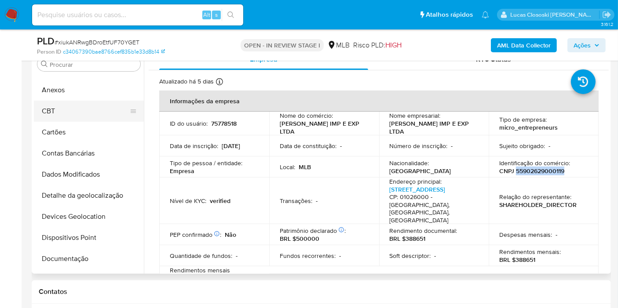
scroll to position [0, 0]
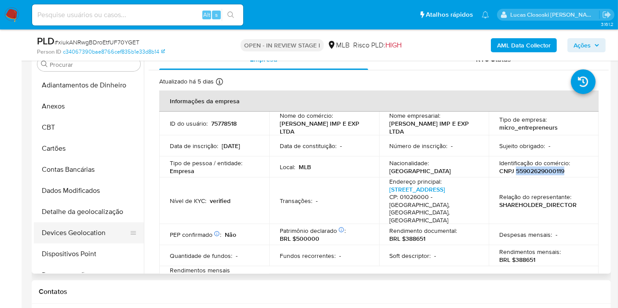
click at [88, 228] on button "Devices Geolocation" at bounding box center [85, 232] width 103 height 21
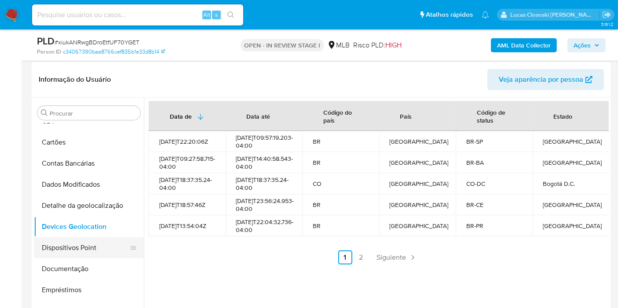
scroll to position [98, 0]
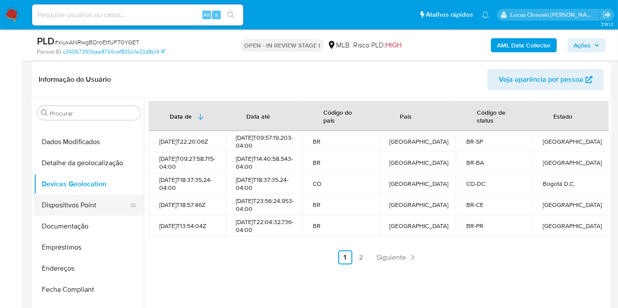
click at [83, 205] on button "Dispositivos Point" at bounding box center [85, 205] width 103 height 21
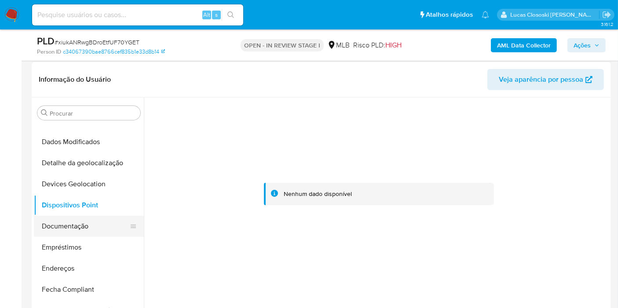
click at [69, 222] on button "Documentação" at bounding box center [85, 226] width 103 height 21
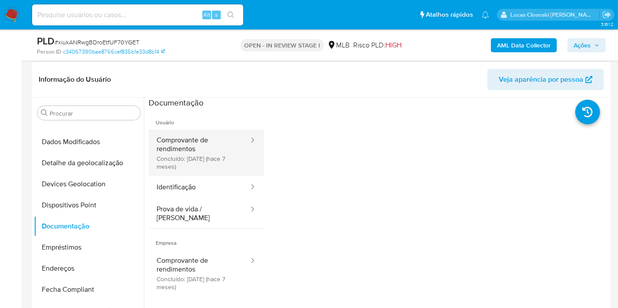
click at [192, 156] on button "Comprovante de rendimentos Concluído: 04/03/2025 (hace 7 meses)" at bounding box center [199, 153] width 101 height 47
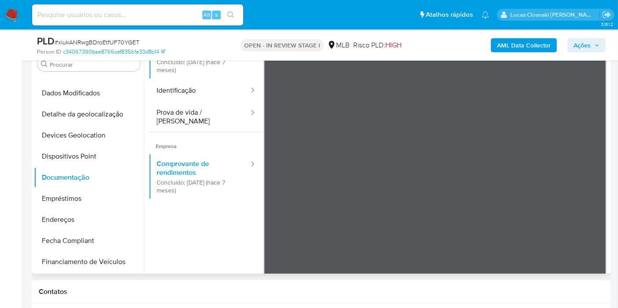
scroll to position [76, 0]
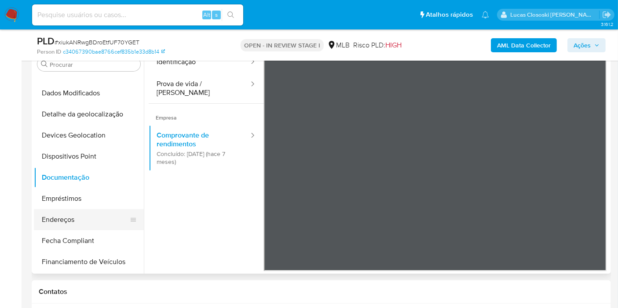
drag, startPoint x: 76, startPoint y: 209, endPoint x: 118, endPoint y: 174, distance: 55.3
click at [76, 209] on button "Endereços" at bounding box center [89, 219] width 110 height 21
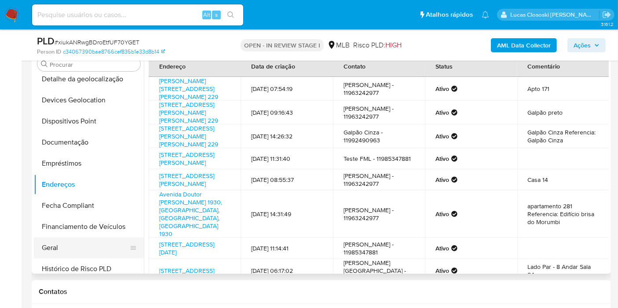
scroll to position [146, 0]
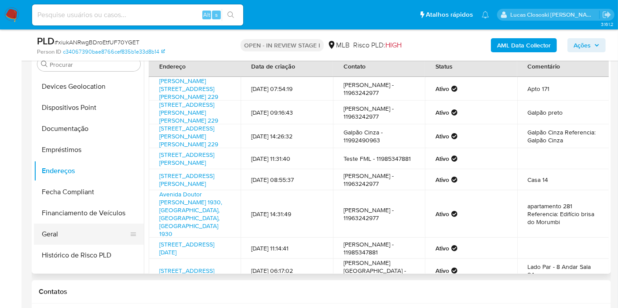
click at [58, 232] on button "Geral" at bounding box center [85, 234] width 103 height 21
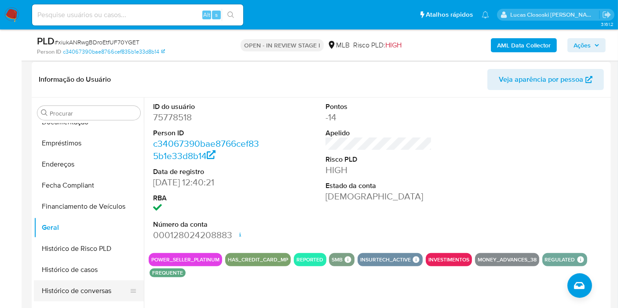
scroll to position [244, 0]
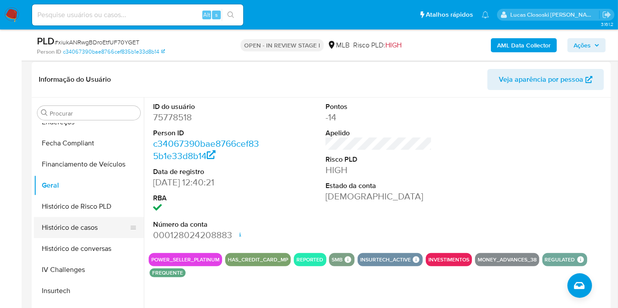
click at [77, 226] on button "Histórico de casos" at bounding box center [85, 227] width 103 height 21
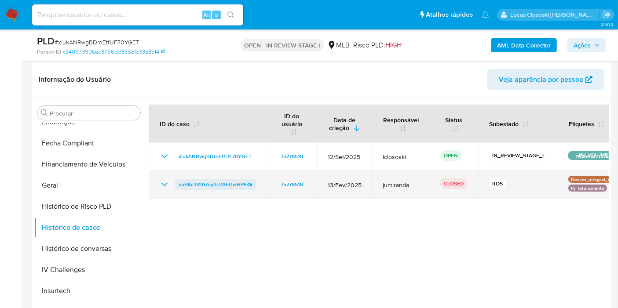
drag, startPoint x: 262, startPoint y: 185, endPoint x: 178, endPoint y: 185, distance: 84.8
click at [178, 185] on td "suBKc3Vt07oy2c2AEGwHPE4k" at bounding box center [208, 185] width 118 height 28
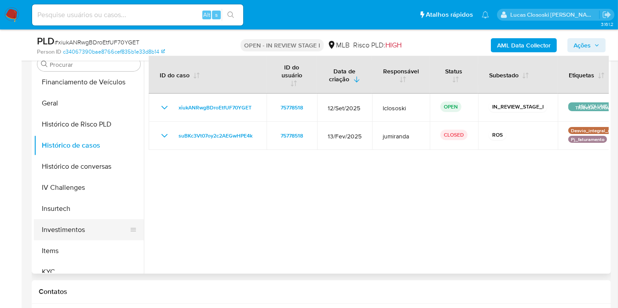
scroll to position [293, 0]
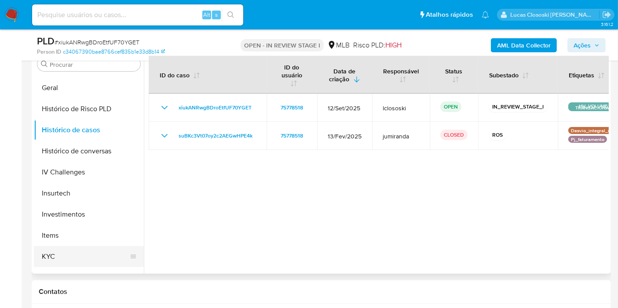
click at [54, 256] on button "KYC" at bounding box center [85, 256] width 103 height 21
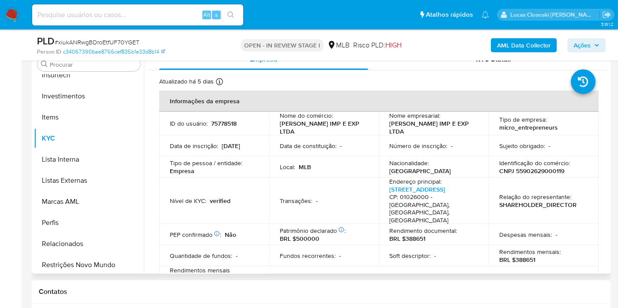
scroll to position [455, 0]
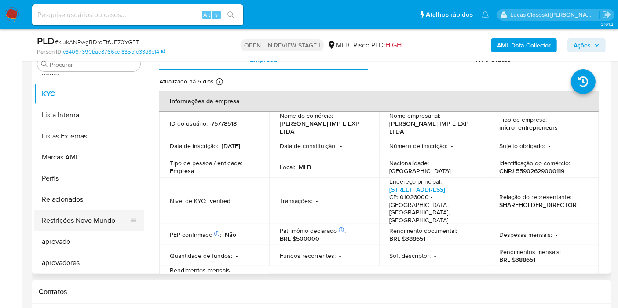
click at [89, 226] on button "Restrições Novo Mundo" at bounding box center [85, 220] width 103 height 21
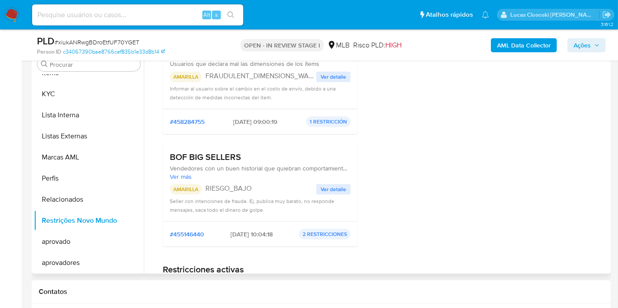
scroll to position [49, 0]
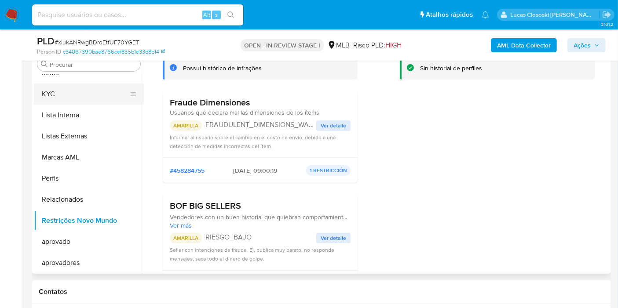
click at [88, 88] on button "KYC" at bounding box center [85, 94] width 103 height 21
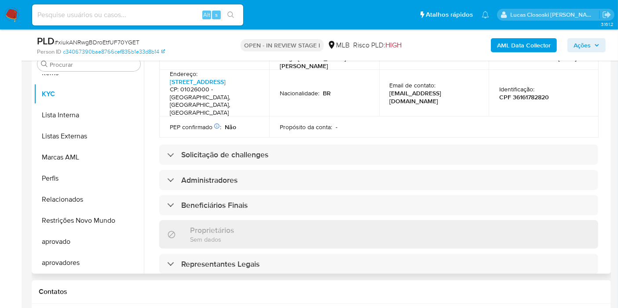
scroll to position [245, 0]
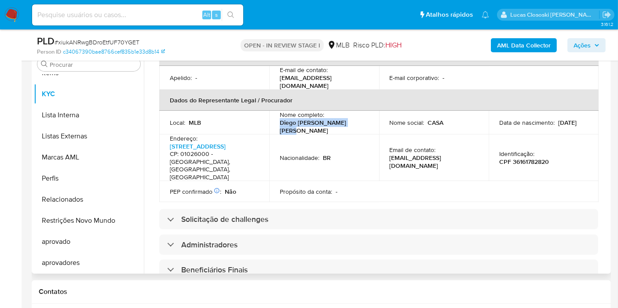
drag, startPoint x: 359, startPoint y: 115, endPoint x: 277, endPoint y: 115, distance: 81.8
click at [277, 115] on td "Nome completo : Diego Rodrigo Dias Loreto" at bounding box center [324, 123] width 110 height 24
copy p "Diego Rodrigo Dias Loreto"
click at [530, 158] on p "CPF 36161782820" at bounding box center [524, 162] width 50 height 8
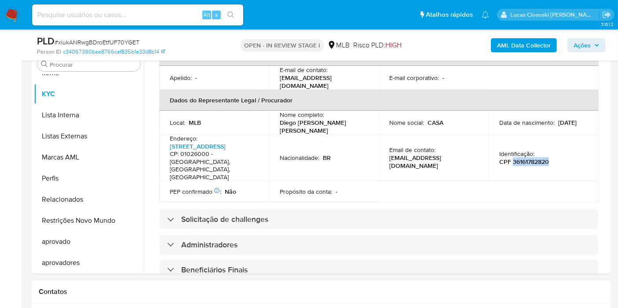
copy p "36161782820"
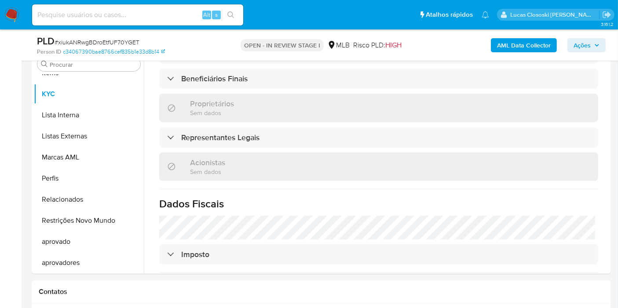
scroll to position [294, 0]
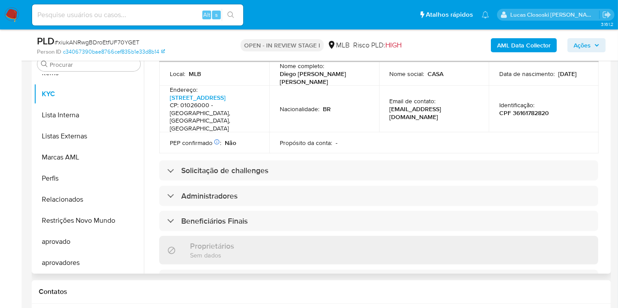
click at [343, 132] on td "Propósito da conta : -" at bounding box center [324, 142] width 110 height 21
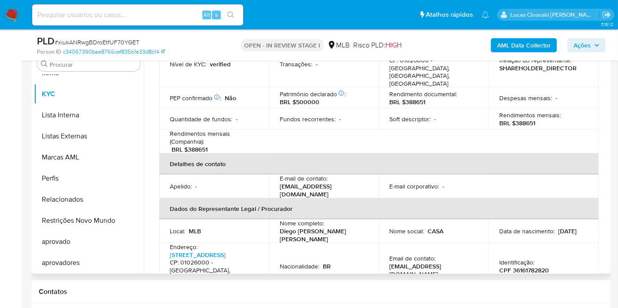
scroll to position [99, 0]
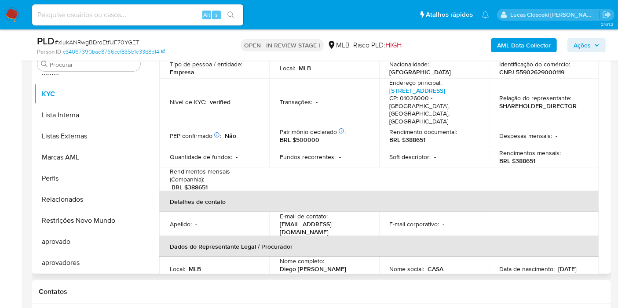
click at [540, 69] on p "CNPJ 55902629000119" at bounding box center [531, 72] width 65 height 8
copy p "55902629000119"
click at [294, 257] on p "Nome completo :" at bounding box center [302, 261] width 44 height 8
click at [294, 265] on p "Diego Rodrigo Dias Loreto" at bounding box center [322, 273] width 85 height 16
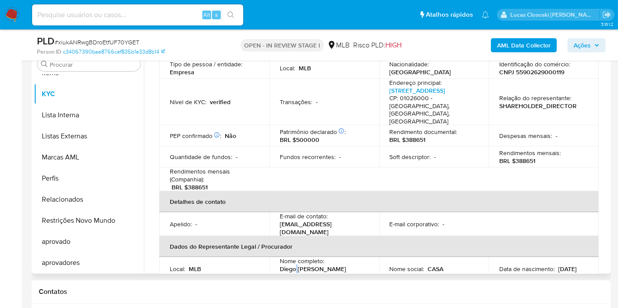
click at [294, 265] on p "Diego Rodrigo Dias Loreto" at bounding box center [322, 273] width 85 height 16
click at [98, 38] on span "# xiukANRwgBDroEtfUF70YGET" at bounding box center [97, 42] width 85 height 9
click at [98, 40] on span "# xiukANRwgBDroEtfUF70YGET" at bounding box center [97, 42] width 85 height 9
click at [108, 32] on div "PLD # xiukANRwgBDroEtfUF70YGET Person ID c34067390bae8766cef835b1e33d8b14 OPEN …" at bounding box center [321, 44] width 579 height 31
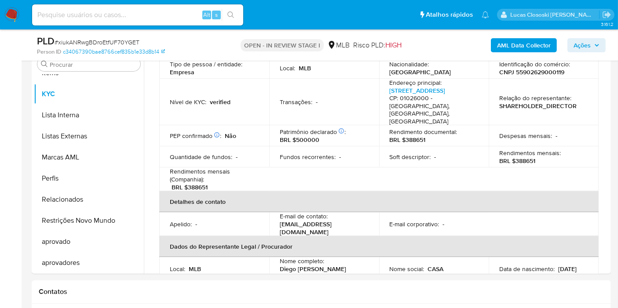
click at [106, 43] on span "# xiukANRwgBDroEtfUF70YGET" at bounding box center [97, 42] width 85 height 9
copy span "xiukANRwgBDroEtfUF70YGET"
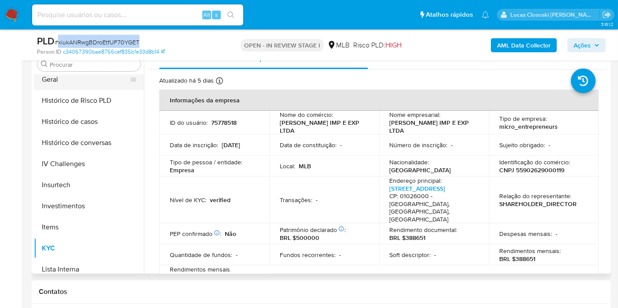
scroll to position [260, 0]
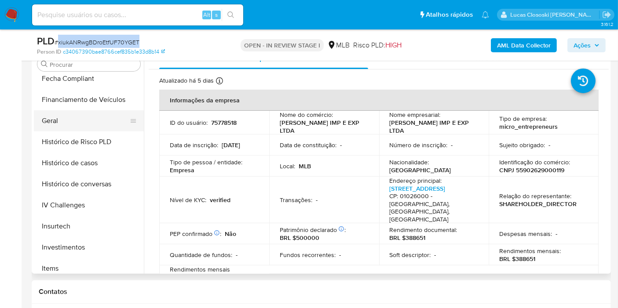
click at [91, 127] on button "Geral" at bounding box center [85, 120] width 103 height 21
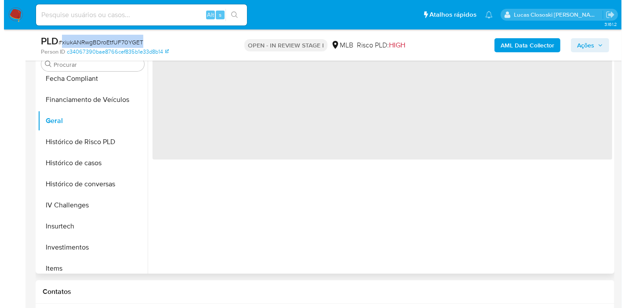
scroll to position [0, 0]
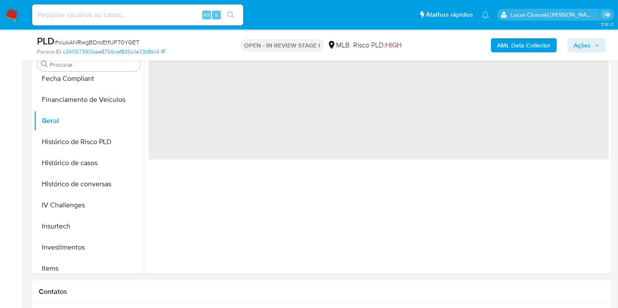
click at [433, 46] on div "AML Data Collector Ações" at bounding box center [511, 45] width 187 height 21
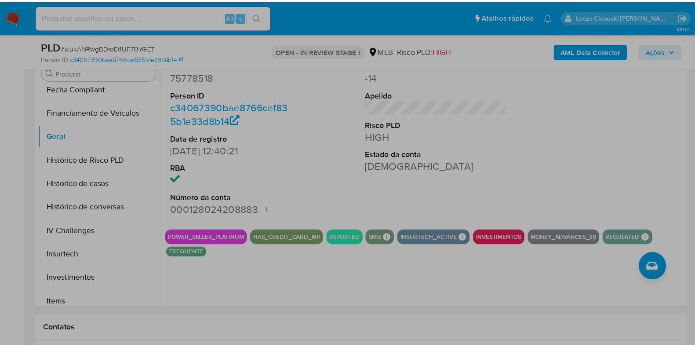
scroll to position [260, 0]
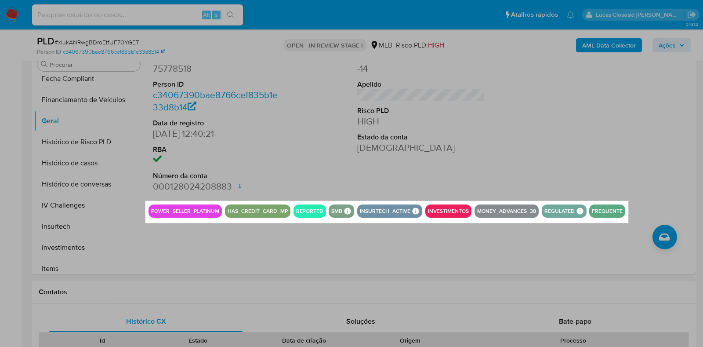
drag, startPoint x: 145, startPoint y: 200, endPoint x: 629, endPoint y: 223, distance: 483.6
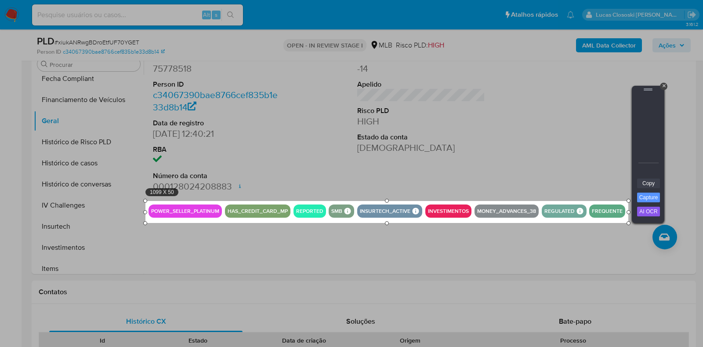
click at [617, 185] on link "Copy" at bounding box center [648, 183] width 23 height 10
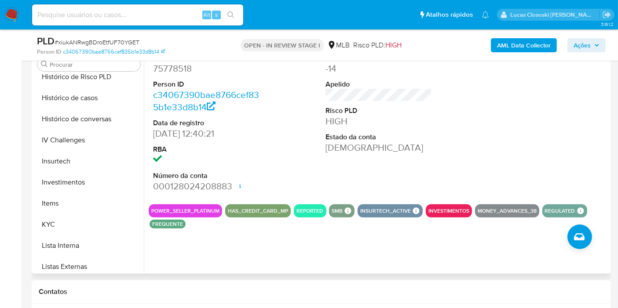
scroll to position [407, 0]
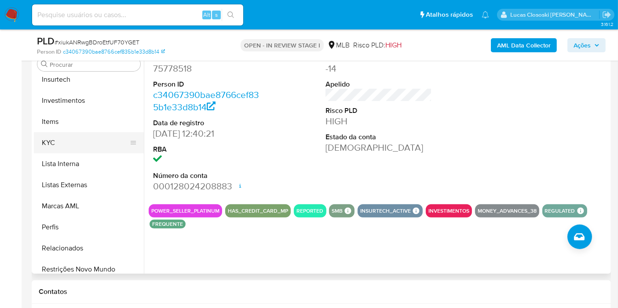
click at [64, 137] on button "KYC" at bounding box center [85, 142] width 103 height 21
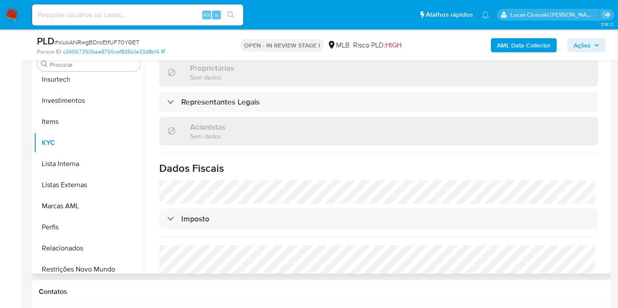
scroll to position [228, 0]
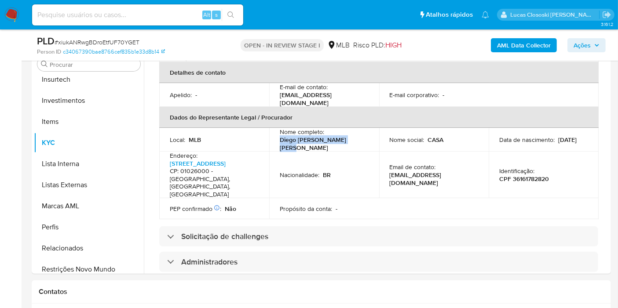
drag, startPoint x: 277, startPoint y: 133, endPoint x: 364, endPoint y: 48, distance: 121.5
click at [358, 130] on td "Nome completo : Diego Rodrigo Dias Loreto" at bounding box center [324, 140] width 110 height 24
copy p "Diego Rodrigo Dias Loreto"
click at [528, 175] on p "CPF 36161782820" at bounding box center [524, 179] width 50 height 8
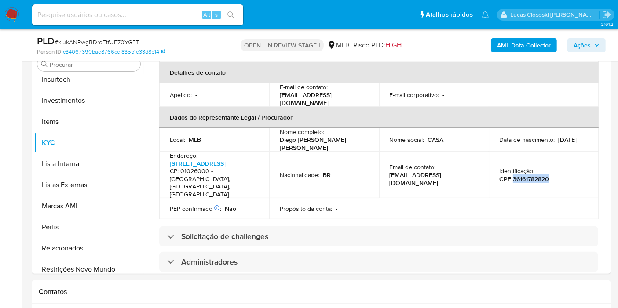
copy p "36161782820"
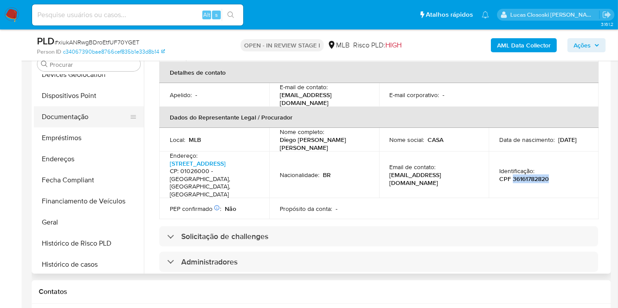
scroll to position [113, 0]
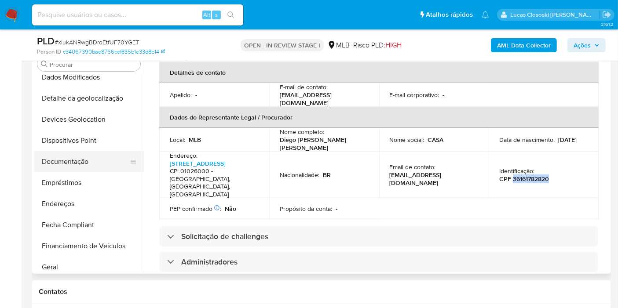
click at [80, 156] on button "Documentação" at bounding box center [85, 161] width 103 height 21
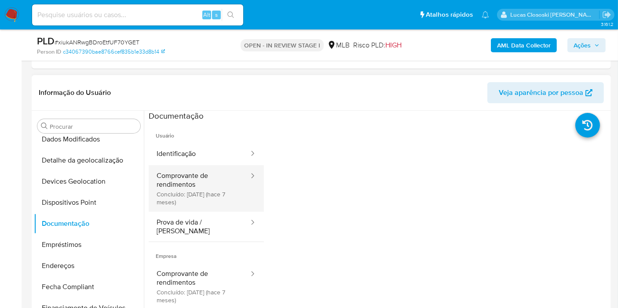
scroll to position [146, 0]
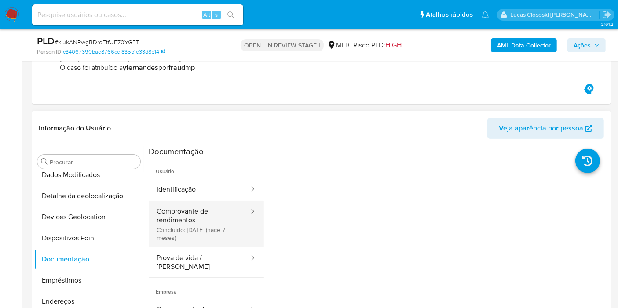
click at [200, 218] on button "Comprovante de rendimentos Concluído: 04/03/2025 (hace 7 meses)" at bounding box center [199, 224] width 101 height 47
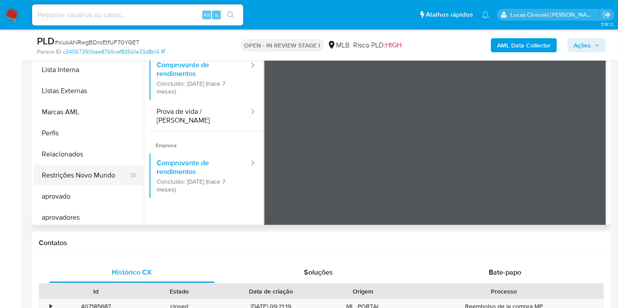
scroll to position [455, 0]
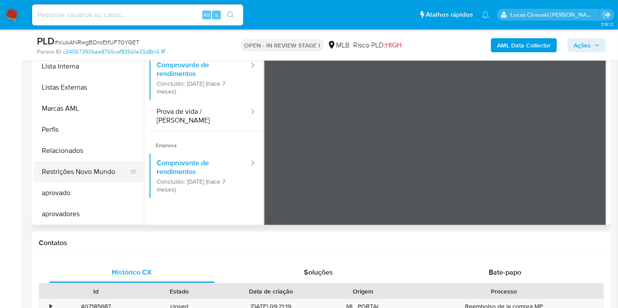
click at [89, 163] on button "Restrições Novo Mundo" at bounding box center [85, 171] width 103 height 21
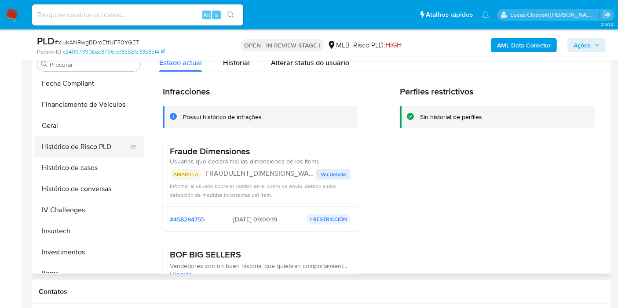
scroll to position [211, 0]
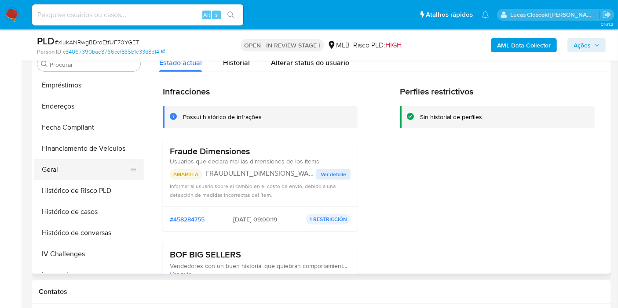
click at [66, 173] on button "Geral" at bounding box center [85, 169] width 103 height 21
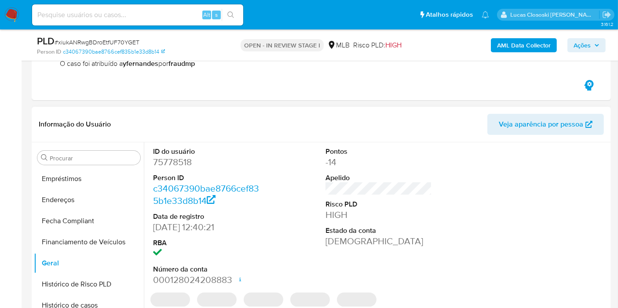
scroll to position [195, 0]
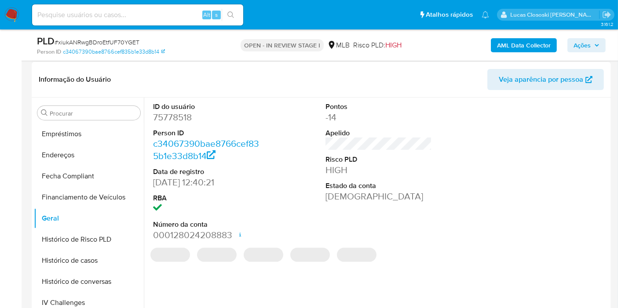
click at [167, 120] on dd "75778518" at bounding box center [206, 117] width 106 height 12
copy dd "75778518"
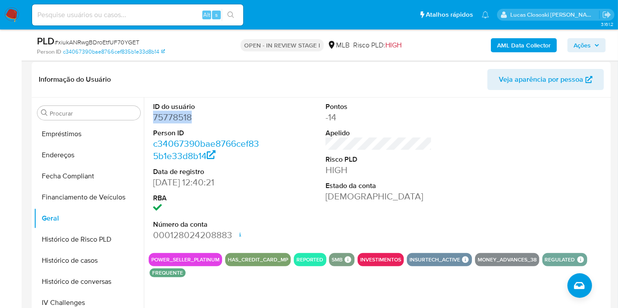
click at [593, 49] on span "Ações" at bounding box center [586, 45] width 26 height 12
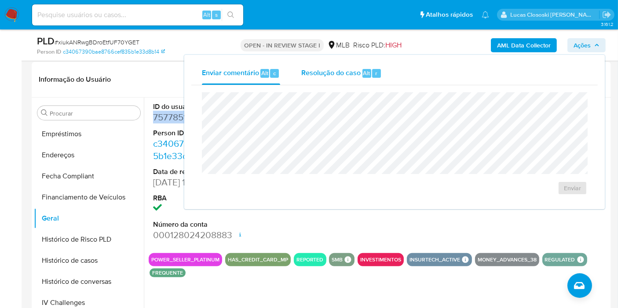
click at [369, 79] on div "Resolução do caso Alt r" at bounding box center [341, 73] width 80 height 23
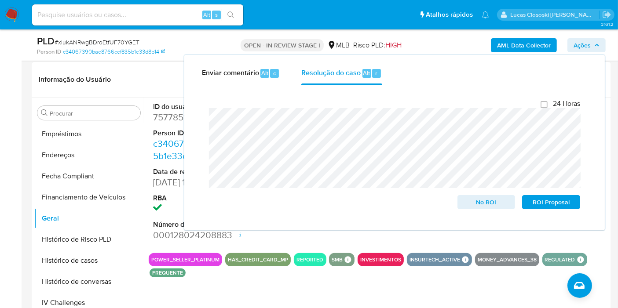
click at [586, 45] on span "Ações" at bounding box center [581, 45] width 17 height 14
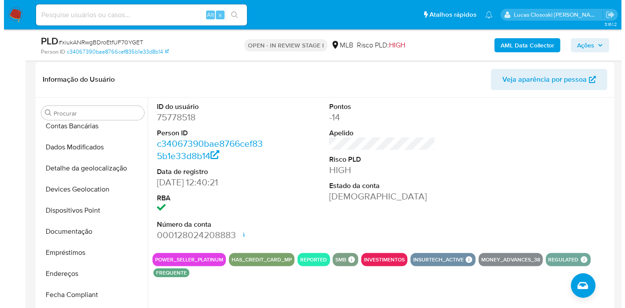
scroll to position [0, 0]
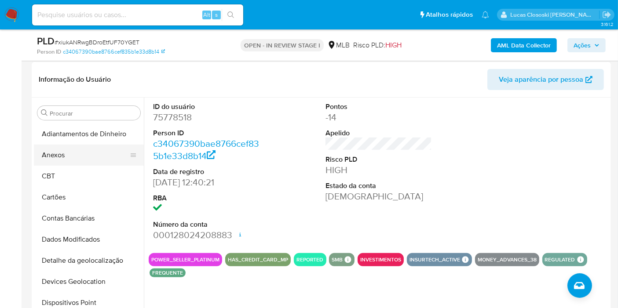
drag, startPoint x: 74, startPoint y: 159, endPoint x: 77, endPoint y: 149, distance: 10.6
click at [74, 159] on button "Anexos" at bounding box center [85, 155] width 103 height 21
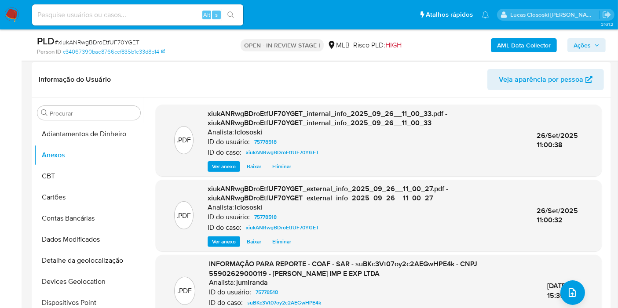
click at [589, 48] on span "Ações" at bounding box center [581, 45] width 17 height 14
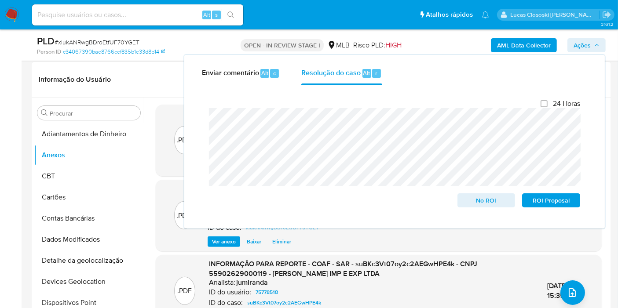
click at [583, 42] on span "Ações" at bounding box center [581, 45] width 17 height 14
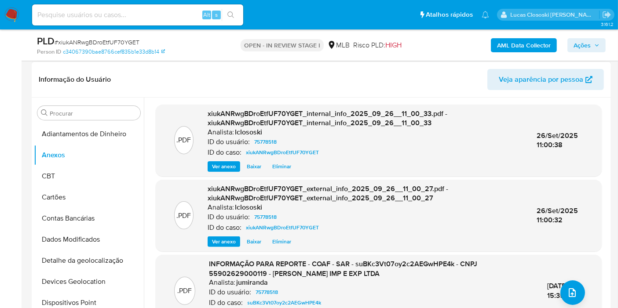
click at [312, 81] on header "Informação do Usuário Veja aparência por pessoa" at bounding box center [321, 79] width 565 height 21
click at [570, 281] on button "upload-file" at bounding box center [572, 292] width 25 height 25
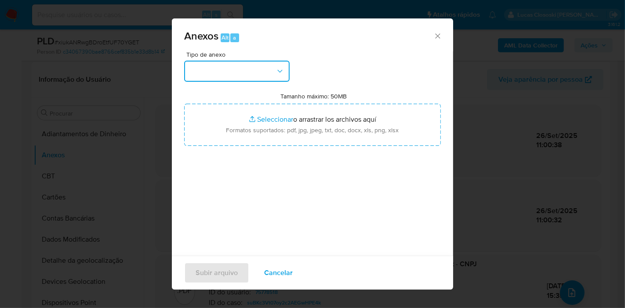
click at [264, 75] on button "button" at bounding box center [236, 71] width 105 height 21
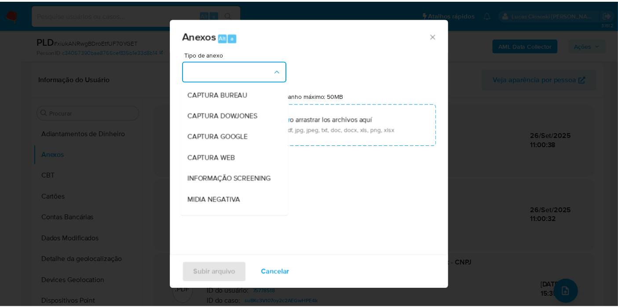
scroll to position [135, 0]
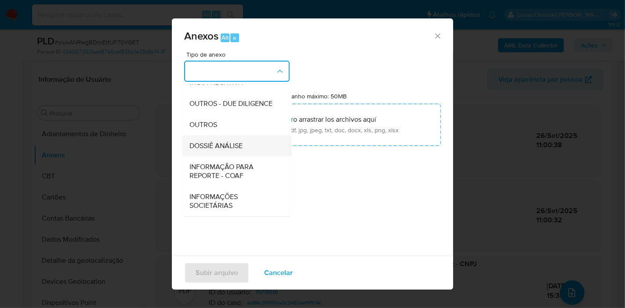
click at [245, 152] on div "DOSSIÊ ANÁLISE" at bounding box center [234, 145] width 90 height 21
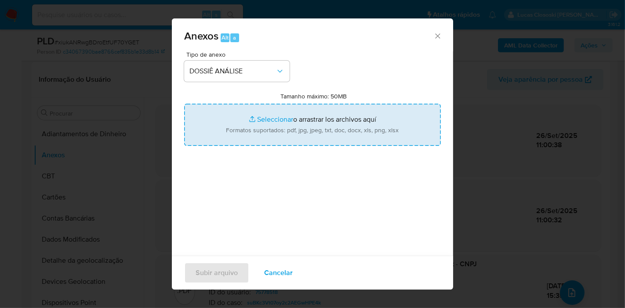
click at [243, 127] on input "Tamanho máximo: 50MB Seleccionar archivos" at bounding box center [312, 125] width 257 height 42
type input "C:\fakepath\2º SAR - XXXX - CNPJ 55902629000119 - DIEGO LORETO IMP E EXP LTDA.p…"
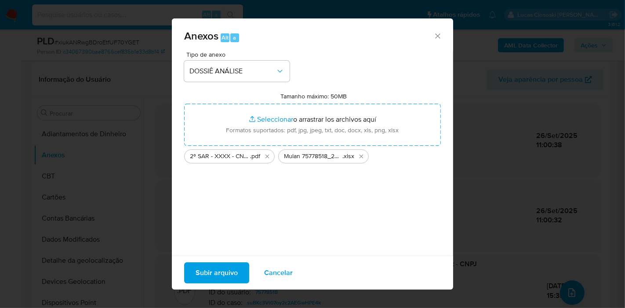
click at [232, 269] on span "Subir arquivo" at bounding box center [217, 272] width 42 height 19
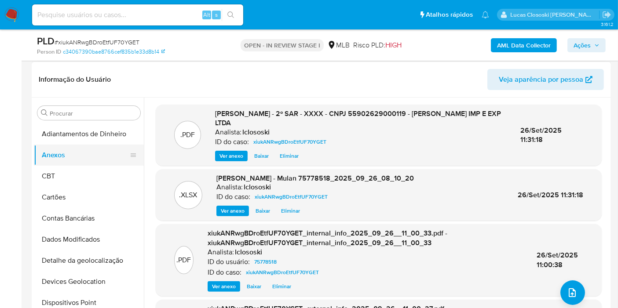
drag, startPoint x: 78, startPoint y: 185, endPoint x: 80, endPoint y: 154, distance: 31.3
click at [78, 185] on button "CBT" at bounding box center [89, 176] width 110 height 21
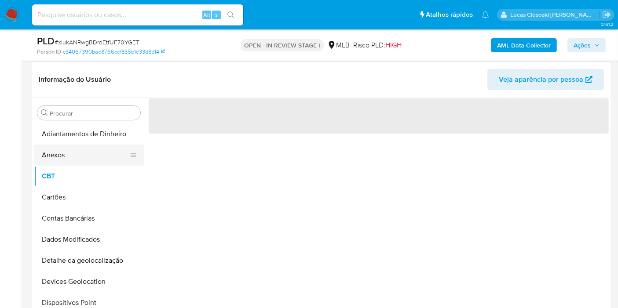
click at [80, 151] on button "Anexos" at bounding box center [85, 155] width 103 height 21
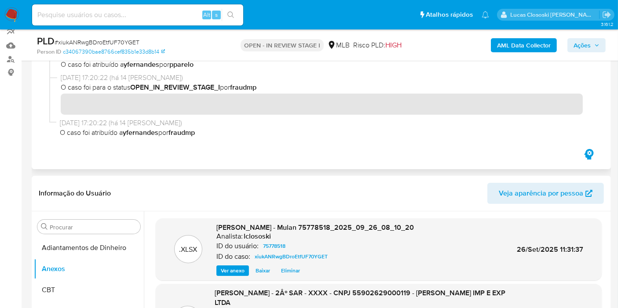
scroll to position [49, 0]
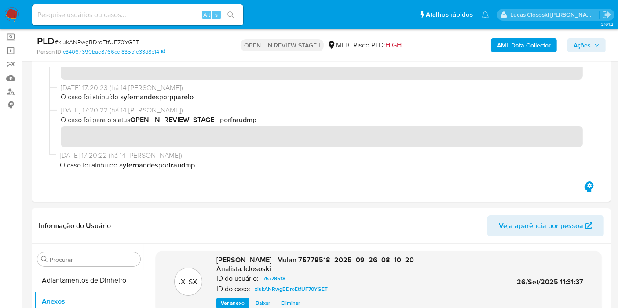
click at [581, 41] on span "Ações" at bounding box center [581, 45] width 17 height 14
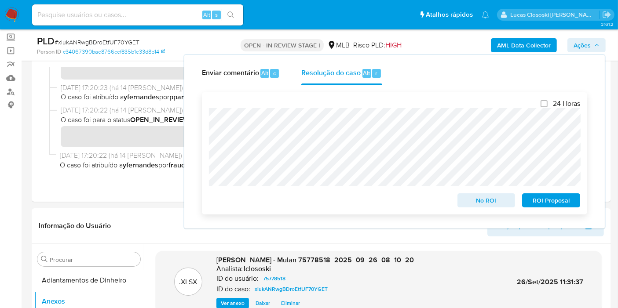
click at [536, 202] on span "ROI Proposal" at bounding box center [551, 200] width 46 height 12
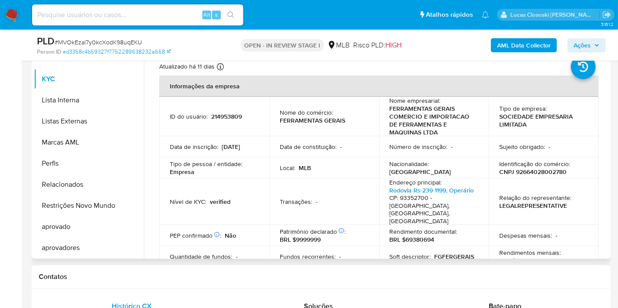
scroll to position [146, 0]
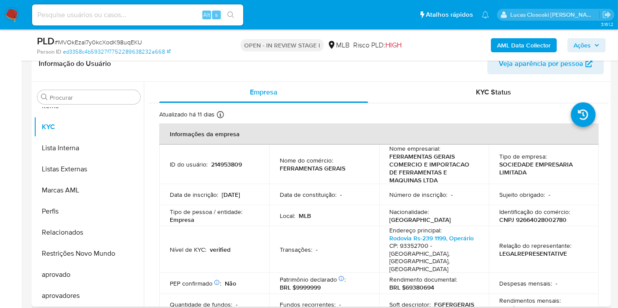
click at [527, 219] on p "CNPJ 92664028002780" at bounding box center [532, 220] width 67 height 8
copy p "92664028002780"
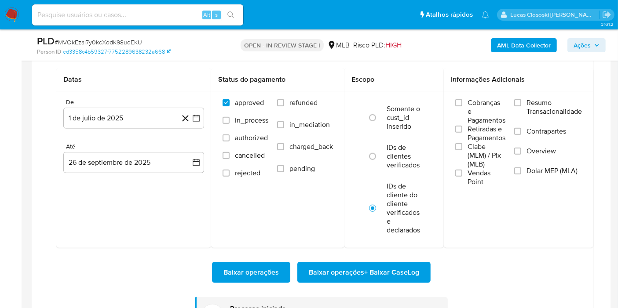
scroll to position [732, 0]
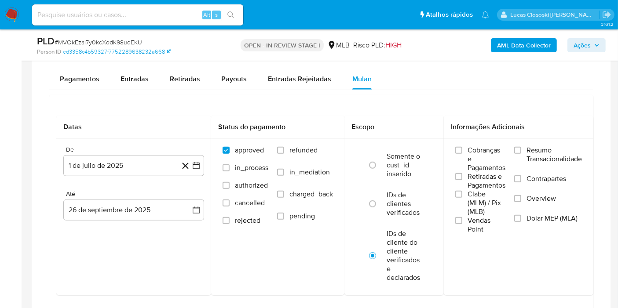
click at [113, 37] on div "PLD # MVOkEzal7y0kcXodK98uqEKU" at bounding box center [130, 41] width 186 height 13
click at [112, 38] on span "# MVOkEzal7y0kcXodK98uqEKU" at bounding box center [98, 42] width 87 height 9
click at [110, 40] on span "# MVOkEzal7y0kcXodK98uqEKU" at bounding box center [98, 42] width 87 height 9
copy span "MVOkEzal7y0kcXodK98uqEKU"
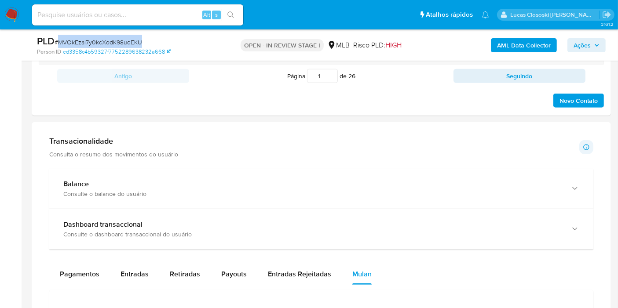
scroll to position [195, 0]
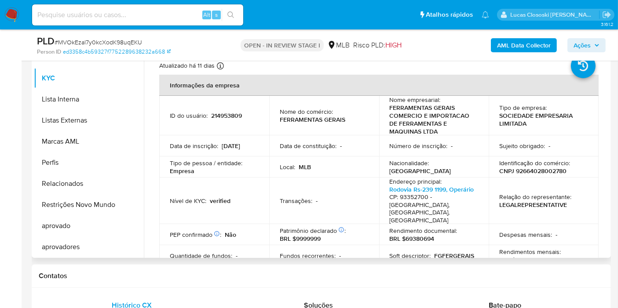
click at [530, 168] on p "CNPJ 92664028002780" at bounding box center [532, 171] width 67 height 8
copy p "92664028002780"
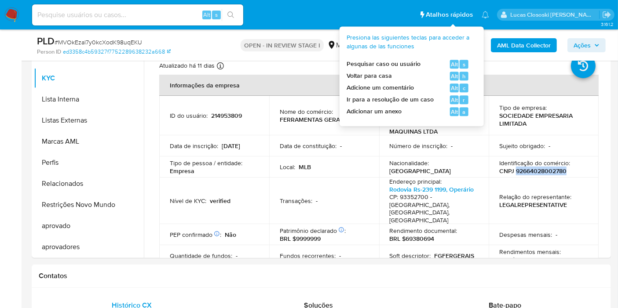
click at [522, 42] on b "AML Data Collector" at bounding box center [524, 45] width 54 height 14
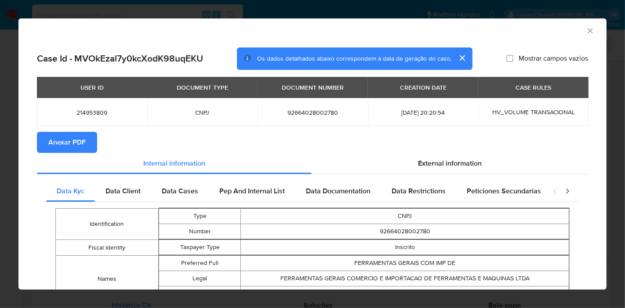
click at [84, 145] on span "Anexar PDF" at bounding box center [66, 142] width 37 height 19
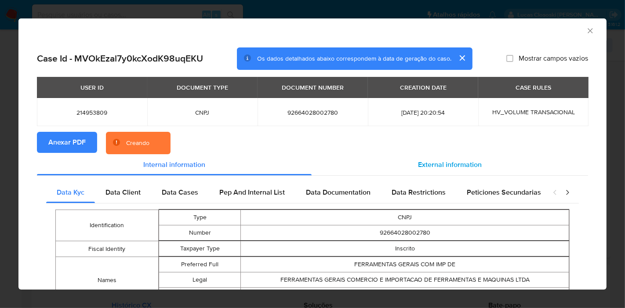
click at [468, 157] on div "External information" at bounding box center [450, 164] width 276 height 21
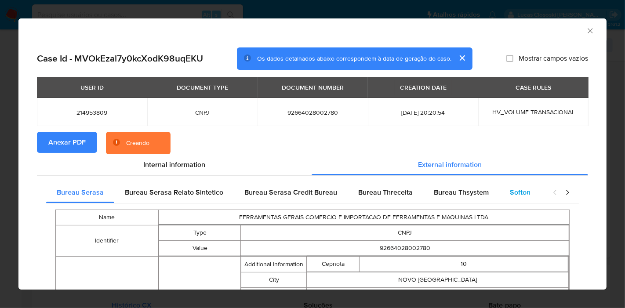
click at [514, 189] on span "Softon" at bounding box center [520, 192] width 21 height 10
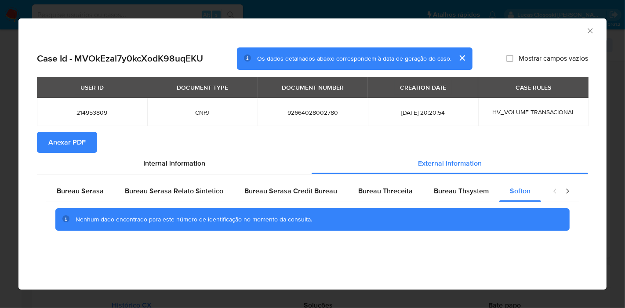
click at [588, 29] on icon "Fechar a janela" at bounding box center [590, 30] width 5 height 5
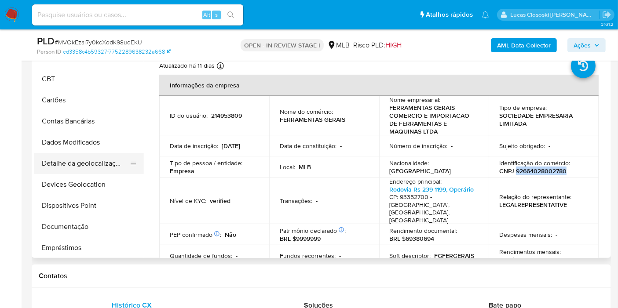
scroll to position [0, 0]
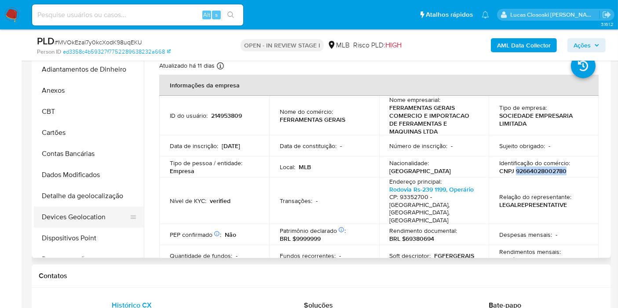
click at [97, 221] on button "Devices Geolocation" at bounding box center [85, 217] width 103 height 21
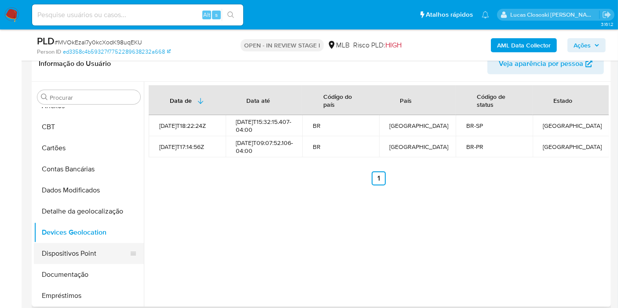
scroll to position [49, 0]
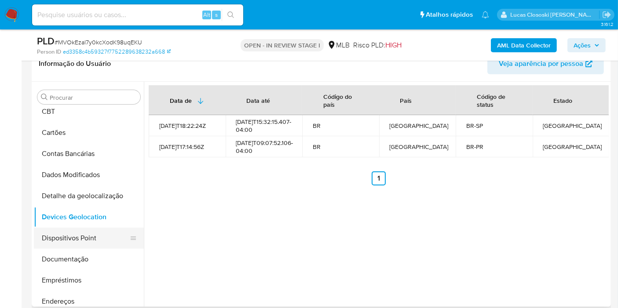
click at [68, 237] on button "Dispositivos Point" at bounding box center [85, 238] width 103 height 21
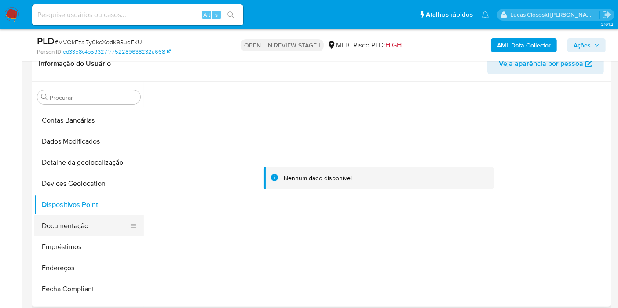
scroll to position [98, 0]
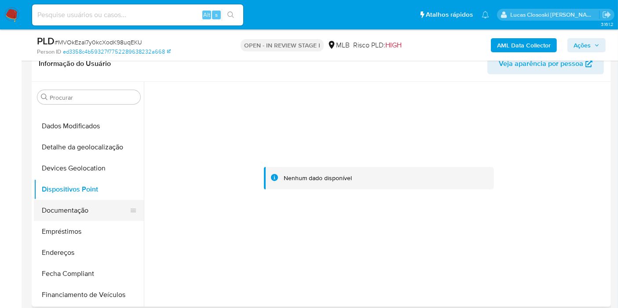
click at [94, 213] on button "Documentação" at bounding box center [85, 210] width 103 height 21
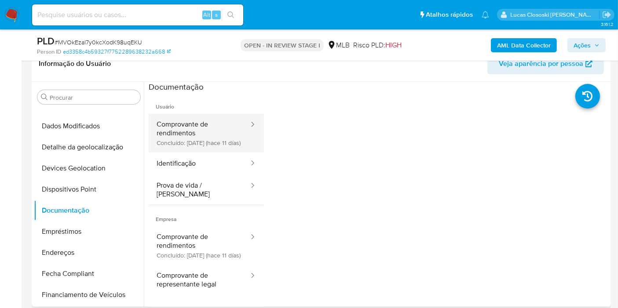
click at [163, 142] on button "Comprovante de rendimentos Concluído: 15/09/2025 (hace 11 días)" at bounding box center [199, 133] width 101 height 39
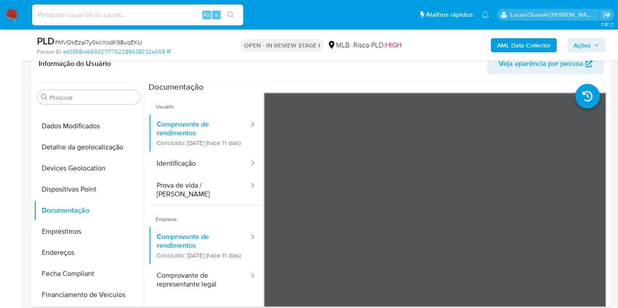
scroll to position [76, 0]
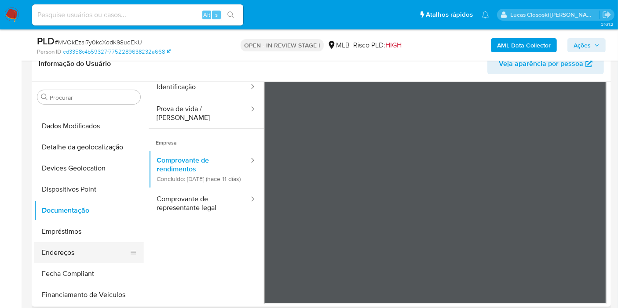
drag, startPoint x: 77, startPoint y: 244, endPoint x: 143, endPoint y: 208, distance: 74.7
click at [77, 244] on button "Endereços" at bounding box center [89, 252] width 110 height 21
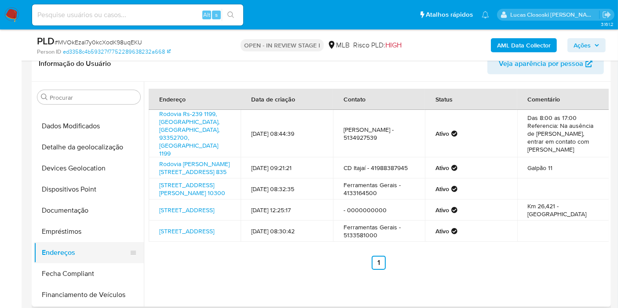
scroll to position [146, 0]
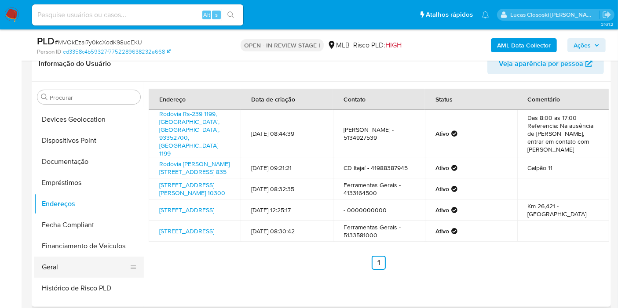
click at [63, 260] on button "Geral" at bounding box center [85, 267] width 103 height 21
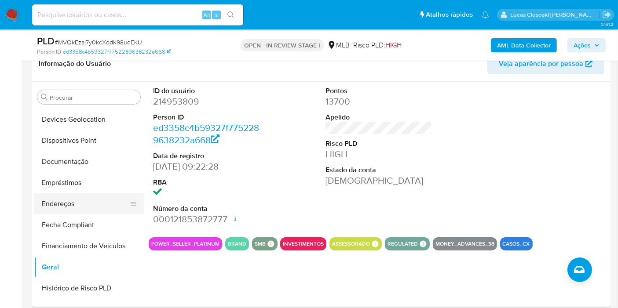
scroll to position [244, 0]
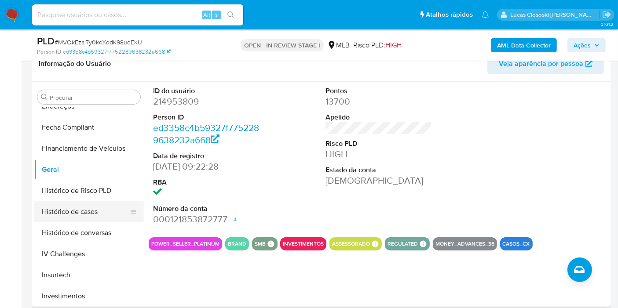
click at [84, 204] on button "Histórico de casos" at bounding box center [85, 211] width 103 height 21
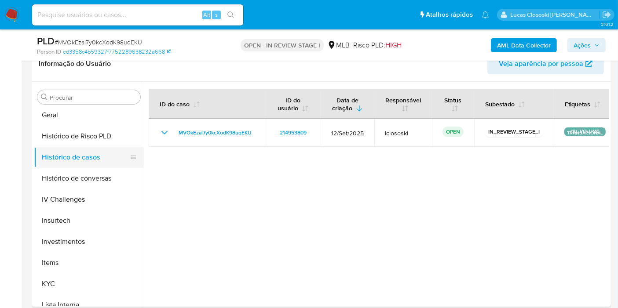
scroll to position [342, 0]
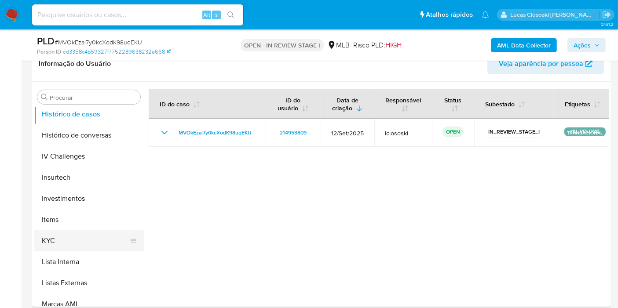
click at [68, 234] on button "KYC" at bounding box center [85, 240] width 103 height 21
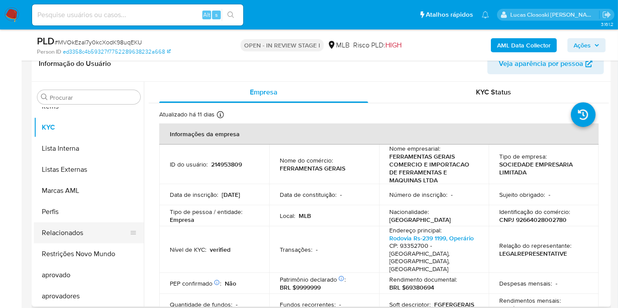
scroll to position [455, 0]
drag, startPoint x: 87, startPoint y: 249, endPoint x: 99, endPoint y: 218, distance: 34.0
click at [87, 249] on button "Restrições Novo Mundo" at bounding box center [89, 253] width 110 height 21
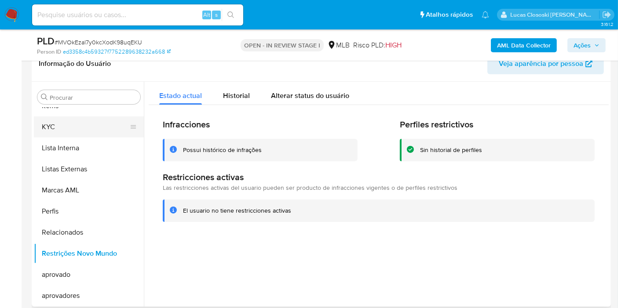
click at [60, 130] on button "KYC" at bounding box center [85, 126] width 103 height 21
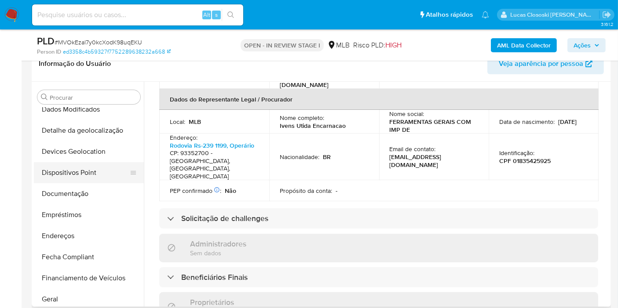
scroll to position [113, 0]
click at [59, 191] on button "Documentação" at bounding box center [85, 194] width 103 height 21
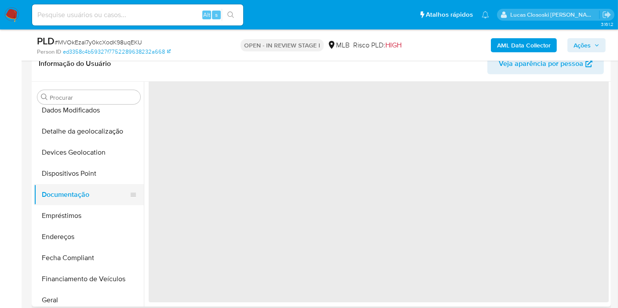
scroll to position [0, 0]
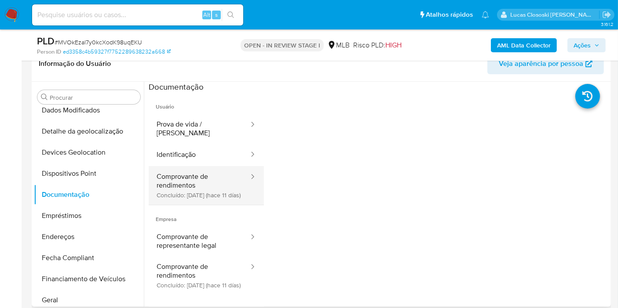
click at [176, 166] on button "Comprovante de rendimentos Concluído: 15/09/2025 (hace 11 días)" at bounding box center [199, 185] width 101 height 39
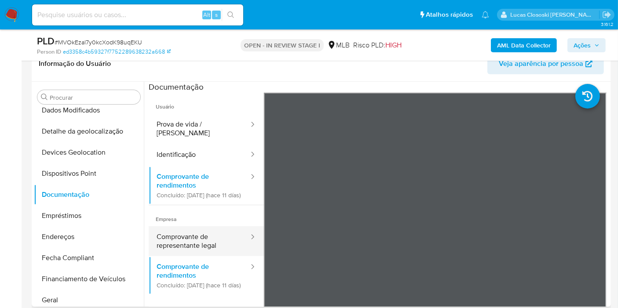
click at [183, 240] on button "Comprovante de representante legal" at bounding box center [199, 241] width 101 height 30
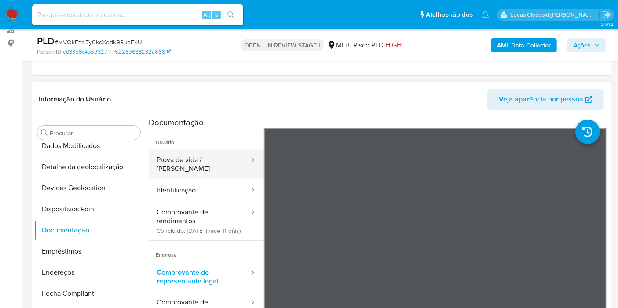
scroll to position [146, 0]
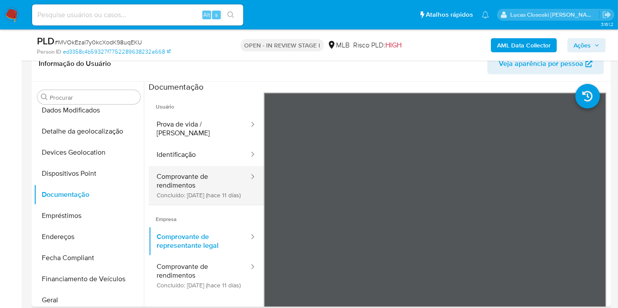
click at [202, 166] on button "Comprovante de rendimentos Concluído: 15/09/2025 (hace 11 días)" at bounding box center [199, 185] width 101 height 39
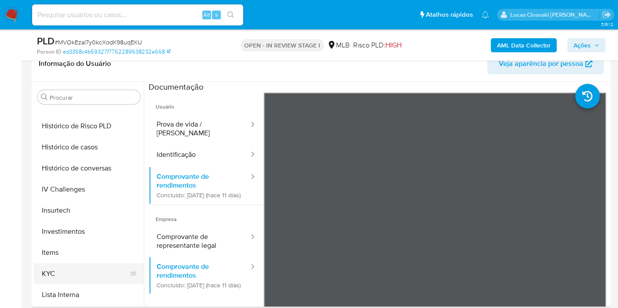
click at [73, 267] on button "KYC" at bounding box center [85, 273] width 103 height 21
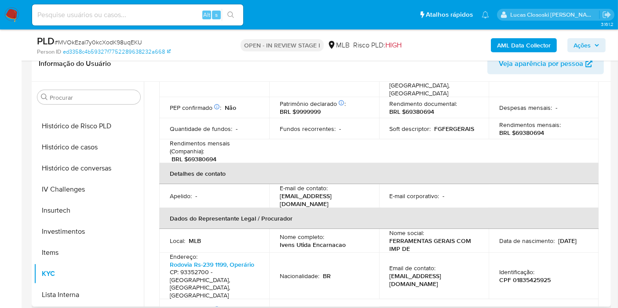
scroll to position [195, 0]
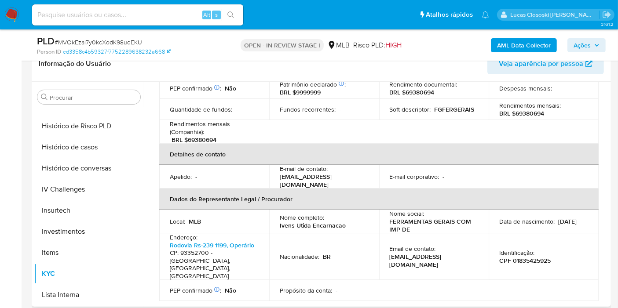
click at [520, 257] on p "CPF 01835425925" at bounding box center [524, 261] width 51 height 8
copy p "01835425925"
click at [86, 152] on button "Histórico de casos" at bounding box center [85, 147] width 103 height 21
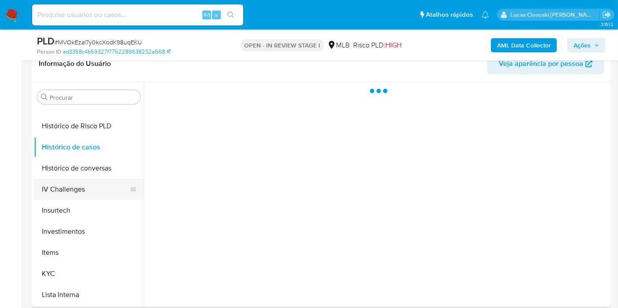
scroll to position [0, 0]
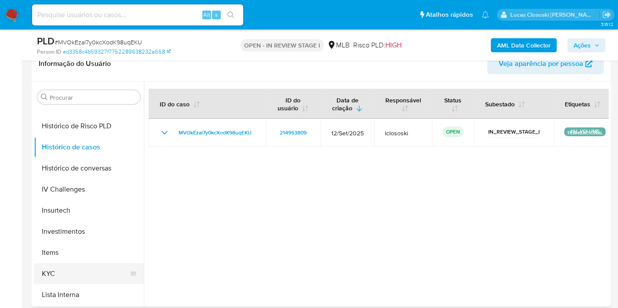
click at [78, 272] on button "KYC" at bounding box center [85, 273] width 103 height 21
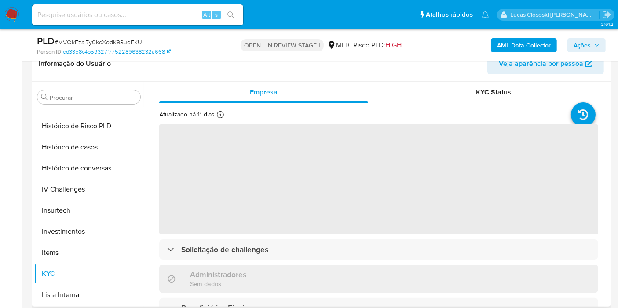
scroll to position [98, 0]
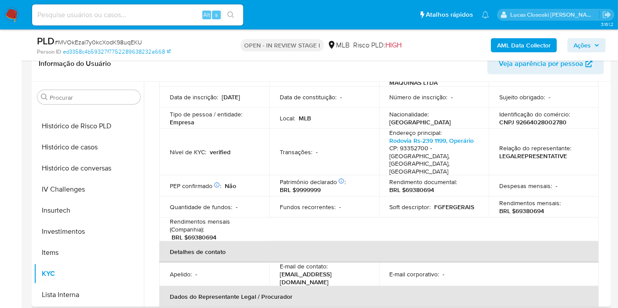
click at [540, 115] on p "Identificação do comércio :" at bounding box center [534, 114] width 71 height 8
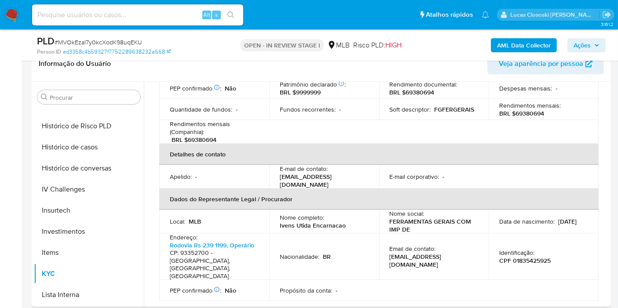
click at [519, 257] on p "CPF 01835425925" at bounding box center [524, 261] width 51 height 8
click at [520, 257] on p "CPF 01835425925" at bounding box center [524, 261] width 51 height 8
copy p "01835425925"
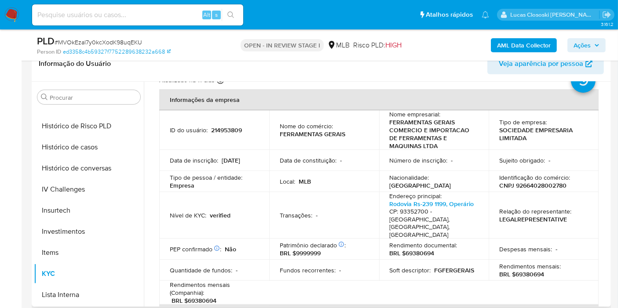
scroll to position [49, 0]
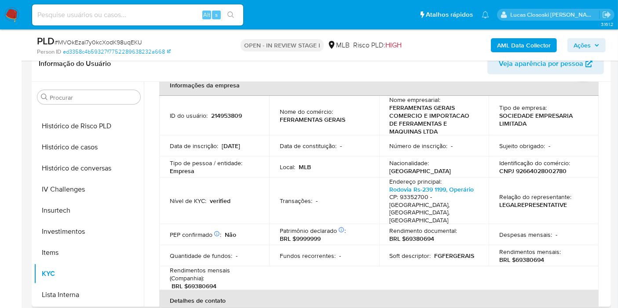
click at [553, 171] on p "CNPJ 92664028002780" at bounding box center [532, 171] width 67 height 8
copy p "92664028002780"
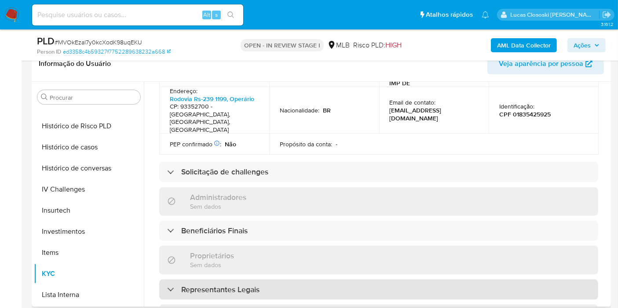
scroll to position [565, 0]
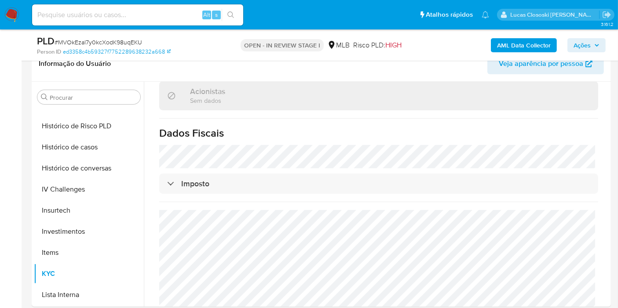
click at [127, 46] on span "# MVOkEzal7y0kcXodK98uqEKU" at bounding box center [98, 42] width 87 height 9
copy span "MVOkEzal7y0kcXodK98uqEKU"
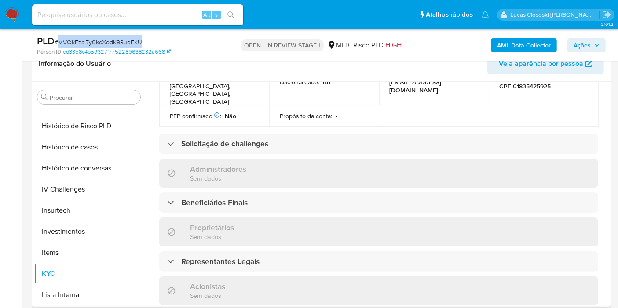
scroll to position [174, 0]
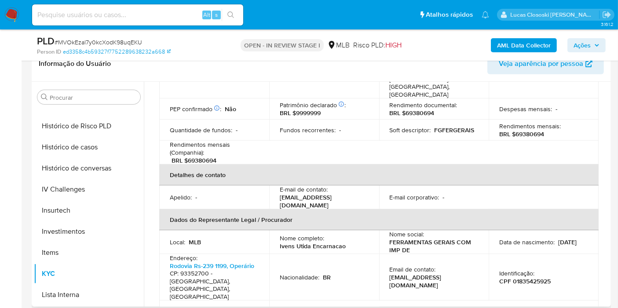
click at [224, 72] on header "Informação do Usuário Veja aparência por pessoa" at bounding box center [321, 63] width 565 height 21
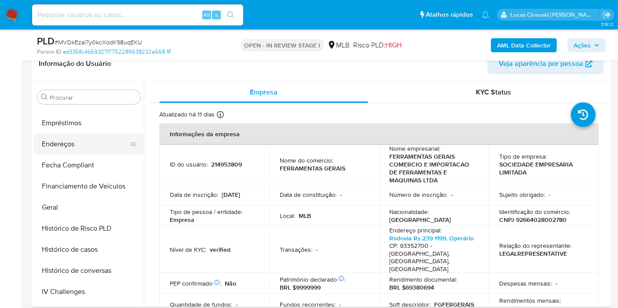
scroll to position [162, 0]
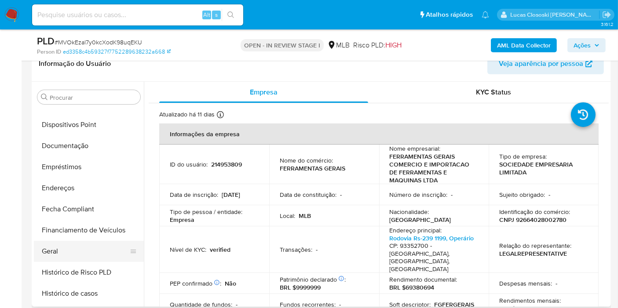
click at [66, 251] on button "Geral" at bounding box center [85, 251] width 103 height 21
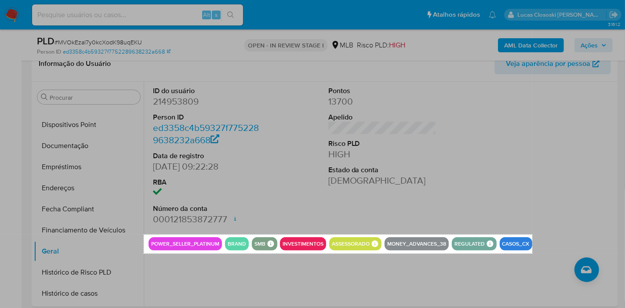
drag, startPoint x: 144, startPoint y: 234, endPoint x: 532, endPoint y: 254, distance: 389.0
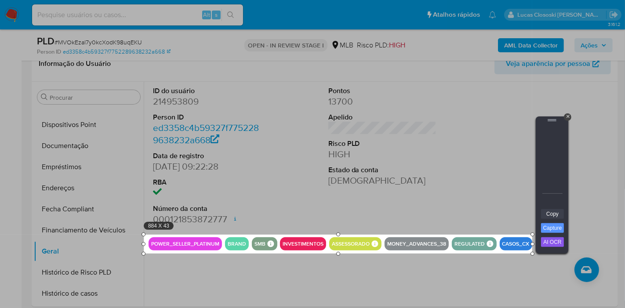
click at [559, 214] on link "Copy" at bounding box center [552, 214] width 23 height 10
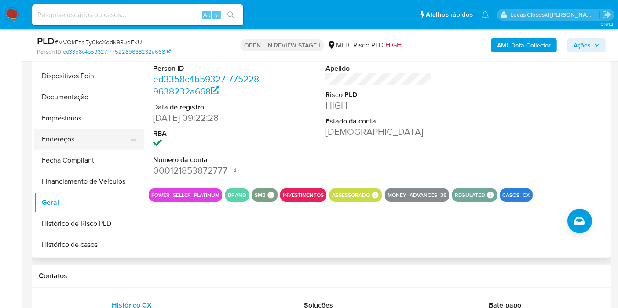
scroll to position [407, 0]
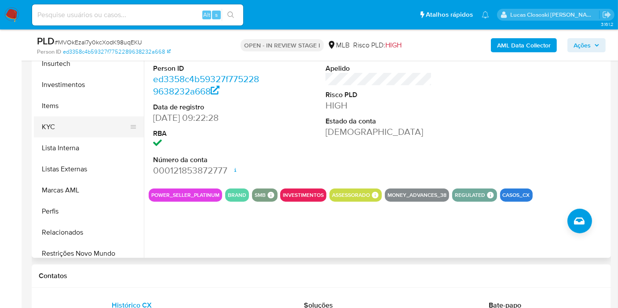
drag, startPoint x: 52, startPoint y: 105, endPoint x: 52, endPoint y: 117, distance: 11.9
click at [52, 106] on button "Items" at bounding box center [89, 105] width 110 height 21
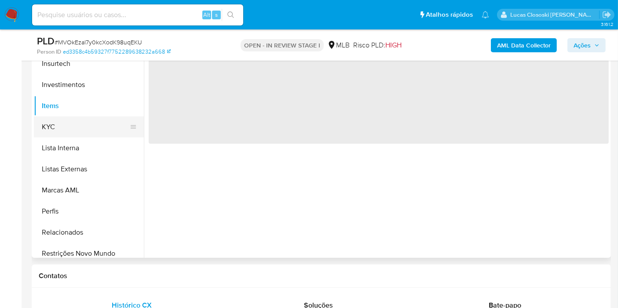
click at [52, 117] on button "KYC" at bounding box center [85, 126] width 103 height 21
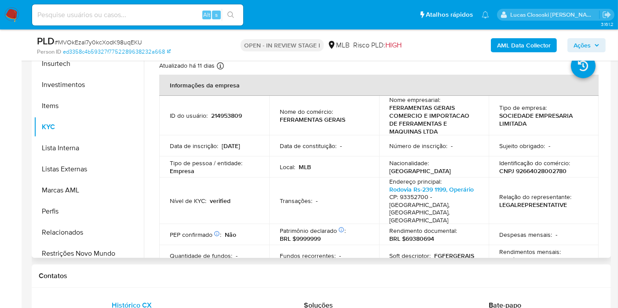
click at [424, 235] on p "BRL $69380694" at bounding box center [411, 239] width 45 height 8
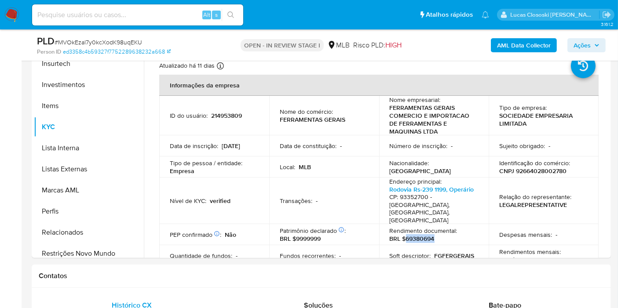
copy p "69380694"
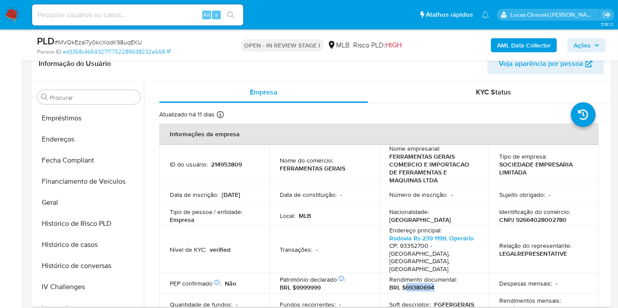
scroll to position [65, 0]
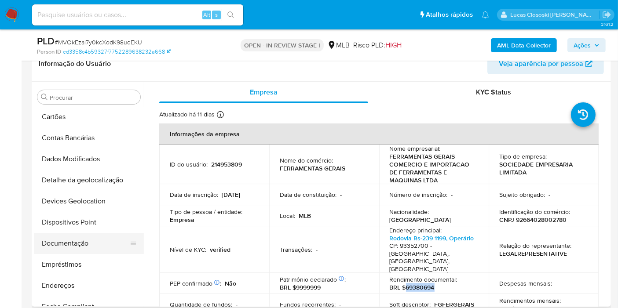
click at [69, 250] on button "Documentação" at bounding box center [85, 243] width 103 height 21
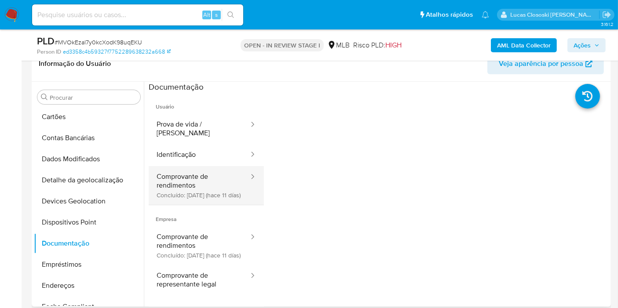
click at [185, 170] on button "Comprovante de rendimentos Concluído: 15/09/2025 (hace 11 días)" at bounding box center [199, 185] width 101 height 39
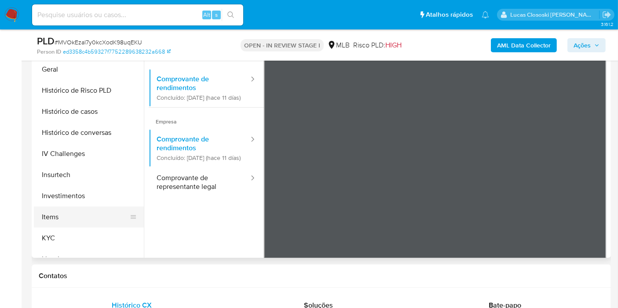
scroll to position [309, 0]
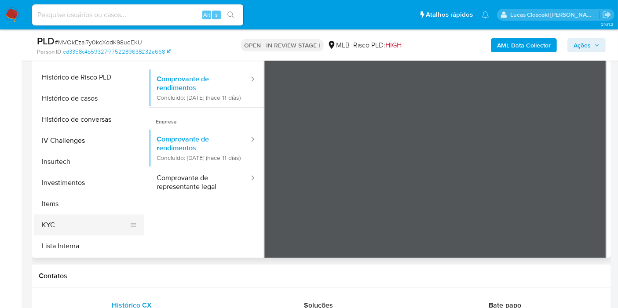
click at [64, 225] on button "KYC" at bounding box center [85, 224] width 103 height 21
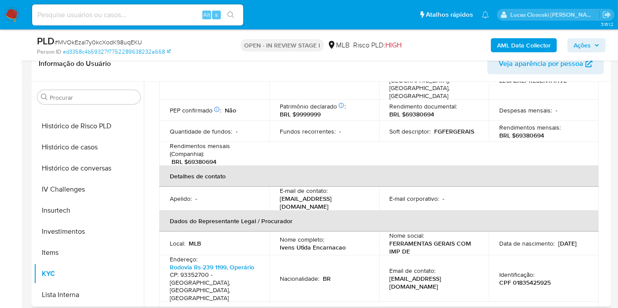
scroll to position [244, 0]
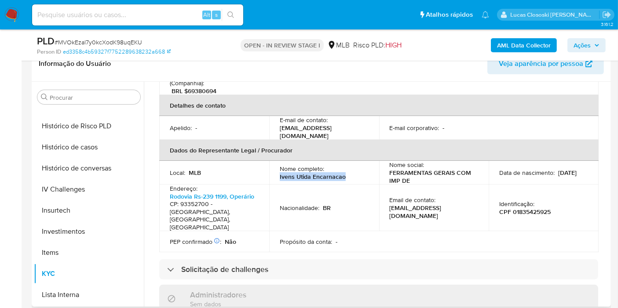
drag, startPoint x: 349, startPoint y: 167, endPoint x: 277, endPoint y: 170, distance: 72.1
click at [277, 170] on td "Nome completo : Ivens Utida Encarnacao" at bounding box center [324, 173] width 110 height 24
click at [523, 208] on p "CPF 01835425925" at bounding box center [524, 212] width 51 height 8
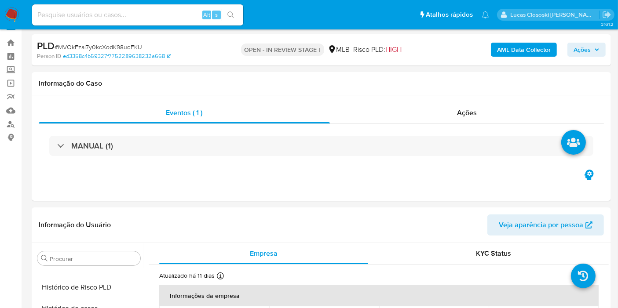
scroll to position [146, 0]
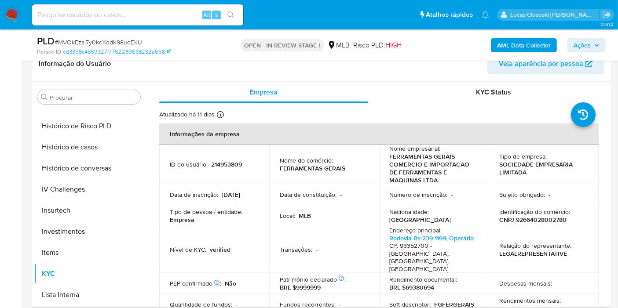
click at [220, 168] on td "ID do usuário : 214953809" at bounding box center [214, 165] width 110 height 40
click at [219, 164] on p "214953809" at bounding box center [226, 164] width 31 height 8
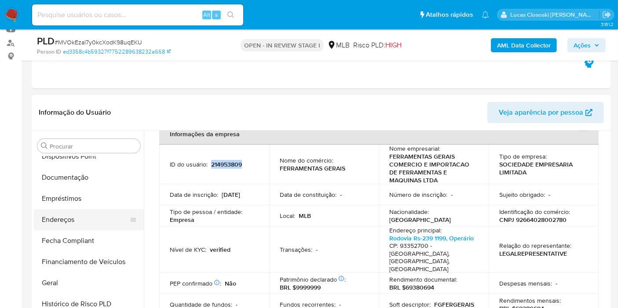
scroll to position [162, 0]
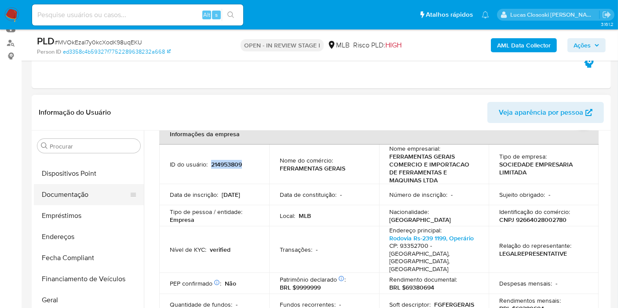
click at [75, 203] on button "Documentação" at bounding box center [85, 194] width 103 height 21
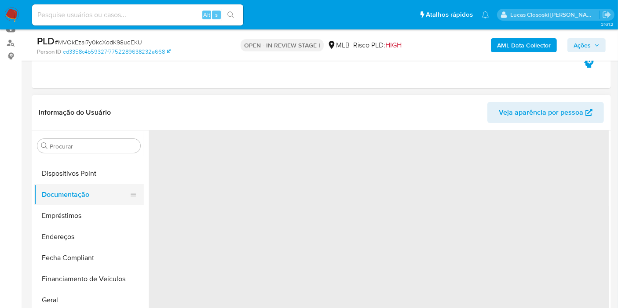
scroll to position [0, 0]
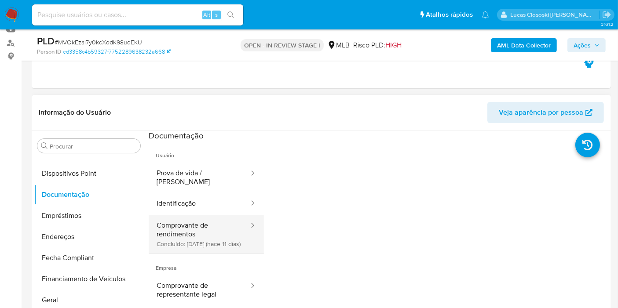
click at [187, 215] on button "Comprovante de rendimentos Concluído: 15/09/2025 (hace 11 días)" at bounding box center [199, 234] width 101 height 39
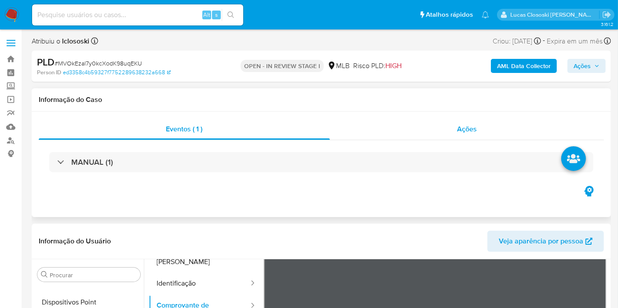
click at [482, 126] on div "Ações" at bounding box center [467, 129] width 274 height 21
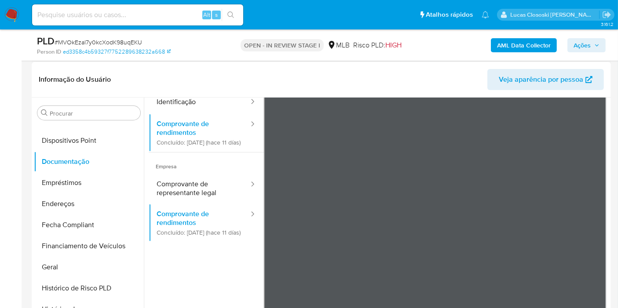
scroll to position [76, 0]
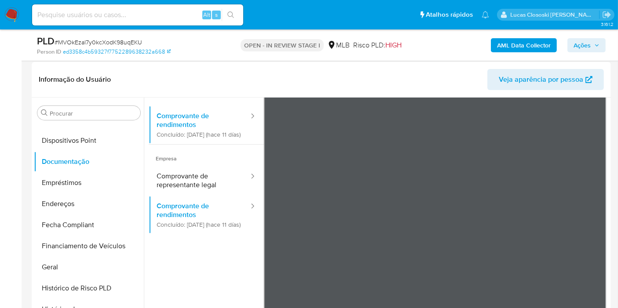
click at [590, 43] on span "Ações" at bounding box center [581, 45] width 17 height 14
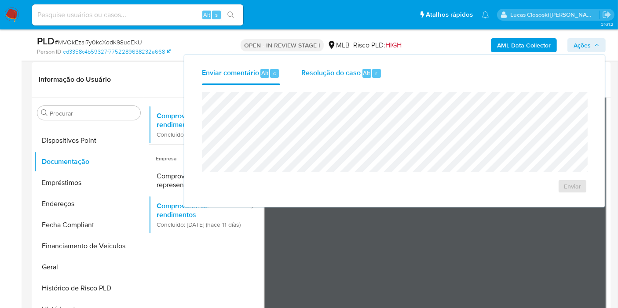
click at [320, 78] on div "Resolução do caso Alt r" at bounding box center [341, 73] width 80 height 23
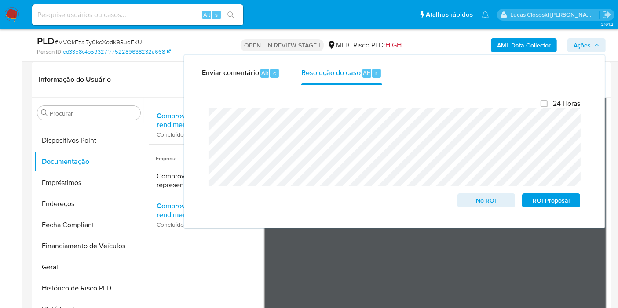
click at [578, 49] on span "Ações" at bounding box center [581, 45] width 17 height 14
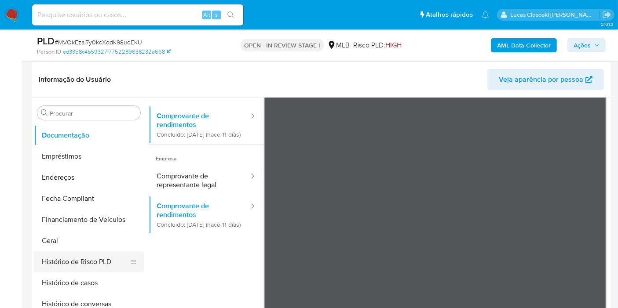
scroll to position [211, 0]
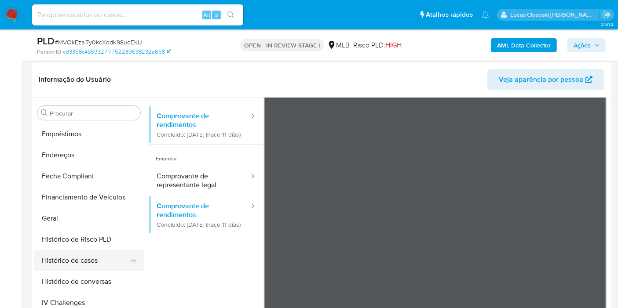
click at [72, 254] on button "Histórico de casos" at bounding box center [85, 260] width 103 height 21
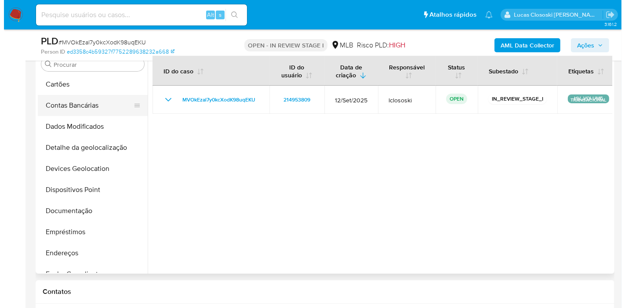
scroll to position [0, 0]
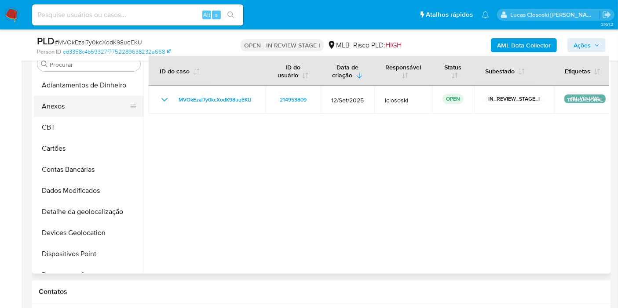
click at [69, 101] on button "Anexos" at bounding box center [85, 106] width 103 height 21
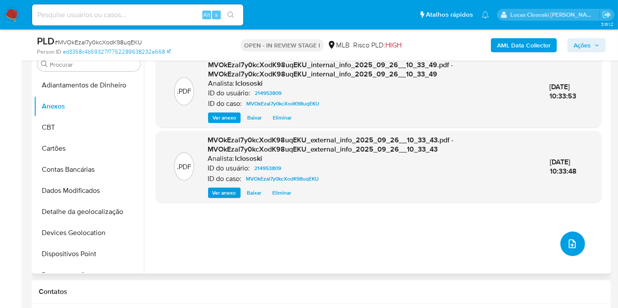
click at [567, 243] on icon "upload-file" at bounding box center [572, 244] width 11 height 11
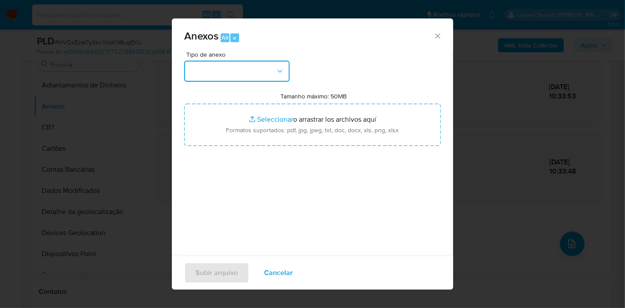
click at [255, 77] on button "button" at bounding box center [236, 71] width 105 height 21
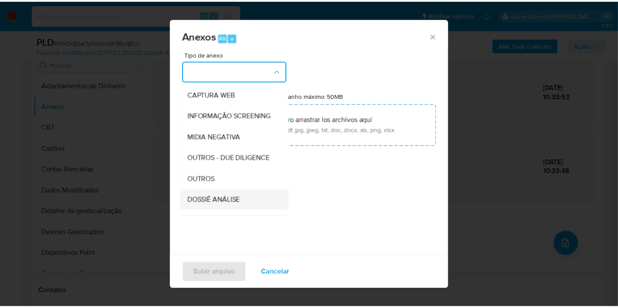
scroll to position [135, 0]
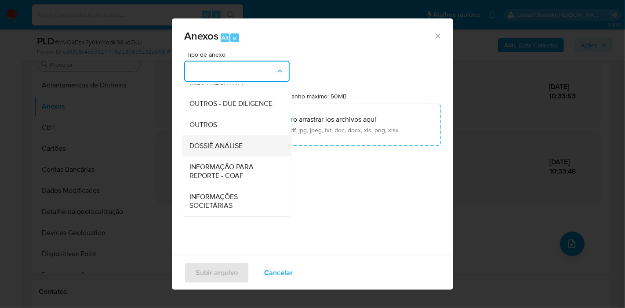
click at [226, 152] on div "DOSSIÊ ANÁLISE" at bounding box center [234, 145] width 90 height 21
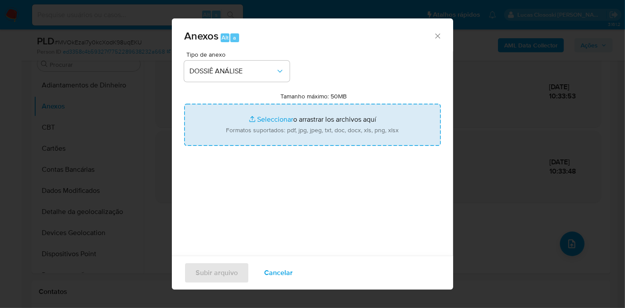
click at [238, 124] on input "Tamanho máximo: 50MB Seleccionar archivos" at bounding box center [312, 125] width 257 height 42
type input "C:\fakepath\SAR - XXXX - CNPJ 92664028002780 - FERRAMENTAS GERAIS COMERCIO E IM…"
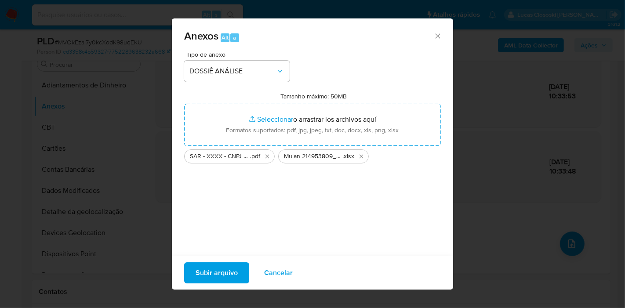
click at [243, 268] on button "Subir arquivo" at bounding box center [216, 272] width 65 height 21
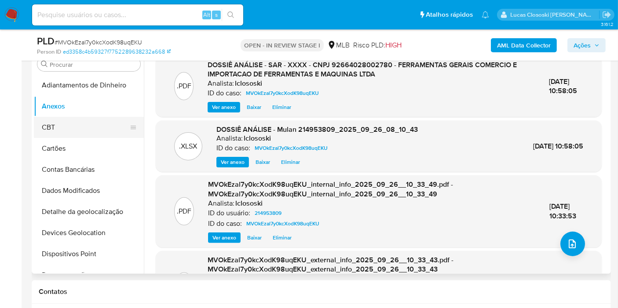
click at [65, 119] on button "CBT" at bounding box center [85, 127] width 103 height 21
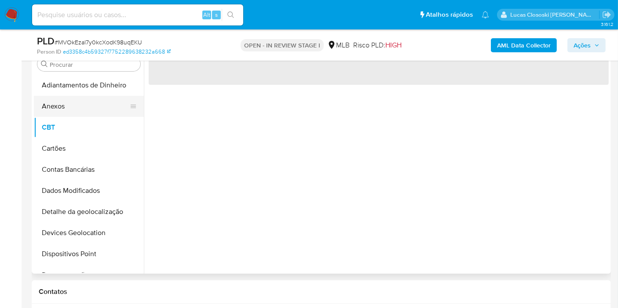
click at [65, 113] on button "Anexos" at bounding box center [85, 106] width 103 height 21
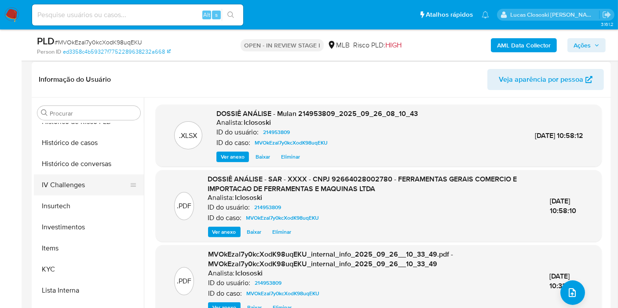
scroll to position [342, 0]
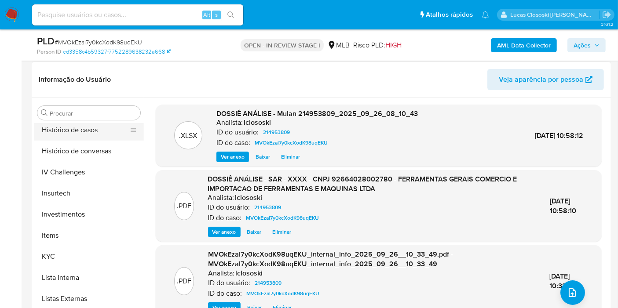
click at [71, 137] on button "Histórico de casos" at bounding box center [85, 130] width 103 height 21
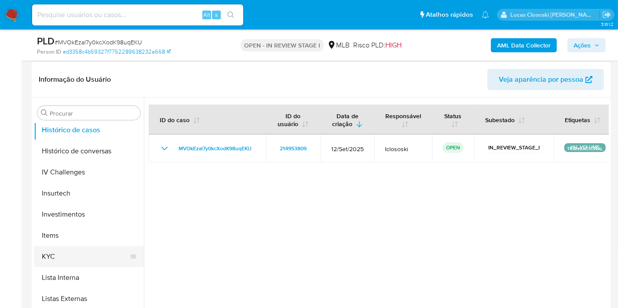
click at [86, 247] on button "KYC" at bounding box center [85, 256] width 103 height 21
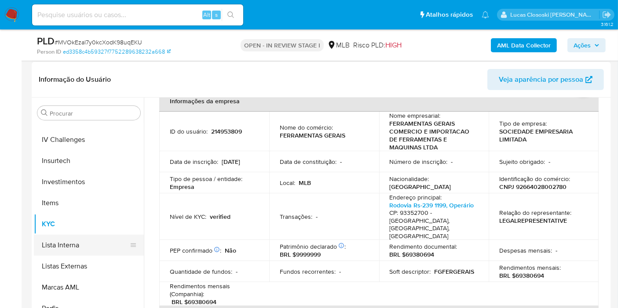
scroll to position [260, 0]
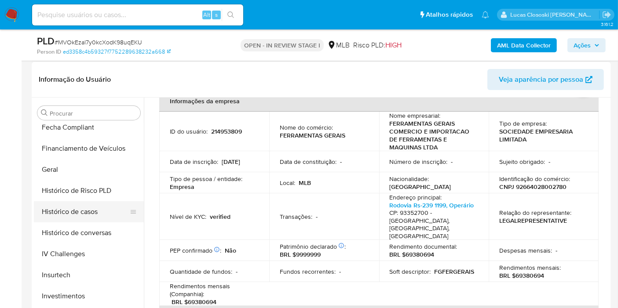
click at [86, 203] on button "Histórico de casos" at bounding box center [85, 211] width 103 height 21
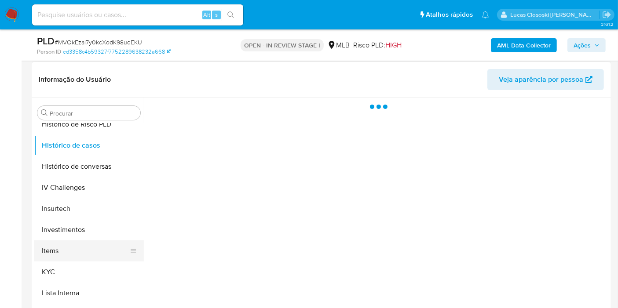
scroll to position [358, 0]
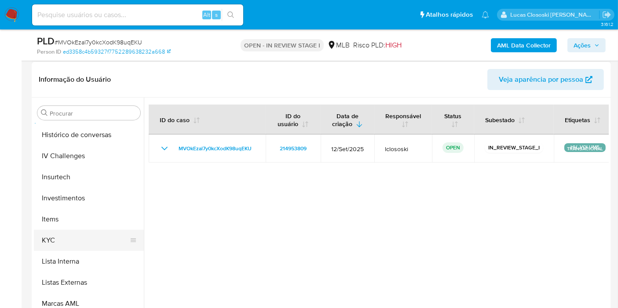
click at [68, 232] on button "KYC" at bounding box center [85, 240] width 103 height 21
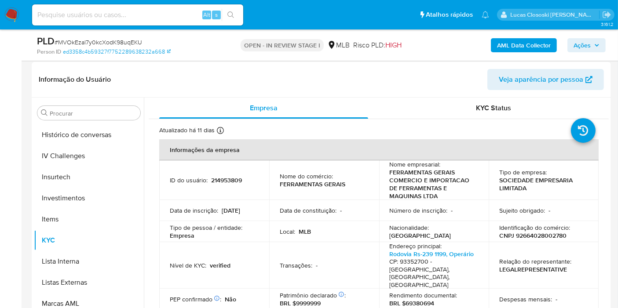
click at [586, 51] on span "Ações" at bounding box center [581, 45] width 17 height 14
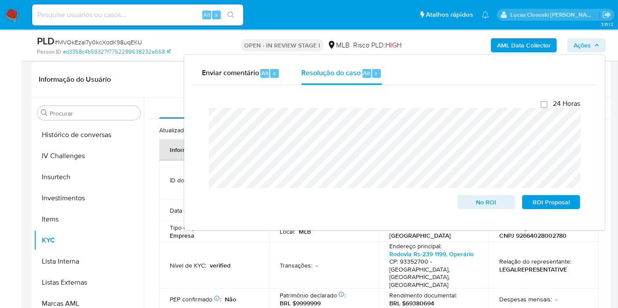
click at [582, 45] on span "Ações" at bounding box center [581, 45] width 17 height 14
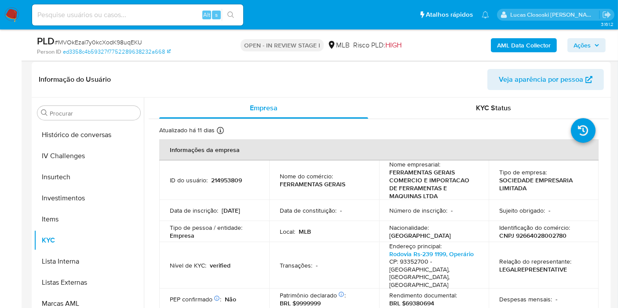
click at [582, 45] on span "Ações" at bounding box center [581, 45] width 17 height 14
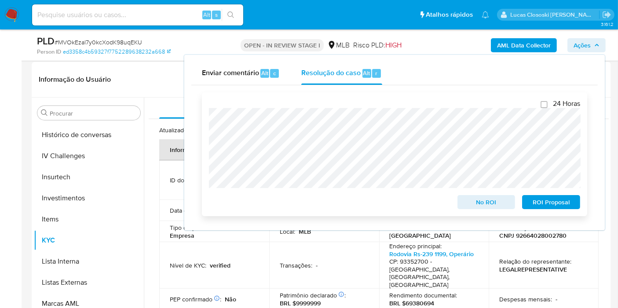
click at [471, 200] on span "No ROI" at bounding box center [486, 202] width 46 height 12
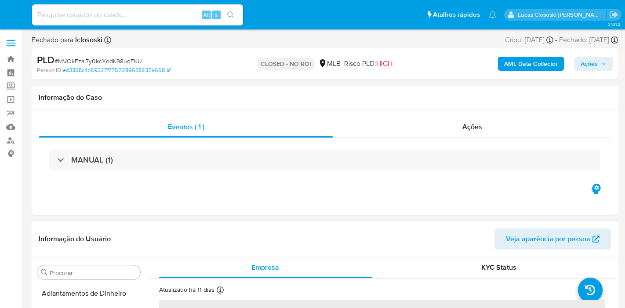
select select "10"
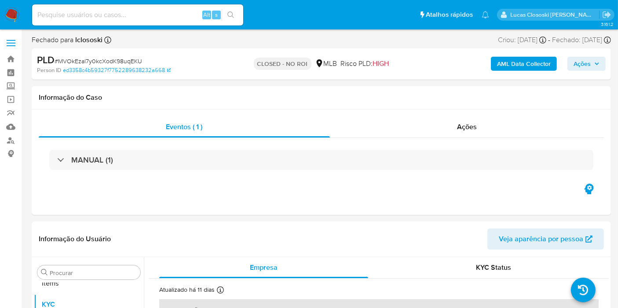
scroll to position [455, 0]
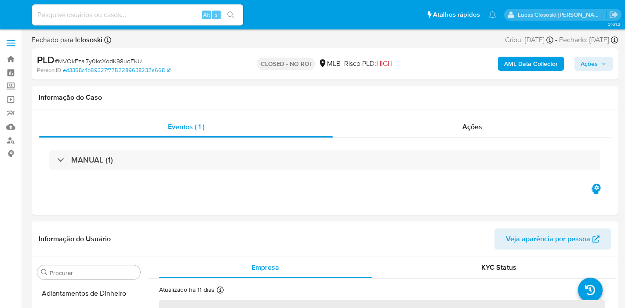
select select "10"
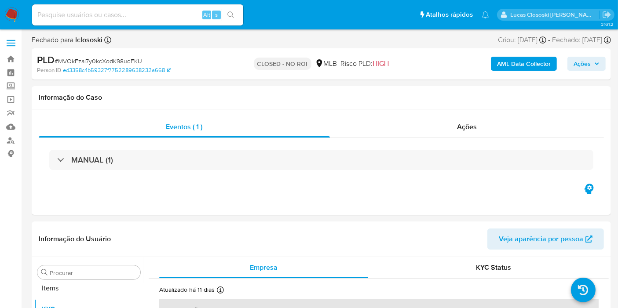
scroll to position [455, 0]
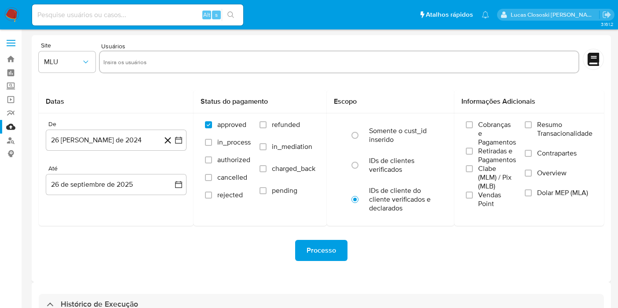
select select "10"
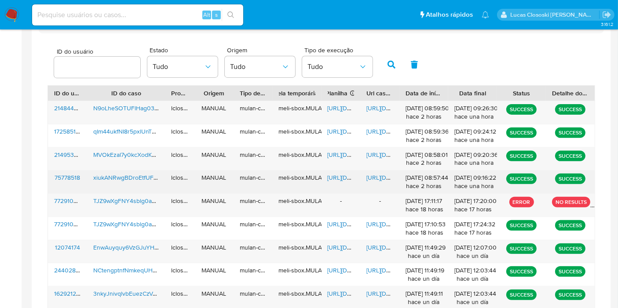
click at [344, 178] on span "[URL][DOMAIN_NAME]" at bounding box center [357, 177] width 61 height 9
click at [381, 176] on span "[URL][DOMAIN_NAME]" at bounding box center [396, 177] width 61 height 9
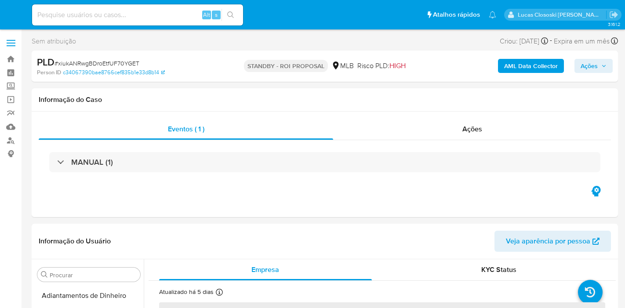
select select "10"
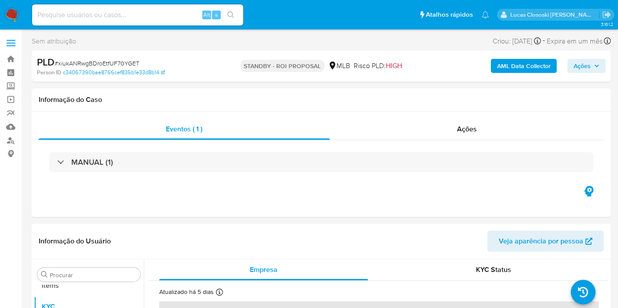
scroll to position [455, 0]
click at [7, 15] on img at bounding box center [11, 14] width 15 height 15
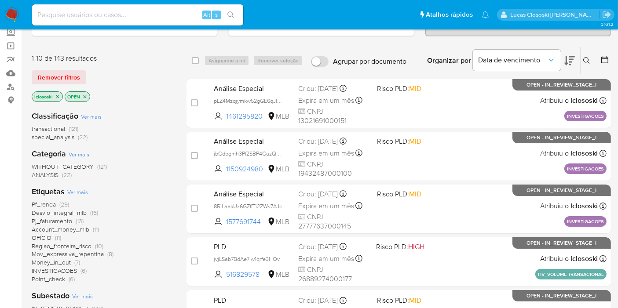
scroll to position [98, 0]
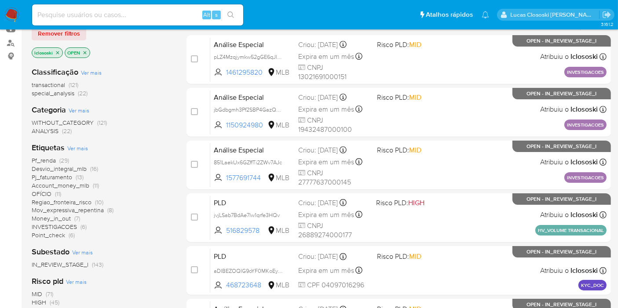
click at [49, 190] on span "OFÍCIO" at bounding box center [42, 193] width 20 height 9
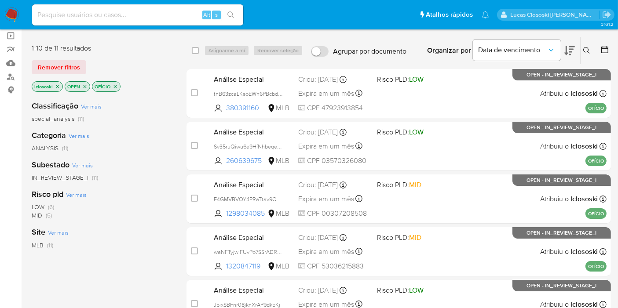
scroll to position [49, 0]
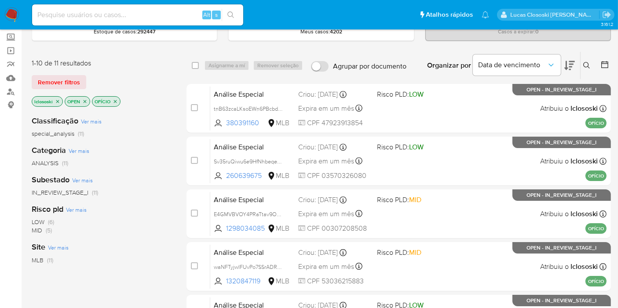
click at [571, 70] on button at bounding box center [569, 65] width 11 height 27
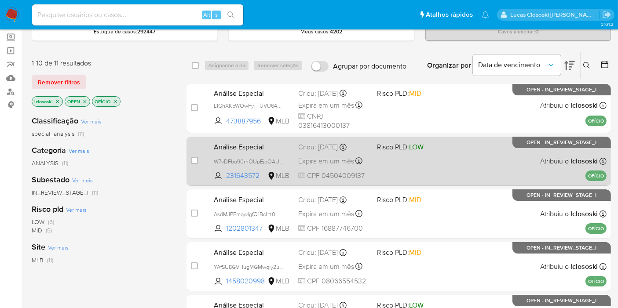
click at [484, 156] on div "Análise Especial W7vDFbu90rhOUpEjoOAUoGqA 231643572 MLB Risco PLD: LOW Criou: […" at bounding box center [408, 161] width 396 height 44
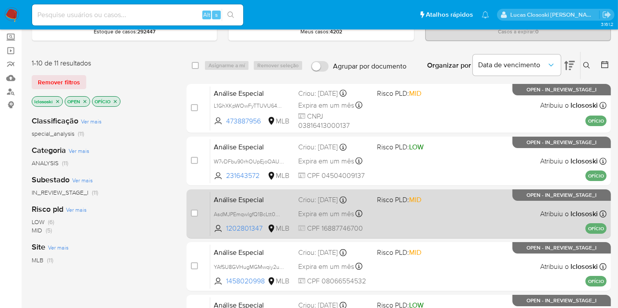
click at [448, 199] on div "Análise Especial AsdMJPEmqwlgfQ1BcLtt0OsZ 1202801347 MLB Risco PLD: MID Criou: …" at bounding box center [408, 214] width 396 height 44
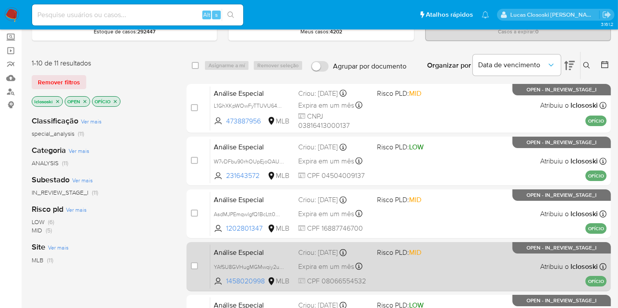
click at [449, 249] on div "Análise Especial YAfSU8GVHugMGMwqiy2uIgap 1458020998 MLB Risco PLD: MID Criou: …" at bounding box center [408, 266] width 396 height 44
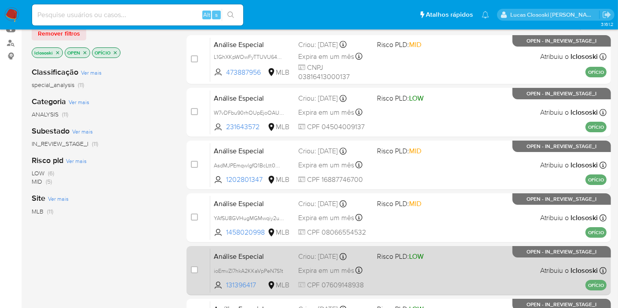
scroll to position [195, 0]
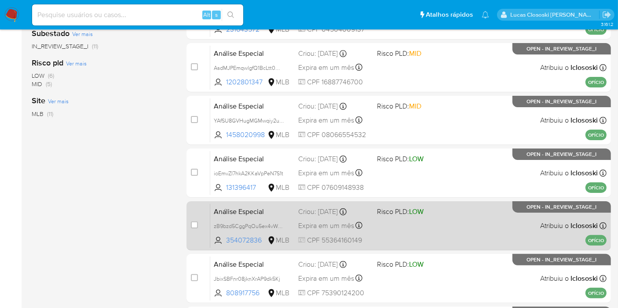
click at [477, 235] on div "Análise Especial zB9bzd5CggPqOu5ex4vWz4ly 354072836 MLB Risco PLD: LOW Criou: […" at bounding box center [408, 226] width 396 height 44
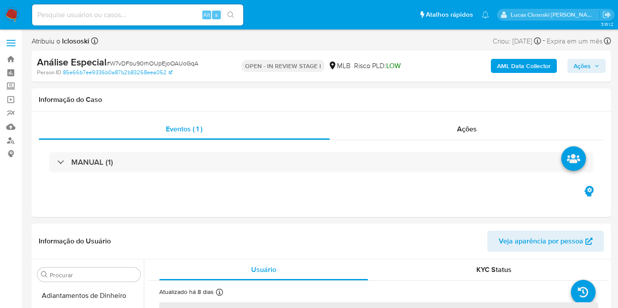
select select "10"
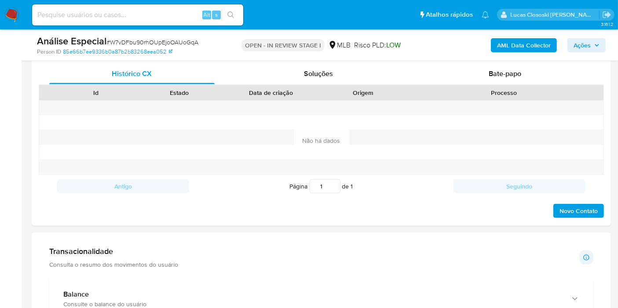
scroll to position [732, 0]
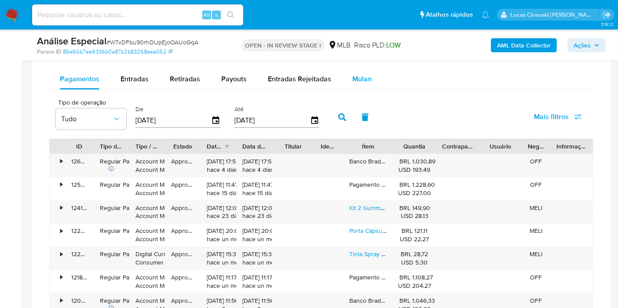
click at [367, 82] on div "Mulan" at bounding box center [361, 79] width 19 height 21
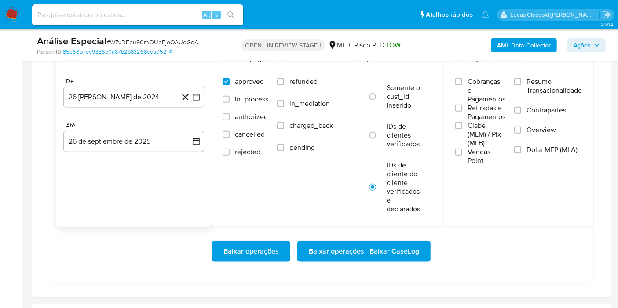
scroll to position [781, 0]
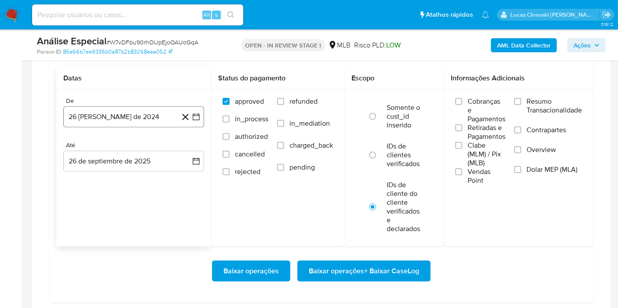
click at [195, 117] on icon "button" at bounding box center [196, 116] width 7 height 7
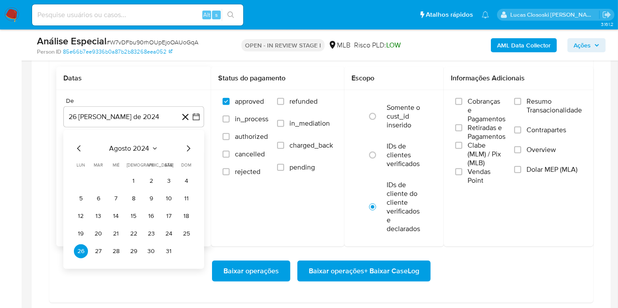
click at [141, 146] on span "agosto 2024" at bounding box center [129, 148] width 40 height 9
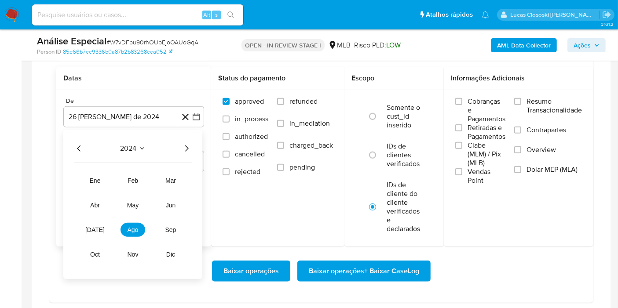
click at [172, 145] on div "2024" at bounding box center [133, 148] width 118 height 11
click at [182, 143] on icon "Año siguiente" at bounding box center [186, 148] width 11 height 11
click at [129, 181] on span "feb" at bounding box center [132, 180] width 11 height 7
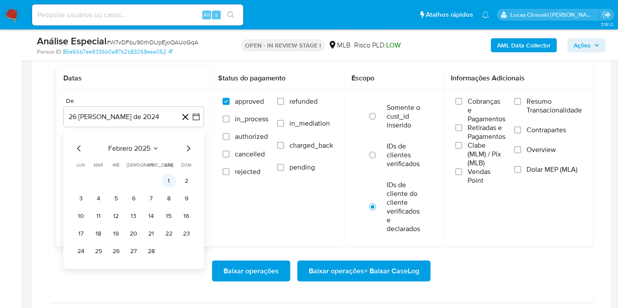
click at [162, 179] on button "1" at bounding box center [169, 181] width 14 height 14
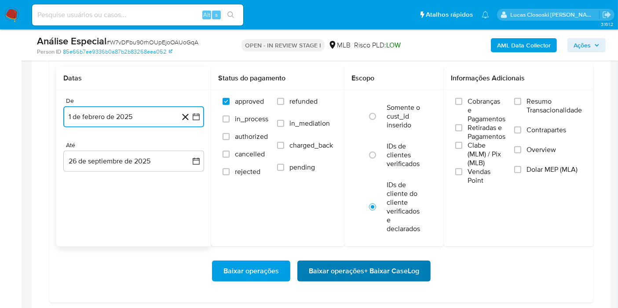
click at [324, 262] on span "Baixar operações + Baixar CaseLog" at bounding box center [364, 271] width 110 height 19
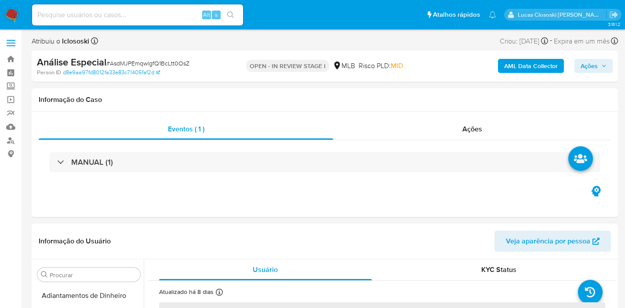
select select "10"
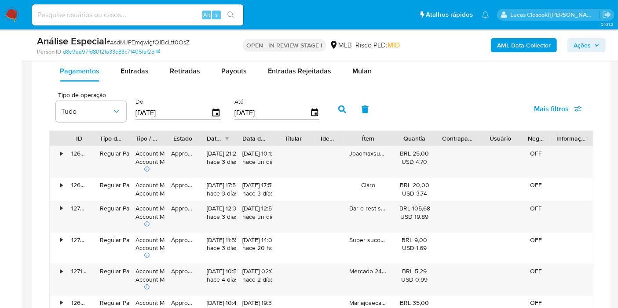
scroll to position [683, 0]
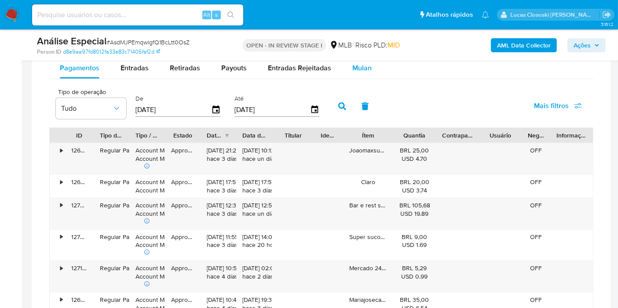
click at [362, 68] on span "Mulan" at bounding box center [361, 68] width 19 height 10
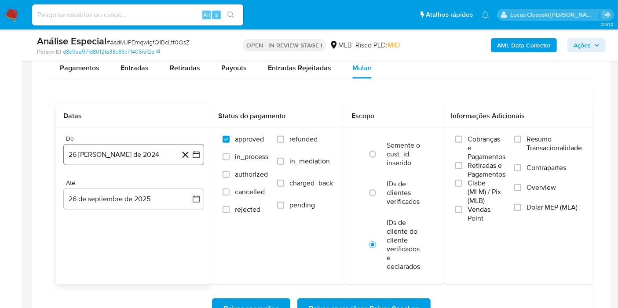
click at [202, 155] on button "26 [PERSON_NAME] de 2024" at bounding box center [133, 154] width 141 height 21
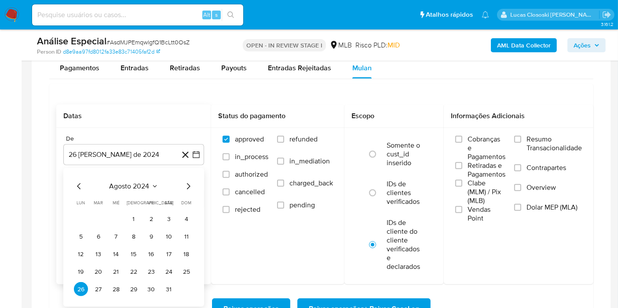
click at [155, 174] on div "agosto 2024 agosto 2024 lun lunes mar martes mié miércoles jue jueves vie viern…" at bounding box center [133, 237] width 141 height 139
click at [142, 185] on span "agosto 2024" at bounding box center [129, 186] width 40 height 9
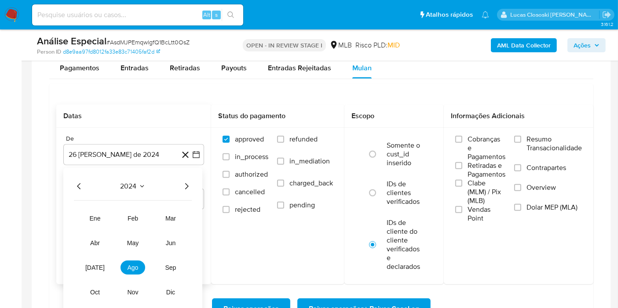
click at [185, 183] on icon "Año siguiente" at bounding box center [187, 186] width 4 height 6
click at [135, 218] on span "feb" at bounding box center [132, 218] width 11 height 7
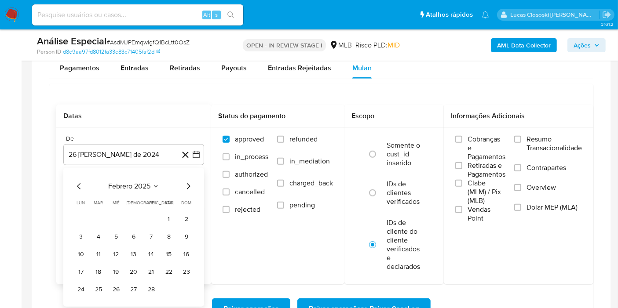
click at [162, 213] on td "1" at bounding box center [169, 219] width 14 height 14
click at [165, 218] on button "1" at bounding box center [169, 219] width 14 height 14
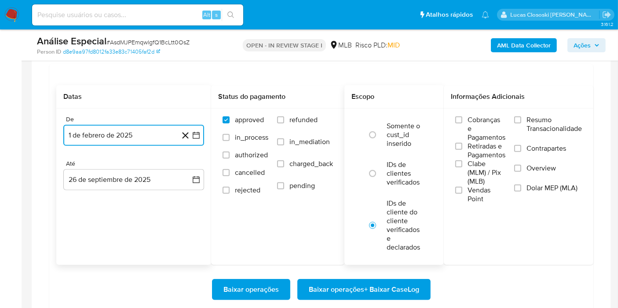
scroll to position [732, 0]
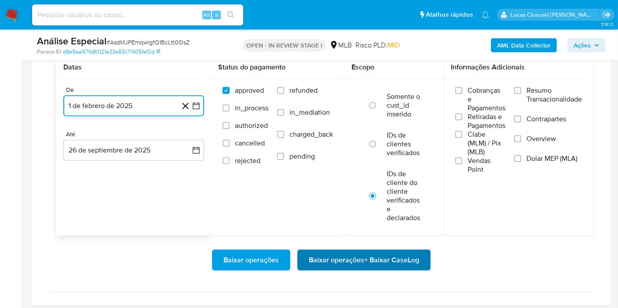
click at [366, 260] on span "Baixar operações + Baixar CaseLog" at bounding box center [364, 260] width 110 height 19
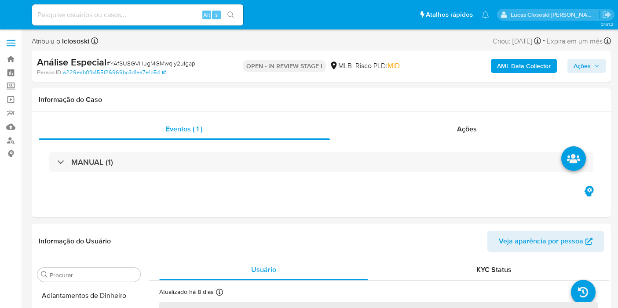
select select "10"
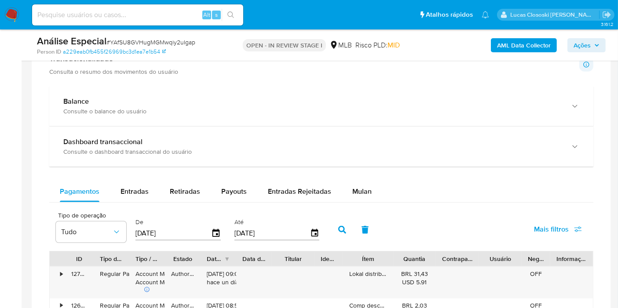
scroll to position [683, 0]
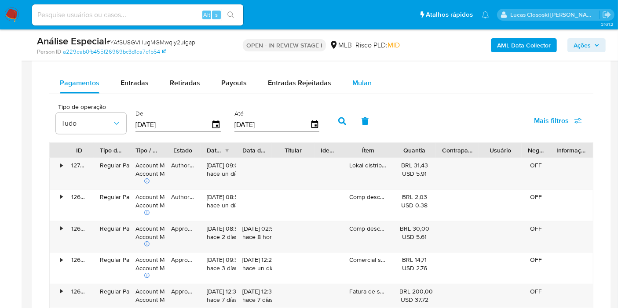
click at [349, 73] on button "Mulan" at bounding box center [362, 83] width 40 height 21
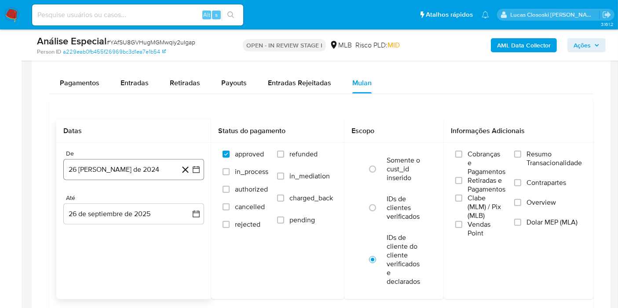
click at [202, 165] on button "26 [PERSON_NAME] de 2024" at bounding box center [133, 169] width 141 height 21
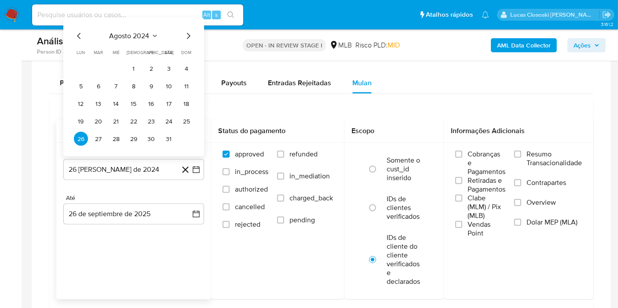
click at [125, 37] on span "agosto 2024" at bounding box center [129, 36] width 40 height 9
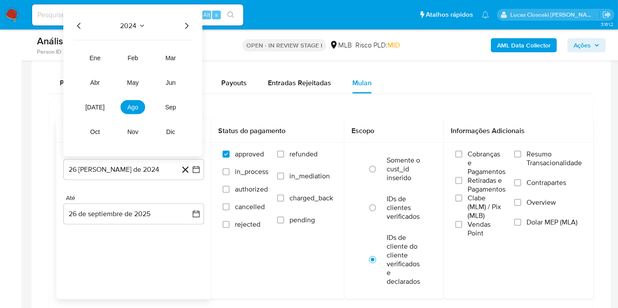
click at [188, 21] on icon "Año siguiente" at bounding box center [186, 26] width 11 height 11
click at [139, 58] on button "feb" at bounding box center [132, 58] width 25 height 14
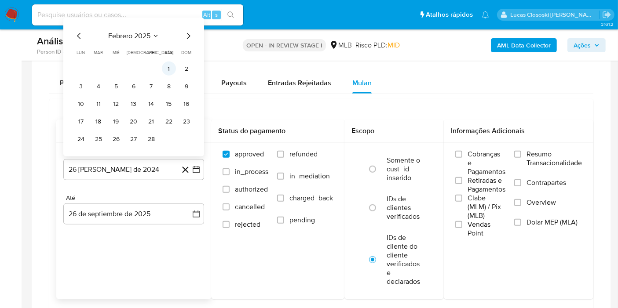
click at [169, 70] on button "1" at bounding box center [169, 69] width 14 height 14
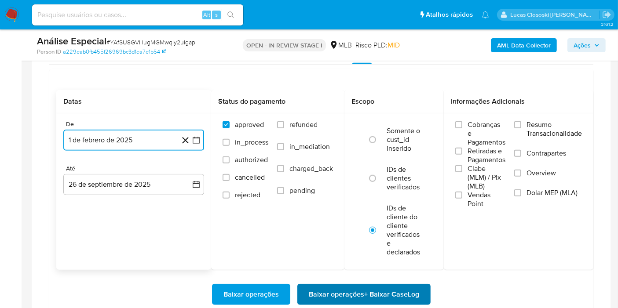
scroll to position [781, 0]
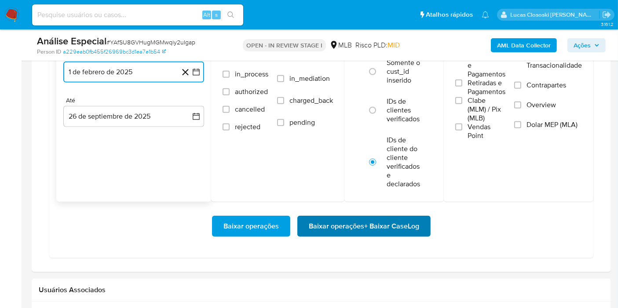
click at [383, 225] on span "Baixar operações + Baixar CaseLog" at bounding box center [364, 226] width 110 height 19
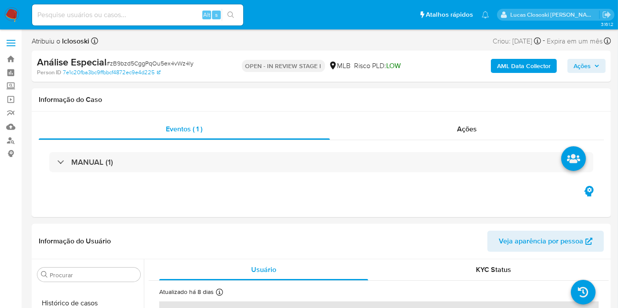
select select "10"
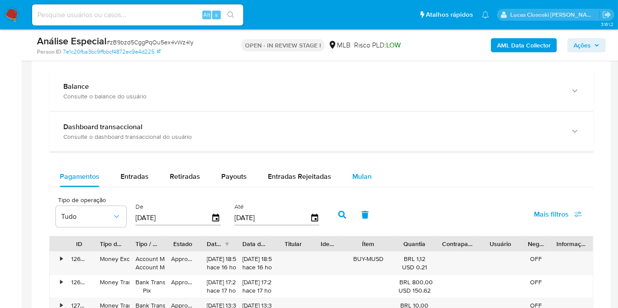
click at [355, 178] on span "Mulan" at bounding box center [361, 176] width 19 height 10
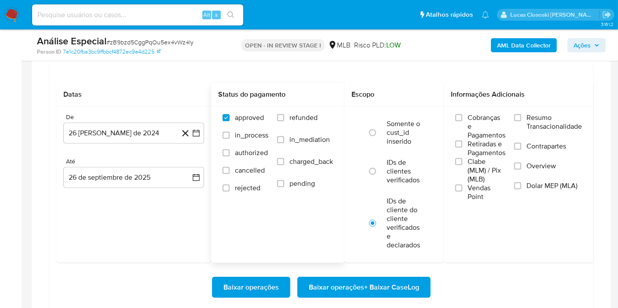
scroll to position [781, 0]
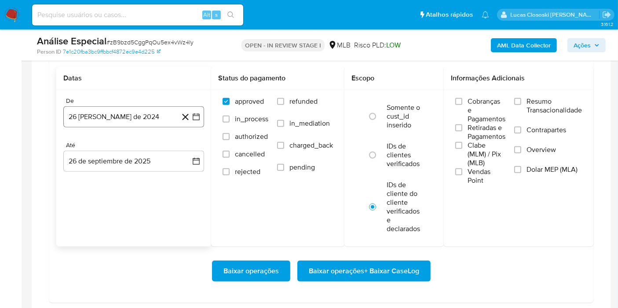
click at [202, 119] on button "26 [PERSON_NAME] de 2024" at bounding box center [133, 116] width 141 height 21
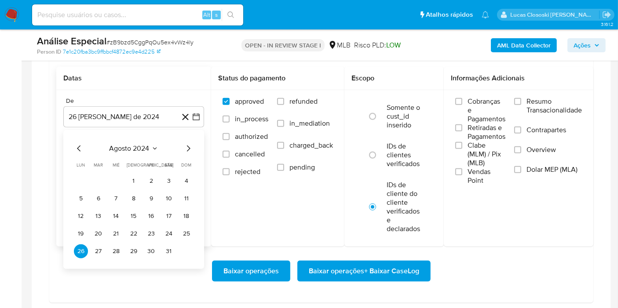
click at [150, 140] on div "agosto 2024 agosto 2024 lun lunes mar martes mié miércoles jue jueves vie viern…" at bounding box center [133, 199] width 141 height 139
click at [148, 146] on span "agosto 2024" at bounding box center [129, 148] width 40 height 9
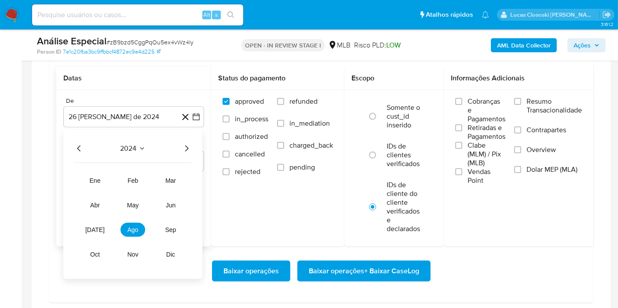
click at [193, 145] on div "2024 2024 ene feb mar abr may jun [DATE] ago sep oct nov dic" at bounding box center [132, 204] width 139 height 149
click at [188, 146] on icon "Año siguiente" at bounding box center [187, 148] width 4 height 6
click at [139, 178] on button "feb" at bounding box center [132, 181] width 25 height 14
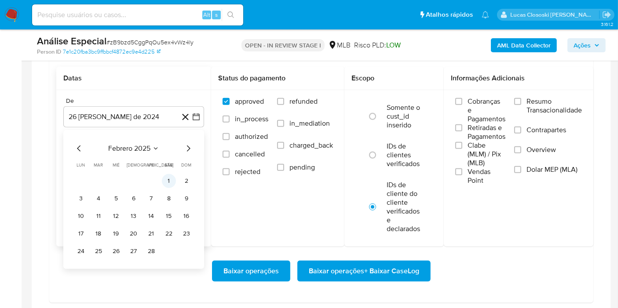
click at [166, 177] on button "1" at bounding box center [169, 181] width 14 height 14
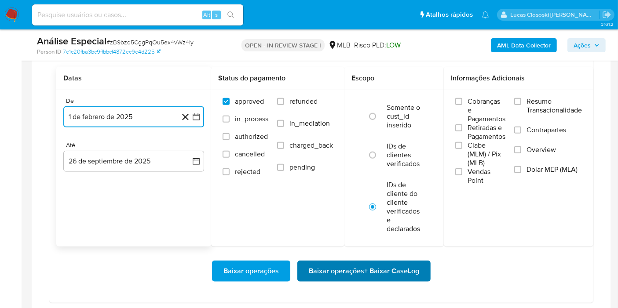
click at [382, 265] on span "Baixar operações + Baixar CaseLog" at bounding box center [364, 271] width 110 height 19
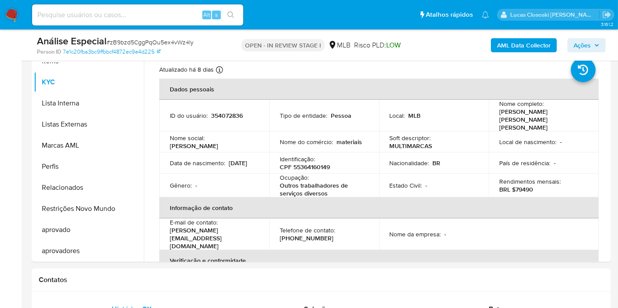
scroll to position [146, 0]
